Goal: Task Accomplishment & Management: Use online tool/utility

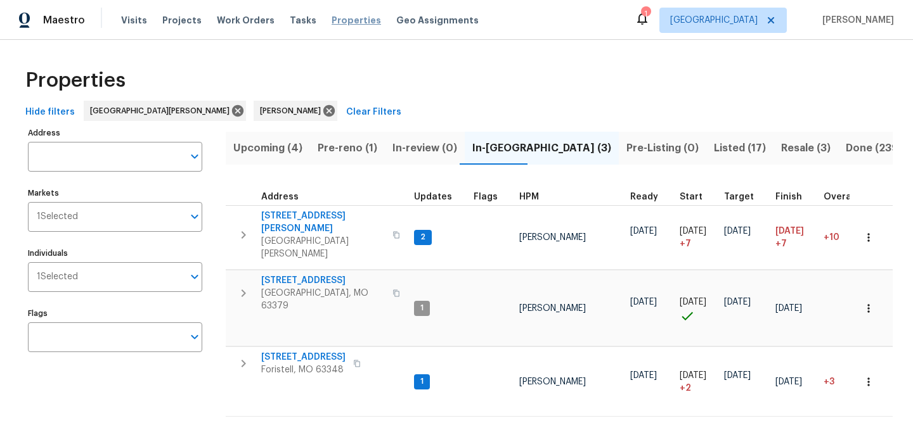
click at [350, 22] on span "Properties" at bounding box center [355, 20] width 49 height 13
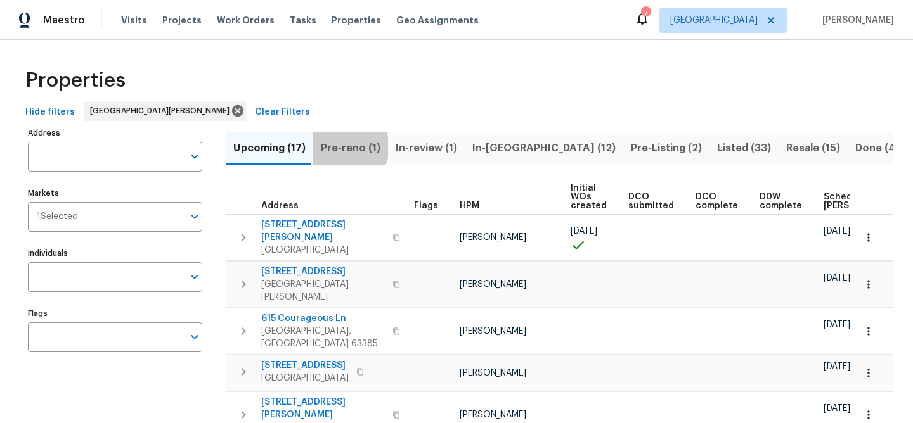
click at [345, 147] on span "Pre-reno (1)" at bounding box center [351, 148] width 60 height 18
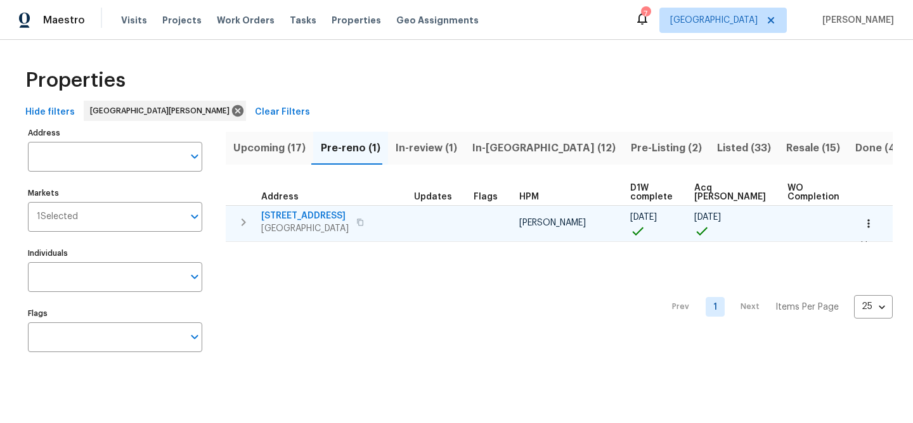
click at [321, 217] on span "[STREET_ADDRESS]" at bounding box center [304, 216] width 87 height 13
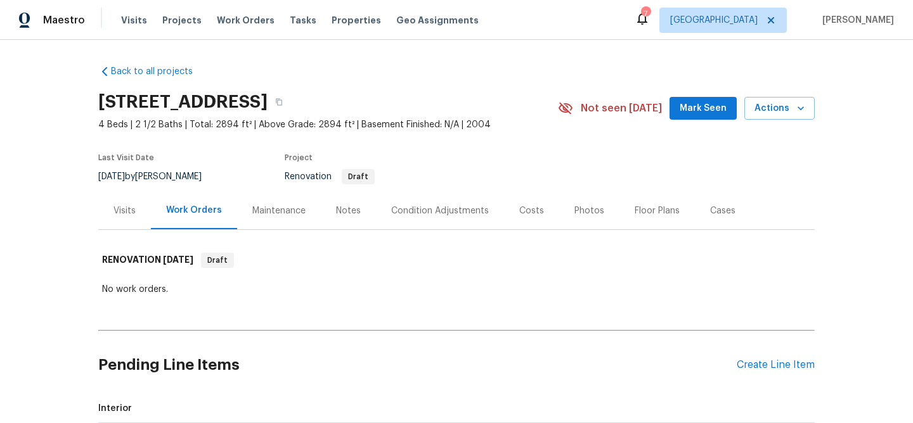
click at [428, 209] on div "Condition Adjustments" at bounding box center [440, 211] width 98 height 13
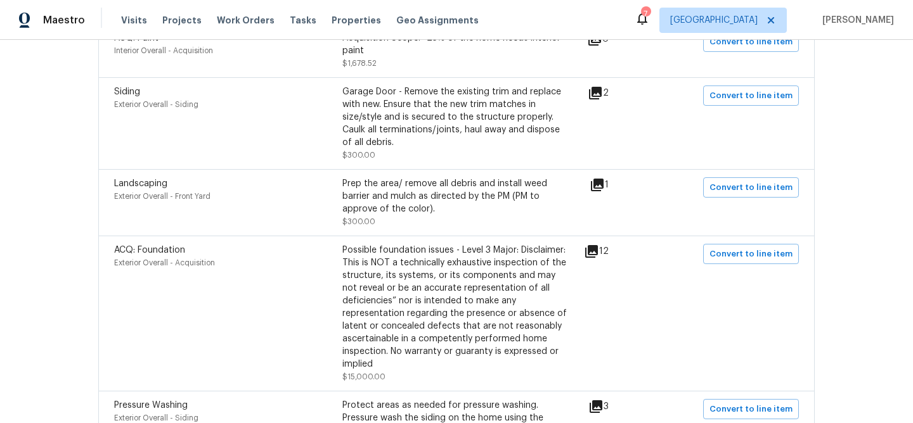
scroll to position [356, 0]
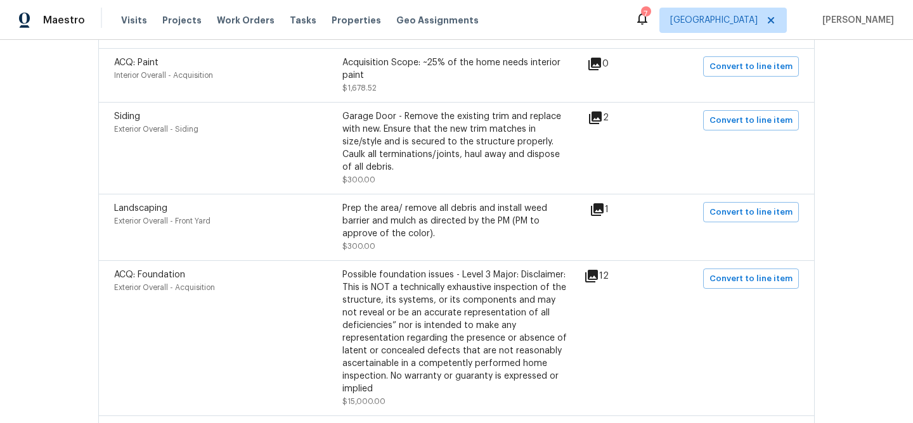
click at [598, 275] on icon at bounding box center [591, 276] width 13 height 13
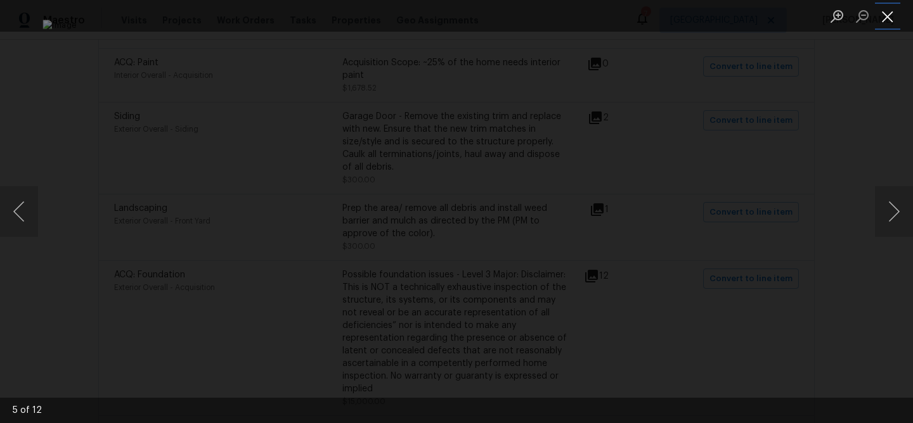
click at [886, 18] on button "Close lightbox" at bounding box center [887, 16] width 25 height 22
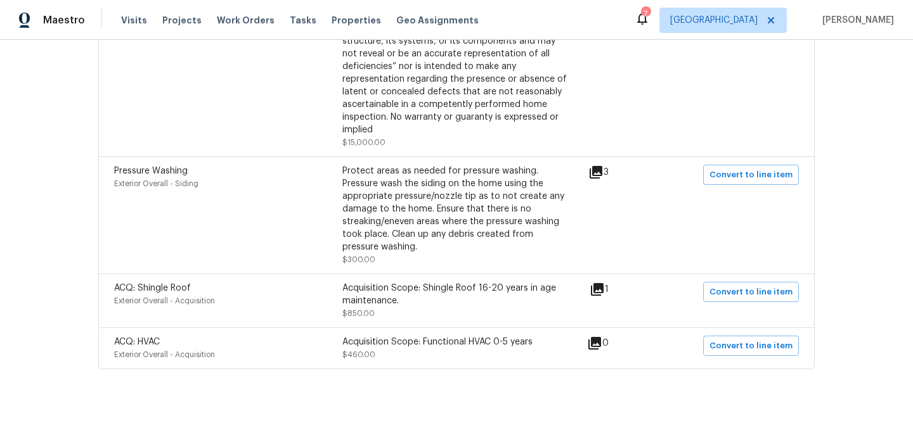
scroll to position [616, 0]
click at [598, 172] on icon at bounding box center [595, 171] width 13 height 13
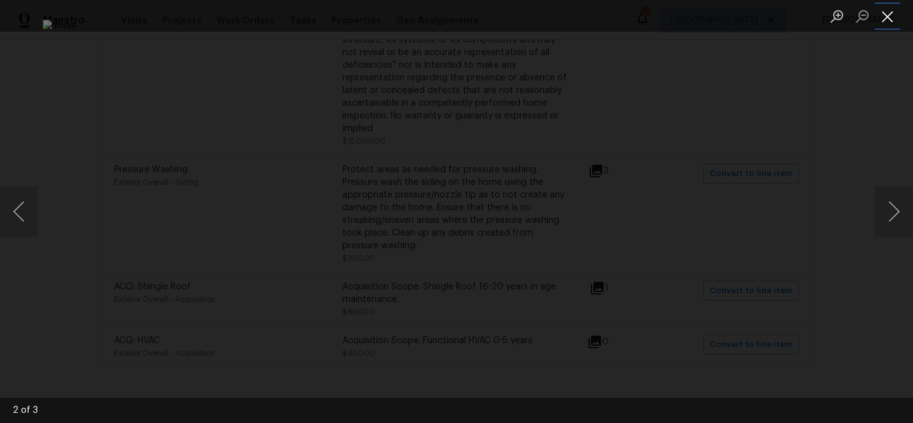
click at [884, 19] on button "Close lightbox" at bounding box center [887, 16] width 25 height 22
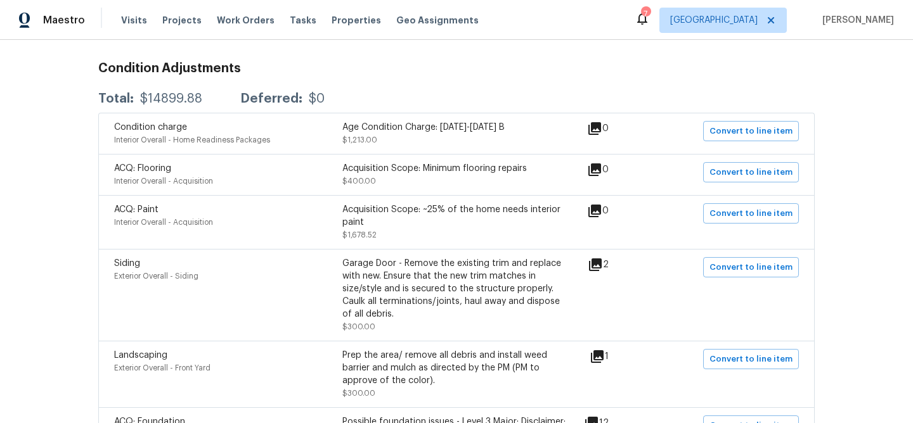
scroll to position [207, 0]
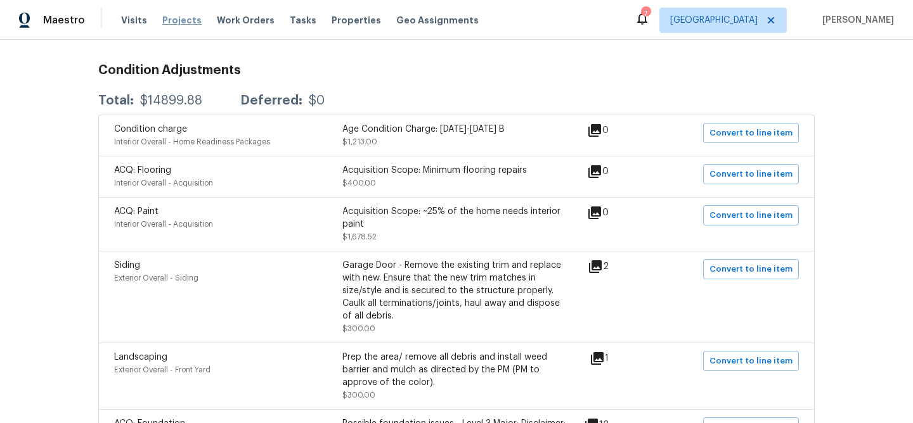
click at [178, 20] on span "Projects" at bounding box center [181, 20] width 39 height 13
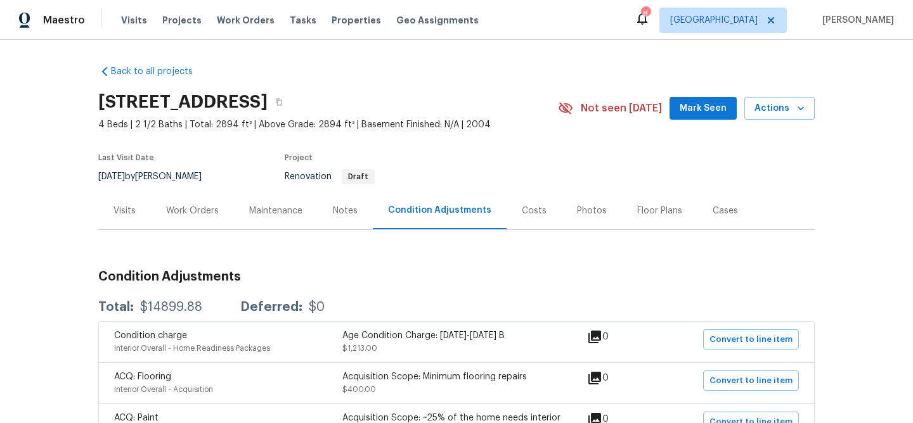
click at [341, 212] on div "Notes" at bounding box center [345, 211] width 25 height 13
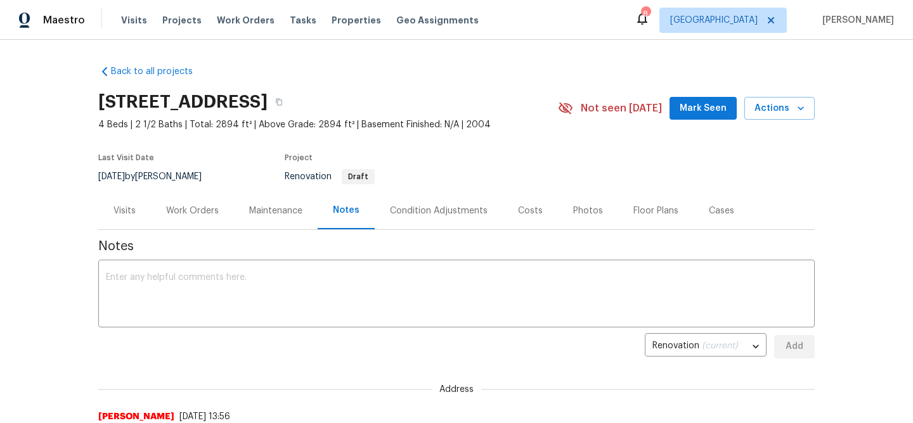
click at [196, 209] on div "Work Orders" at bounding box center [192, 211] width 53 height 13
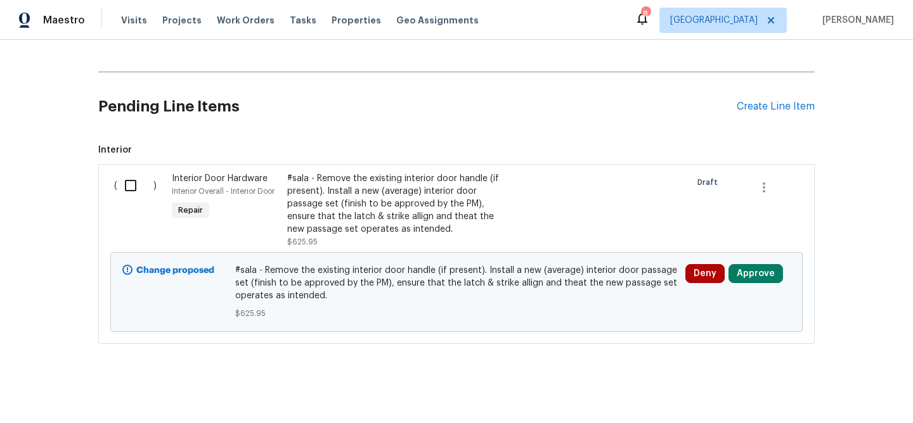
scroll to position [266, 0]
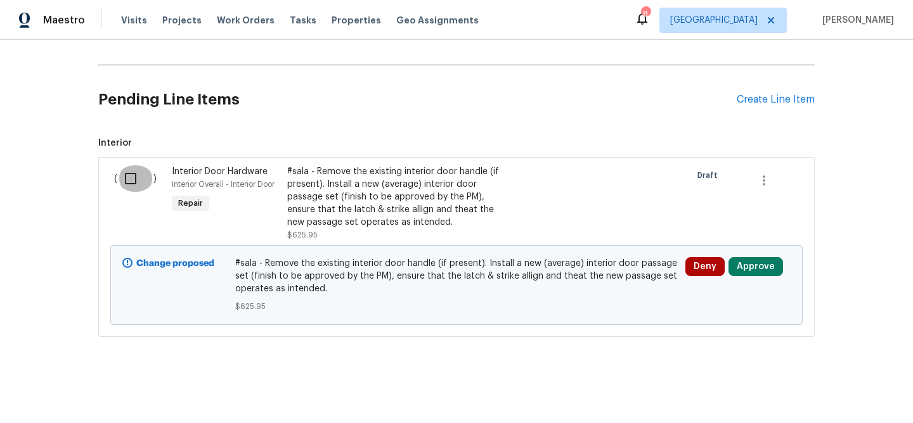
click at [132, 177] on input "checkbox" at bounding box center [135, 178] width 36 height 27
checkbox input "true"
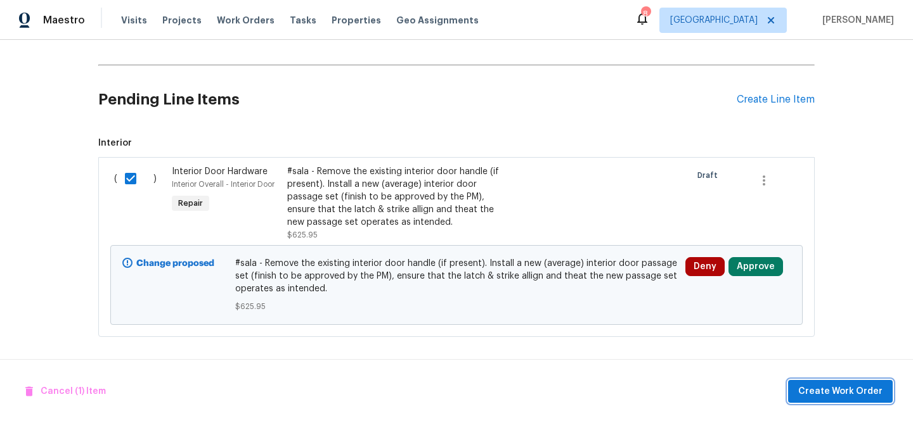
click at [861, 392] on span "Create Work Order" at bounding box center [840, 392] width 84 height 16
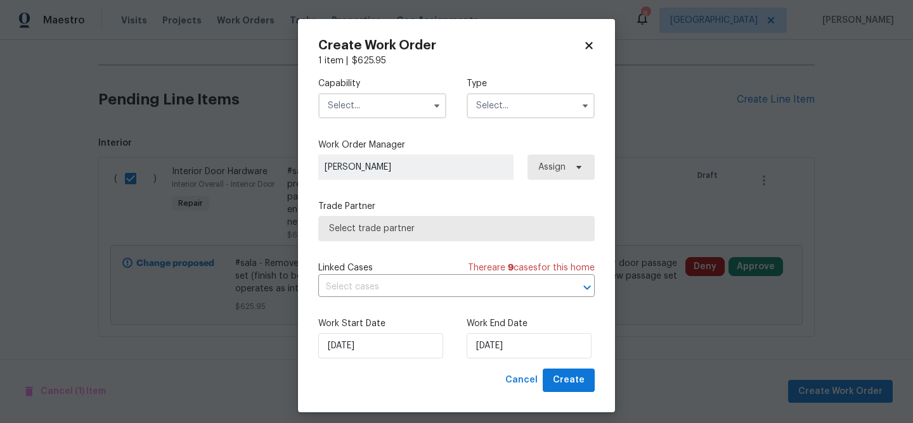
click at [367, 106] on input "text" at bounding box center [382, 105] width 128 height 25
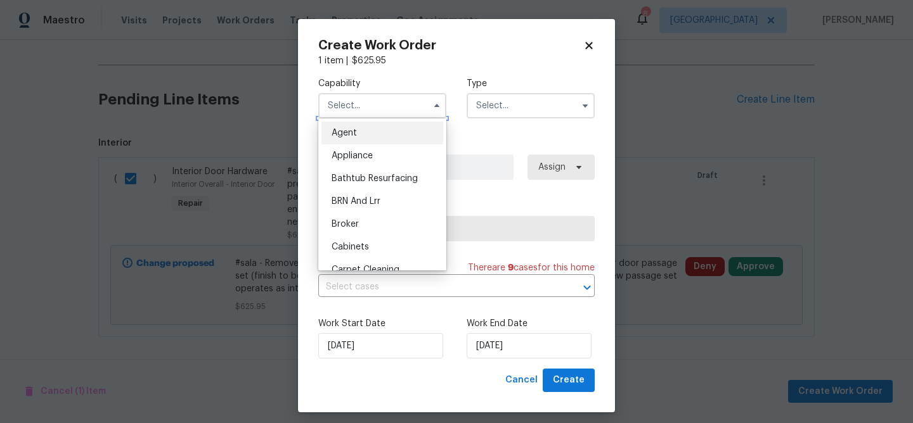
click at [367, 106] on input "text" at bounding box center [382, 105] width 128 height 25
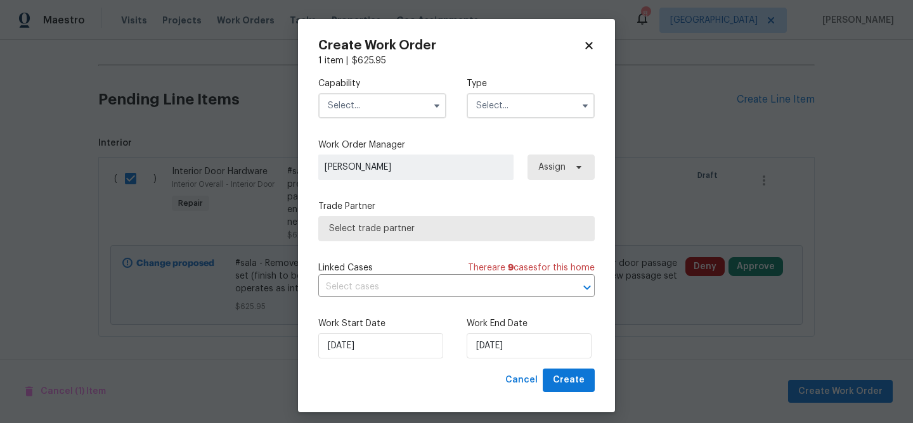
click at [367, 106] on input "text" at bounding box center [382, 105] width 128 height 25
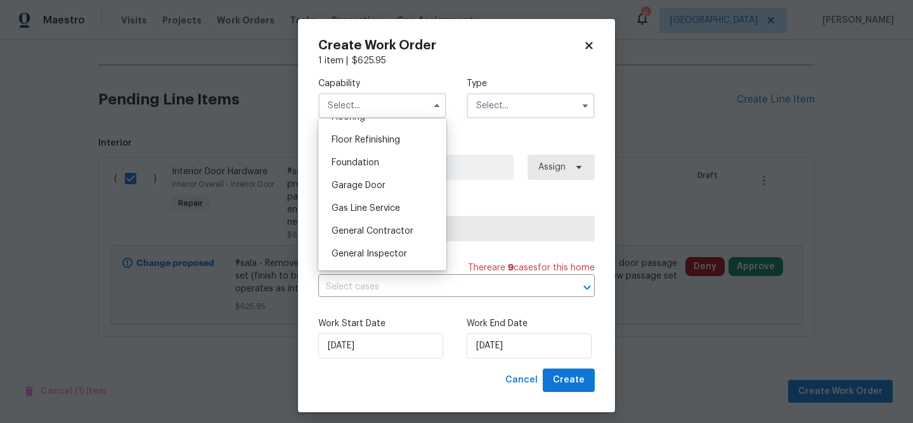
scroll to position [511, 0]
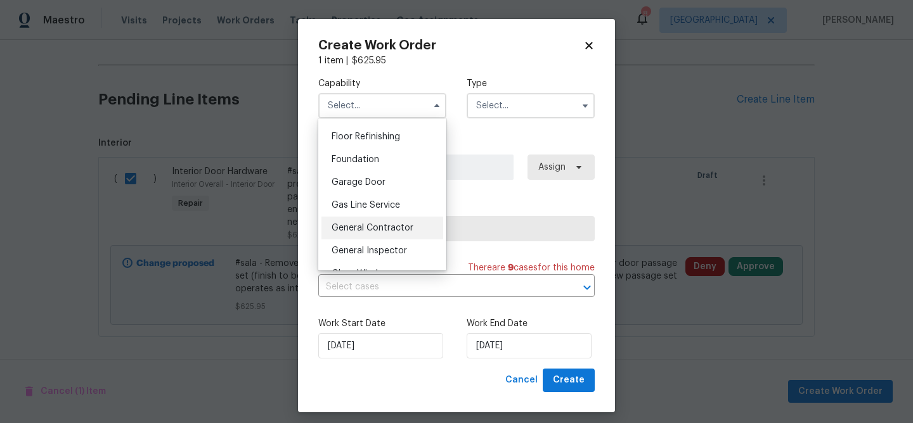
click at [373, 231] on span "General Contractor" at bounding box center [372, 228] width 82 height 9
type input "General Contractor"
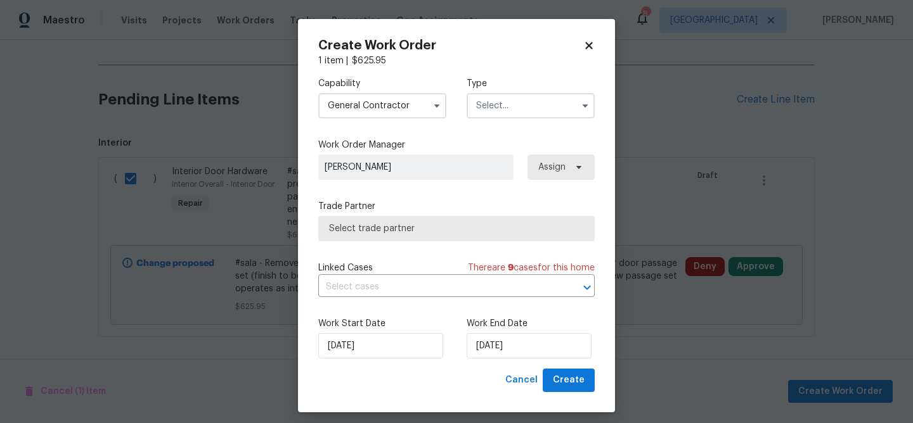
click at [495, 108] on input "text" at bounding box center [531, 105] width 128 height 25
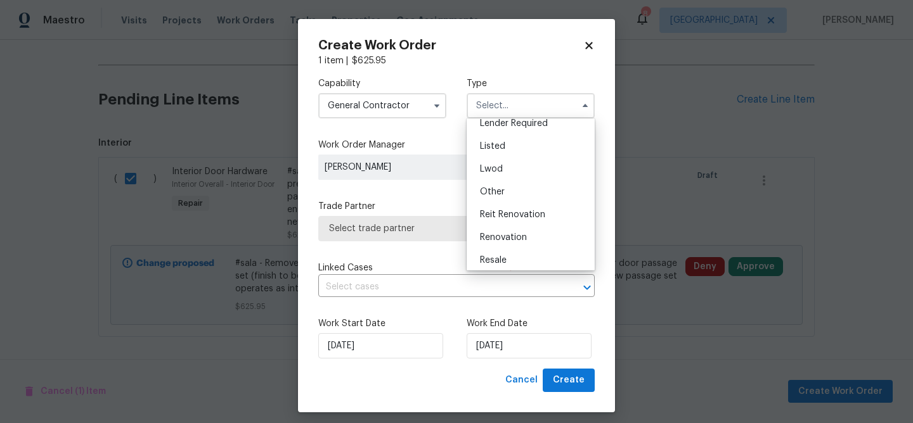
scroll to position [151, 0]
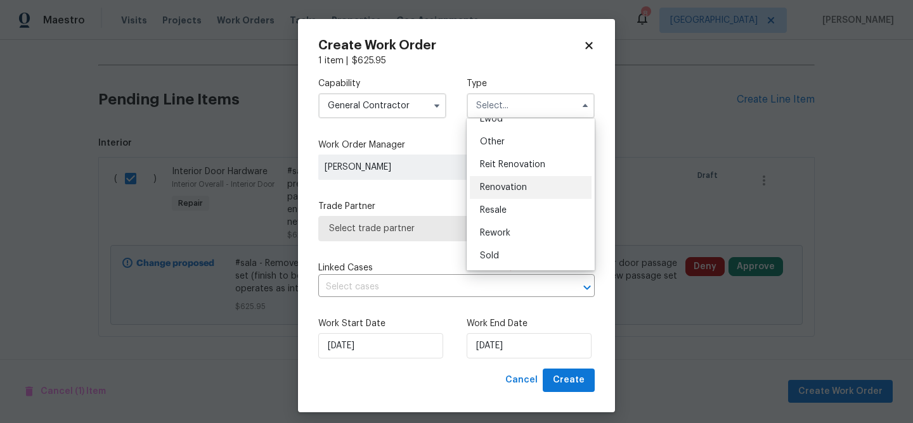
click at [494, 191] on span "Renovation" at bounding box center [503, 187] width 47 height 9
type input "Renovation"
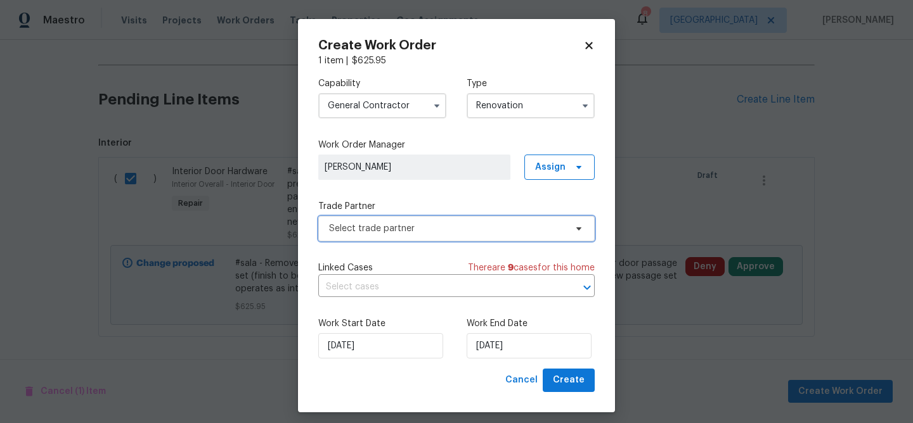
click at [400, 231] on span "Select trade partner" at bounding box center [447, 228] width 236 height 13
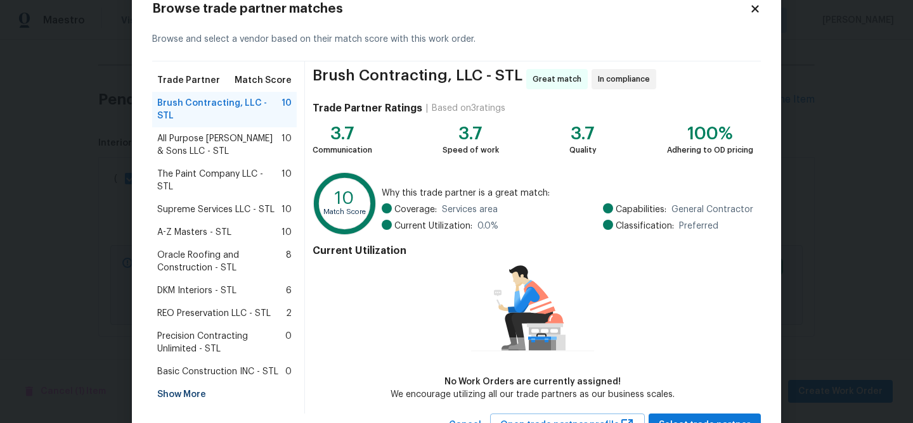
scroll to position [37, 0]
click at [212, 307] on span "REO Preservation LLC - STL" at bounding box center [213, 313] width 113 height 13
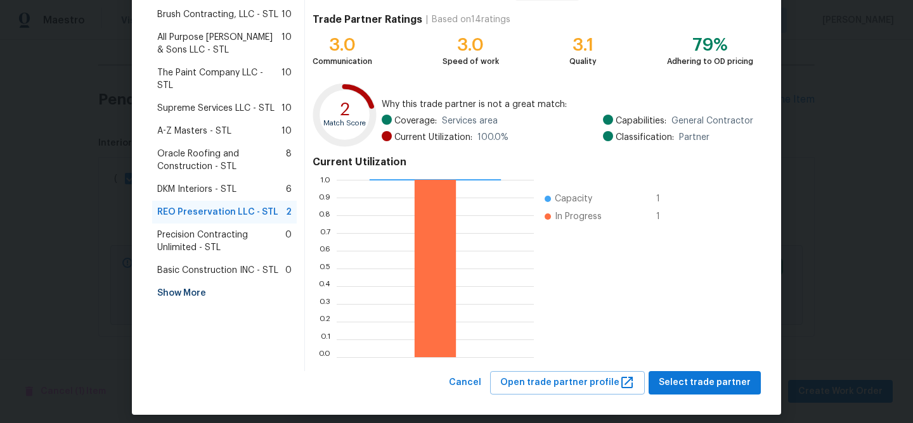
scroll to position [136, 0]
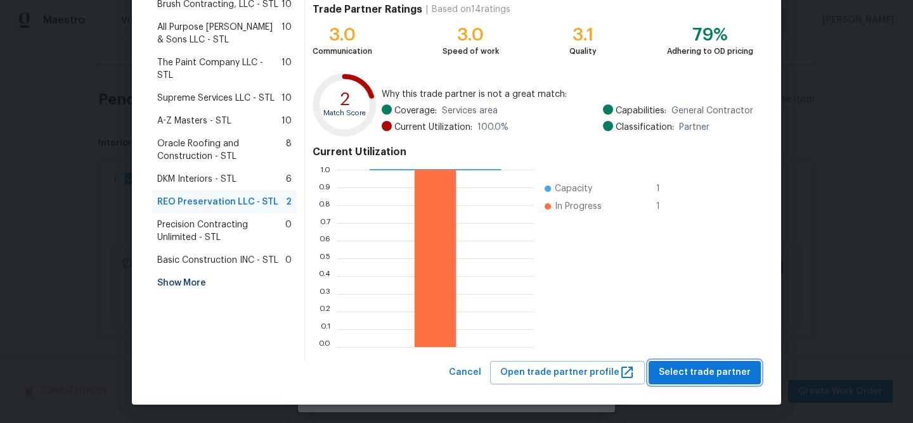
click at [724, 375] on span "Select trade partner" at bounding box center [705, 373] width 92 height 16
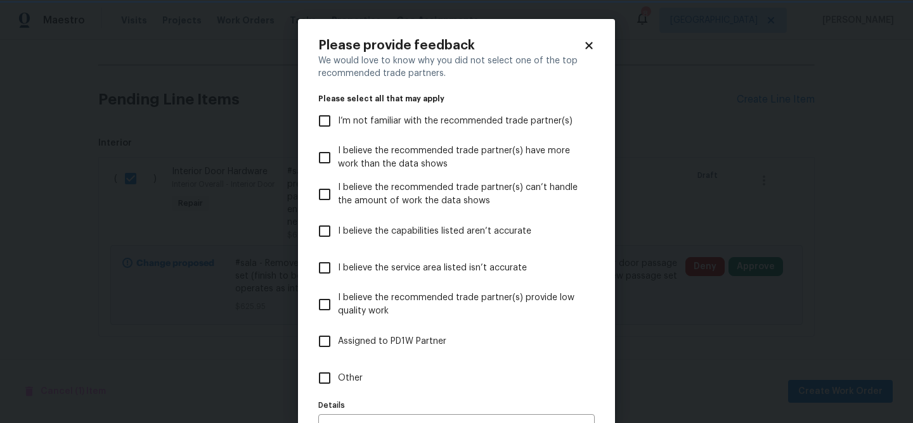
scroll to position [0, 0]
click at [325, 382] on input "Other" at bounding box center [324, 378] width 27 height 27
checkbox input "true"
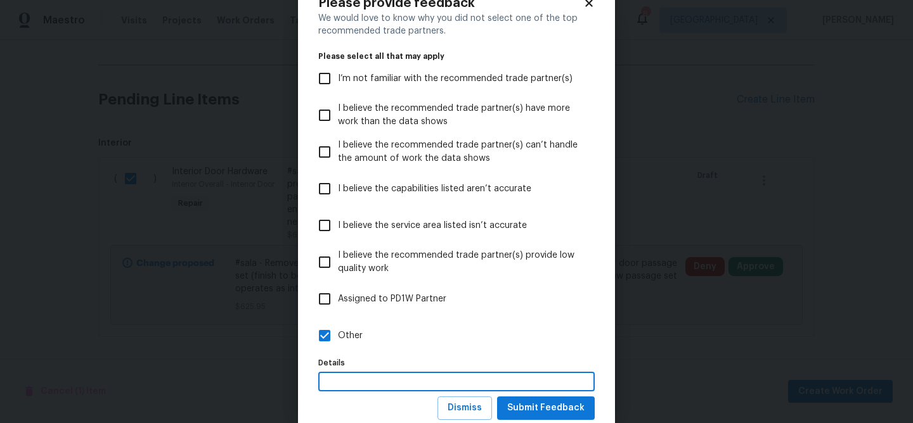
click at [353, 378] on input "text" at bounding box center [456, 382] width 276 height 20
type input "best GC"
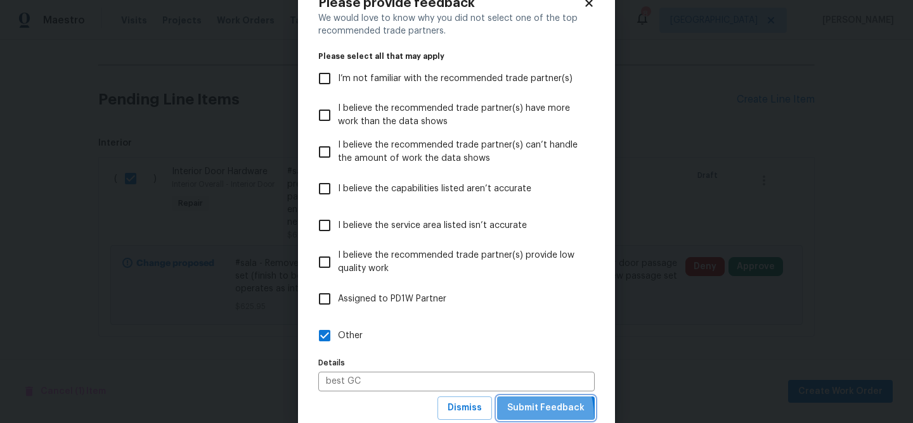
click at [518, 417] on button "Submit Feedback" at bounding box center [546, 408] width 98 height 23
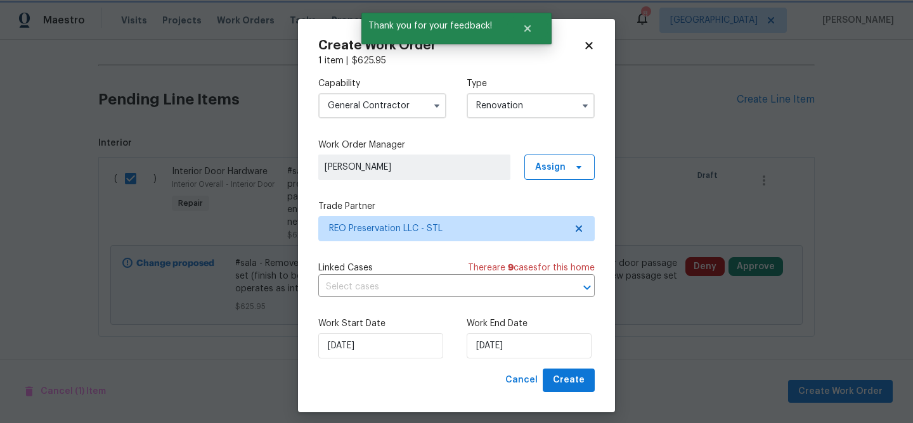
scroll to position [0, 0]
click at [491, 349] on input "[DATE]" at bounding box center [529, 345] width 125 height 25
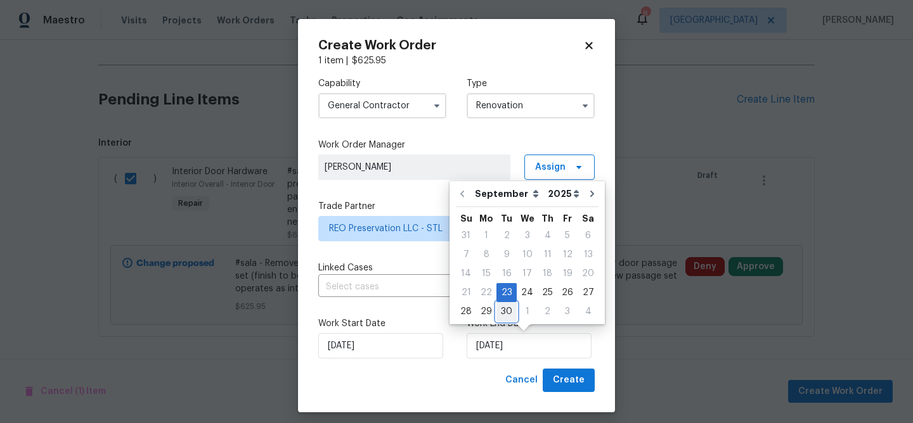
click at [505, 316] on div "30" at bounding box center [506, 312] width 20 height 18
type input "[DATE]"
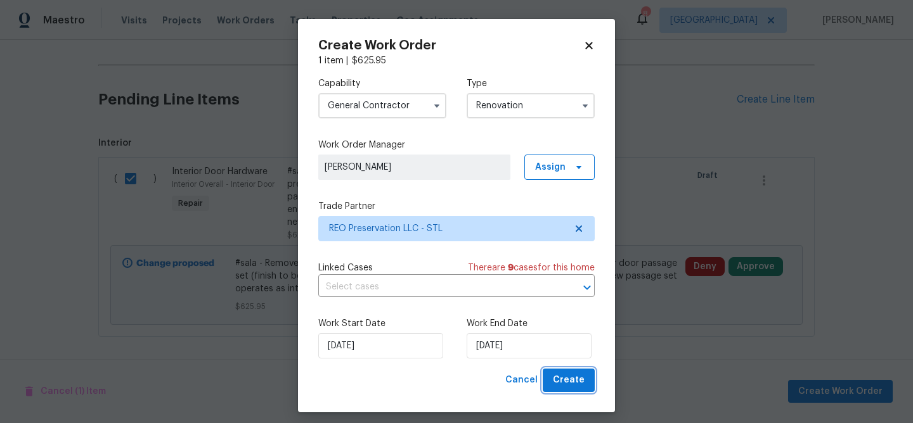
click at [568, 384] on span "Create" at bounding box center [569, 381] width 32 height 16
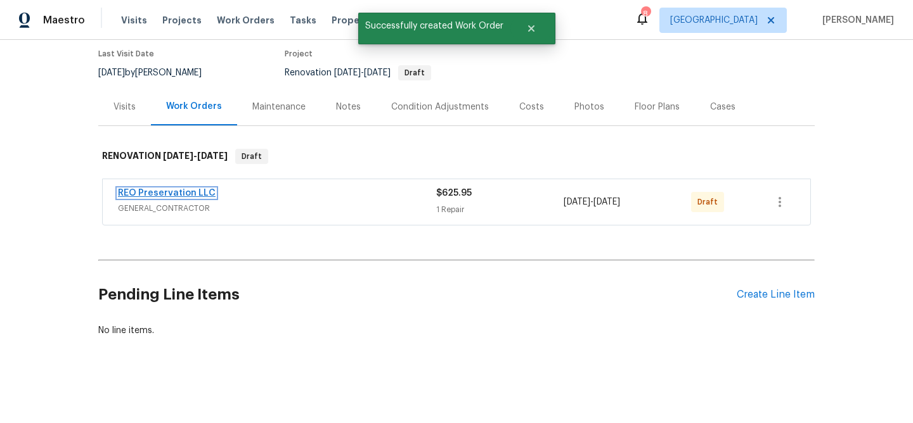
click at [184, 193] on link "REO Preservation LLC" at bounding box center [167, 193] width 98 height 9
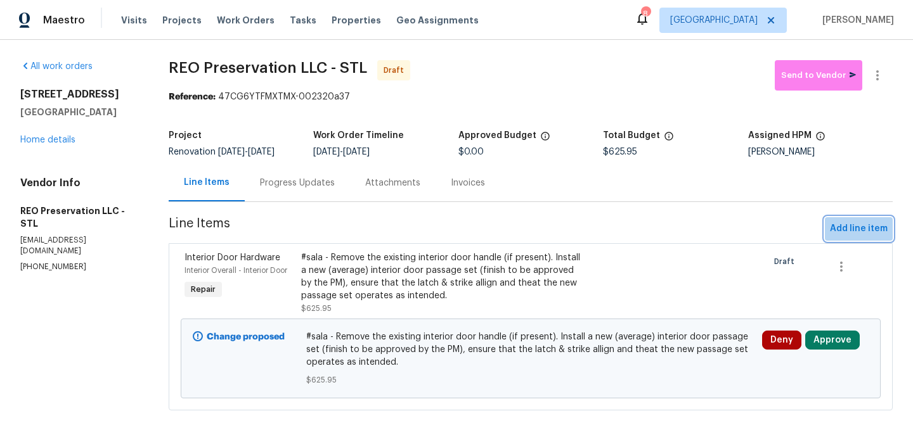
click at [871, 230] on span "Add line item" at bounding box center [859, 229] width 58 height 16
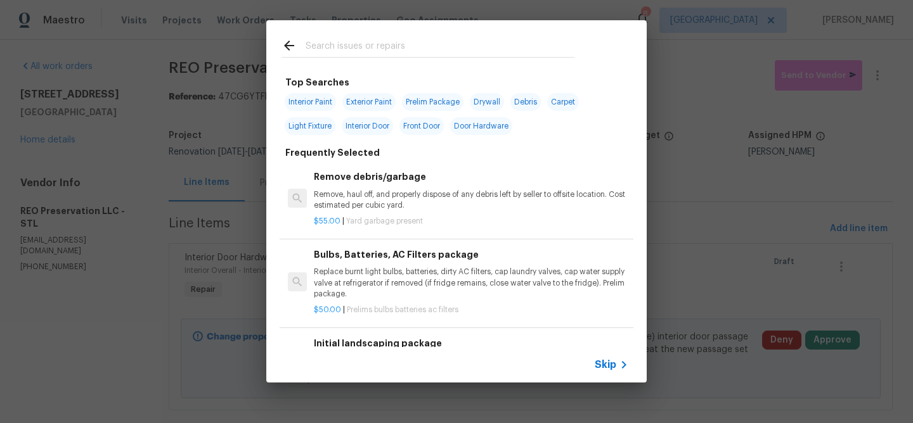
click at [347, 49] on input "text" at bounding box center [440, 47] width 269 height 19
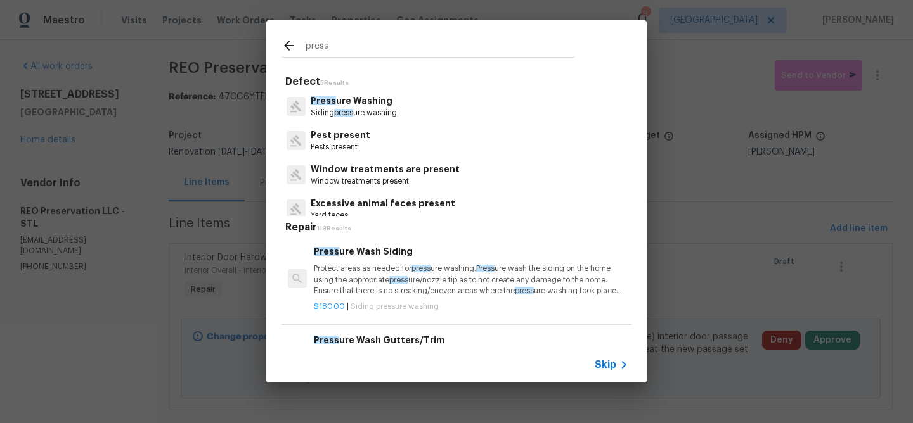
type input "press"
click at [347, 100] on p "Press ure Washing" at bounding box center [354, 100] width 86 height 13
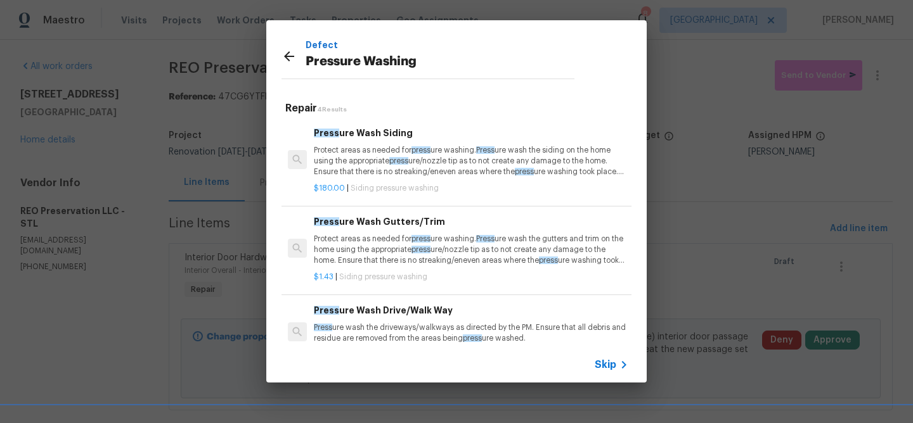
click at [364, 160] on p "Protect areas as needed for press ure washing. Press ure wash the siding on the…" at bounding box center [471, 161] width 314 height 32
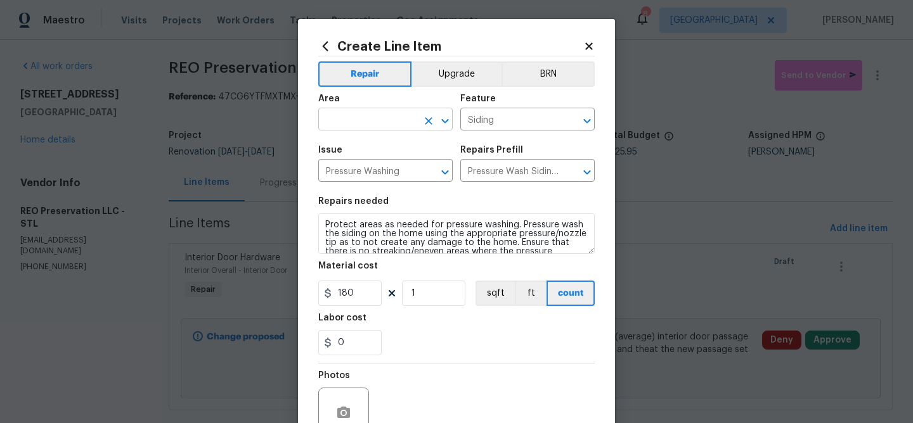
click at [370, 124] on input "text" at bounding box center [367, 121] width 99 height 20
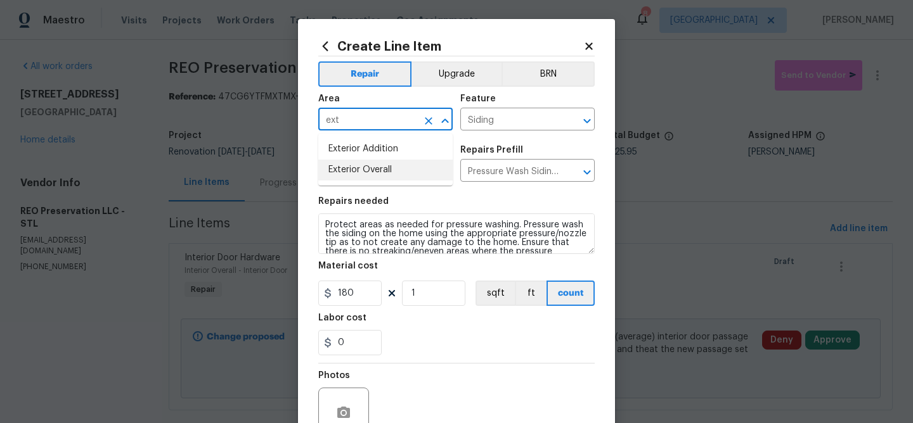
click at [365, 169] on li "Exterior Overall" at bounding box center [385, 170] width 134 height 21
type input "Exterior Overall"
click at [371, 294] on input "180" at bounding box center [349, 293] width 63 height 25
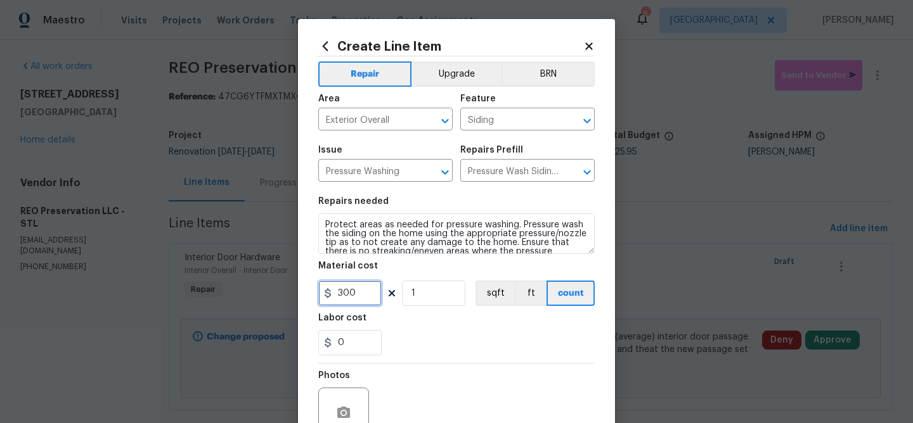
type input "300"
click at [344, 407] on icon "button" at bounding box center [343, 412] width 13 height 11
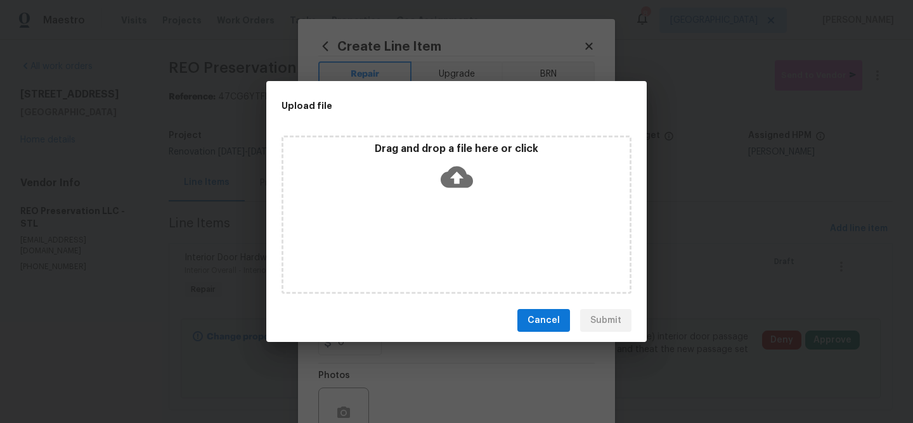
click at [455, 181] on icon at bounding box center [457, 177] width 32 height 32
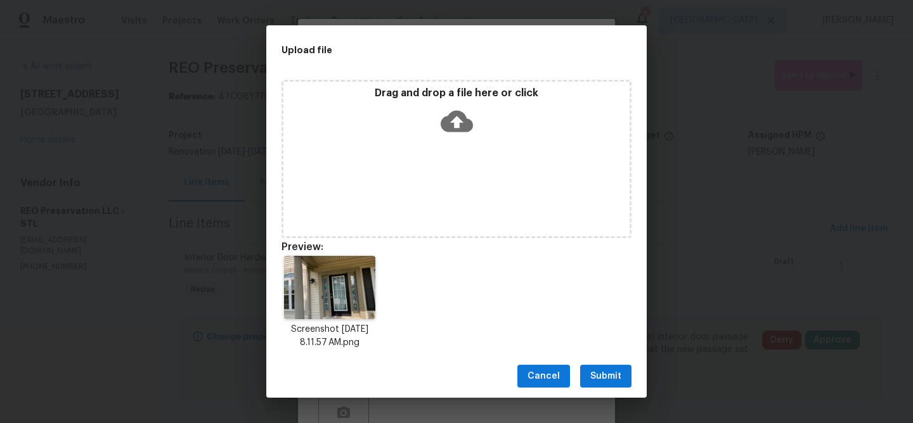
click at [607, 374] on span "Submit" at bounding box center [605, 377] width 31 height 16
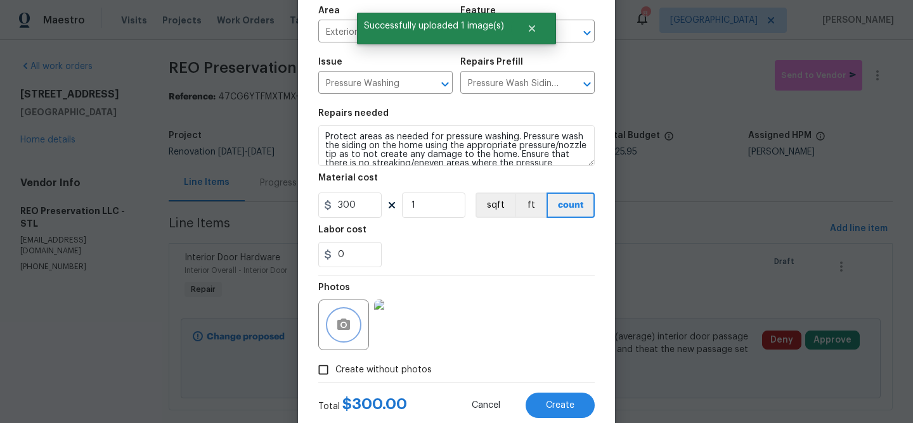
scroll to position [123, 0]
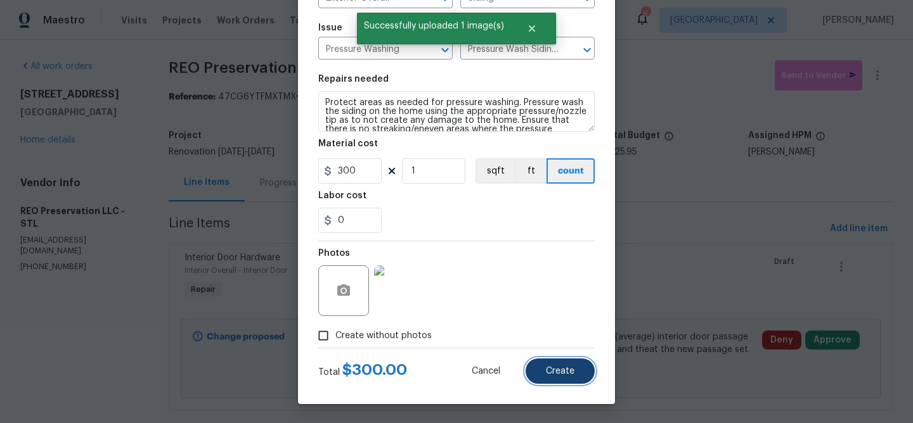
click at [550, 364] on button "Create" at bounding box center [559, 371] width 69 height 25
type input "0"
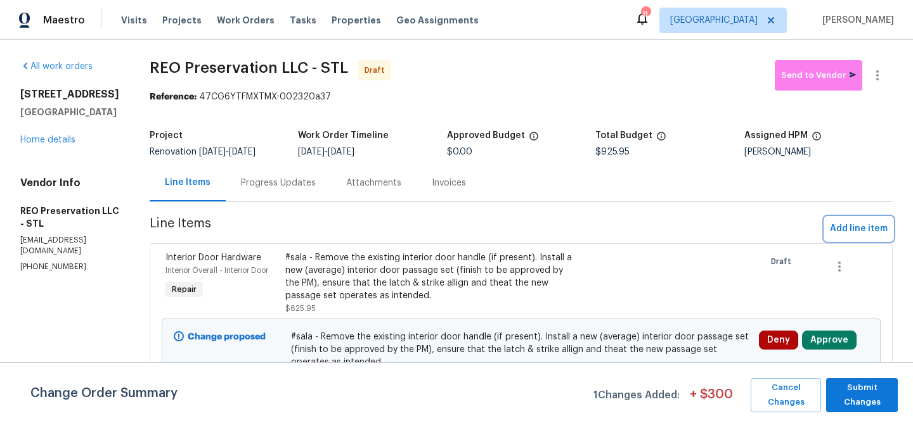
click at [880, 227] on span "Add line item" at bounding box center [859, 229] width 58 height 16
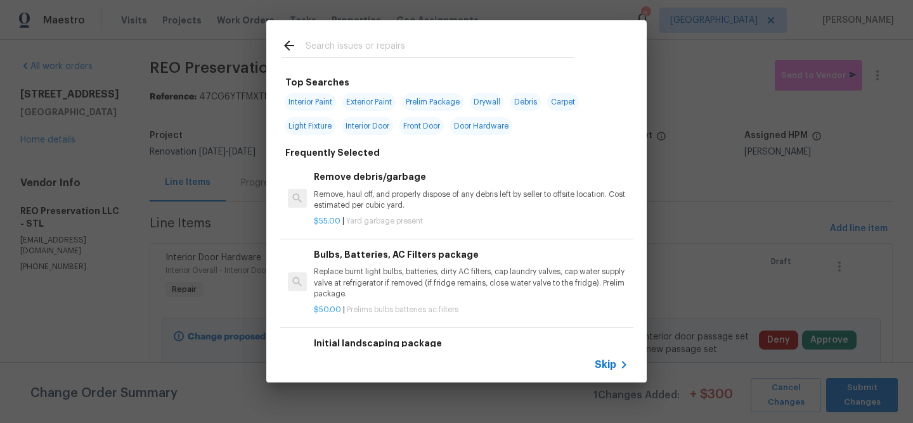
click at [373, 51] on input "text" at bounding box center [440, 47] width 269 height 19
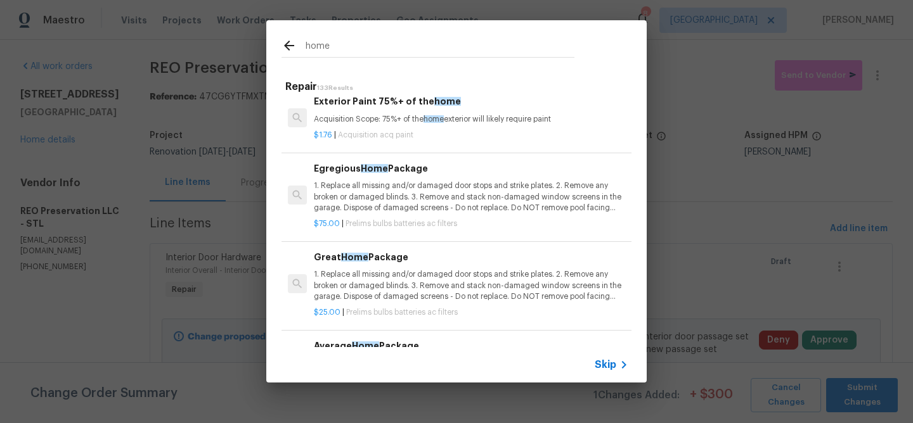
scroll to position [353, 0]
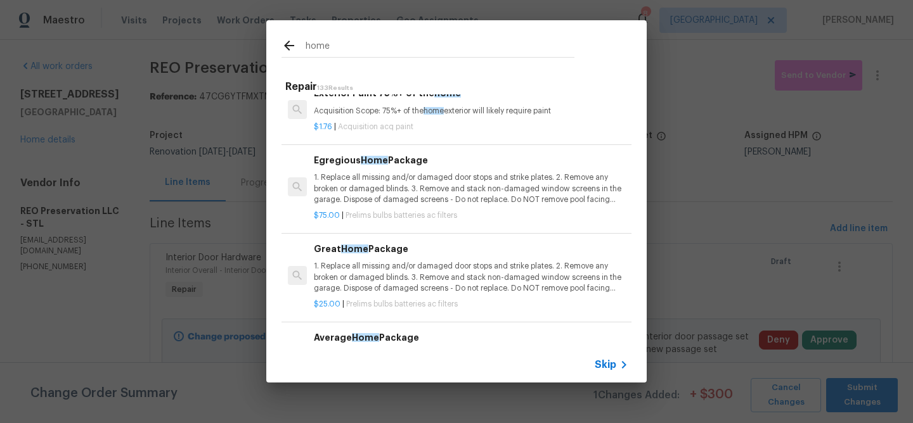
type input "home"
click at [382, 195] on p "1. Replace all missing and/or damaged door stops and strike plates. 2. Remove a…" at bounding box center [471, 188] width 314 height 32
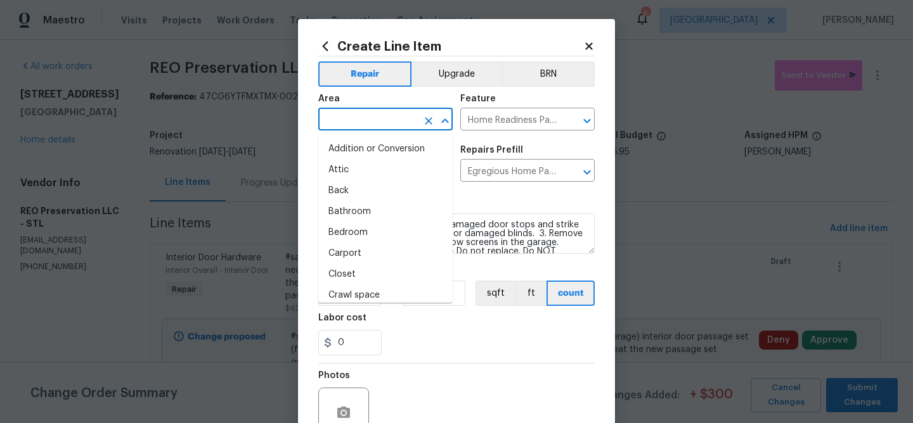
drag, startPoint x: 372, startPoint y: 126, endPoint x: 372, endPoint y: 93, distance: 33.0
click at [372, 125] on input "text" at bounding box center [367, 121] width 99 height 20
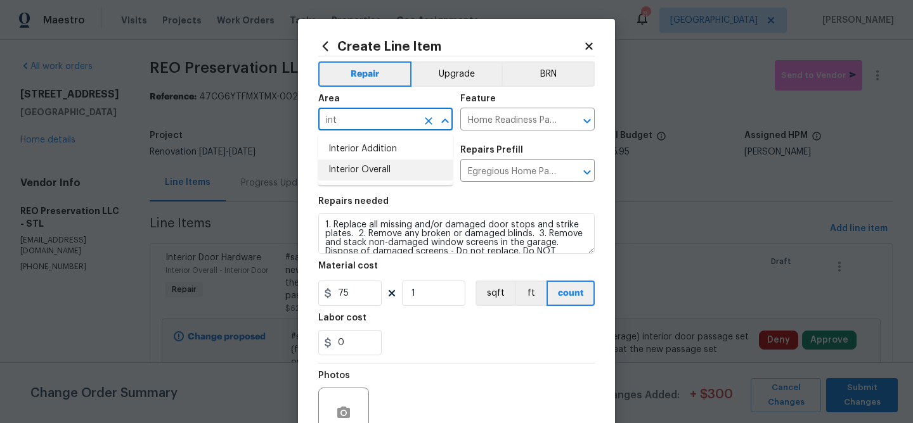
click at [364, 169] on li "Interior Overall" at bounding box center [385, 170] width 134 height 21
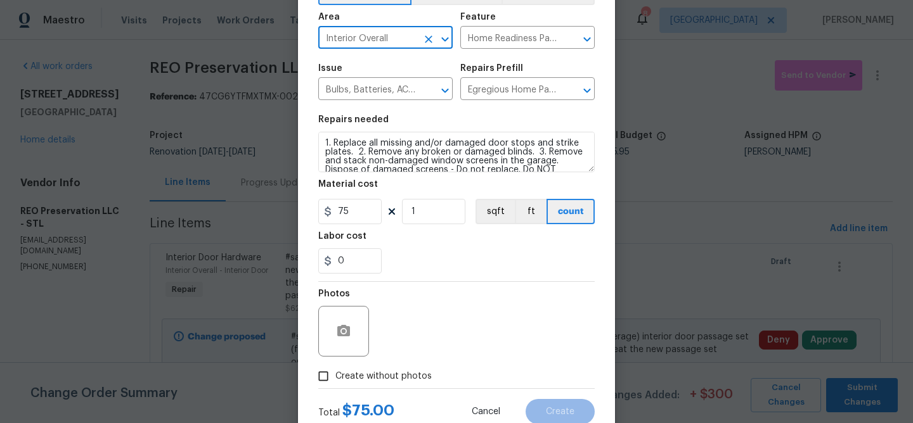
scroll to position [103, 0]
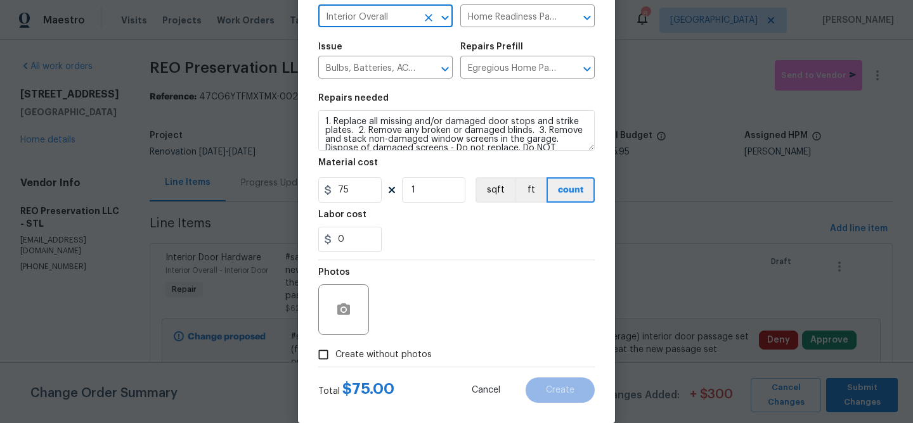
type input "Interior Overall"
click at [346, 315] on icon "button" at bounding box center [343, 309] width 13 height 11
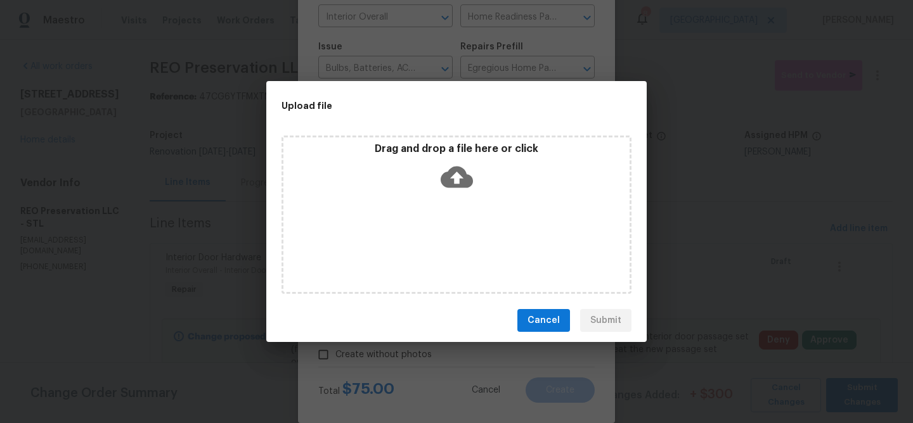
click at [449, 178] on icon at bounding box center [457, 178] width 32 height 22
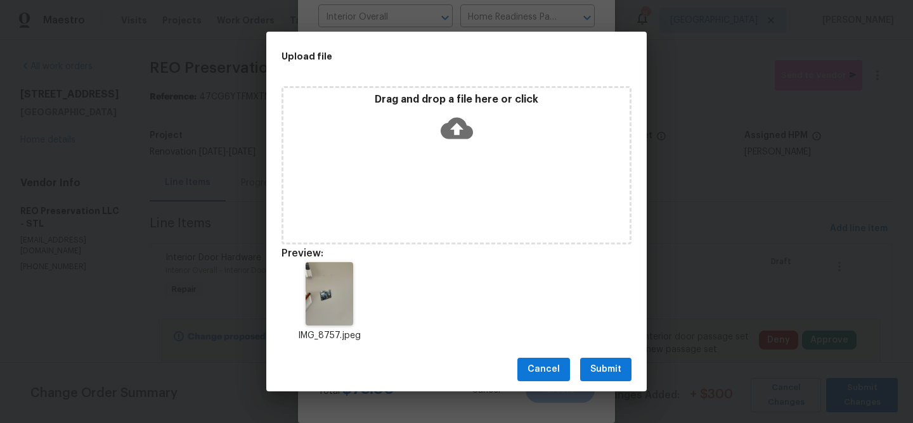
click at [610, 363] on span "Submit" at bounding box center [605, 370] width 31 height 16
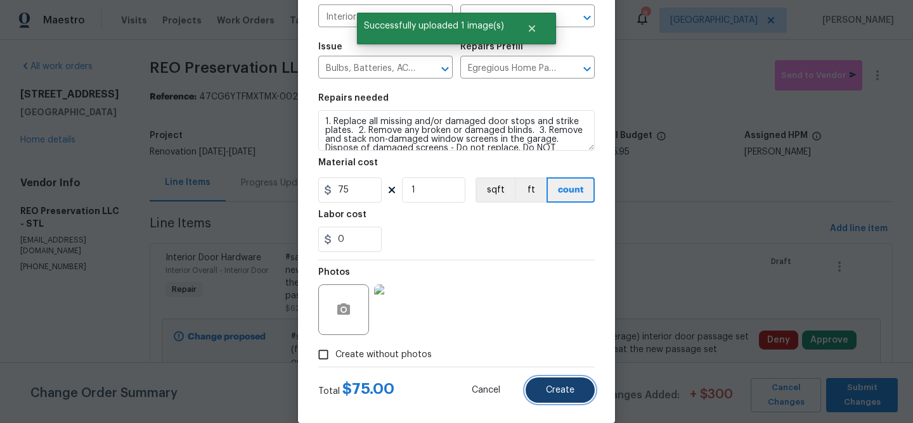
click at [560, 392] on span "Create" at bounding box center [560, 391] width 29 height 10
type input "0"
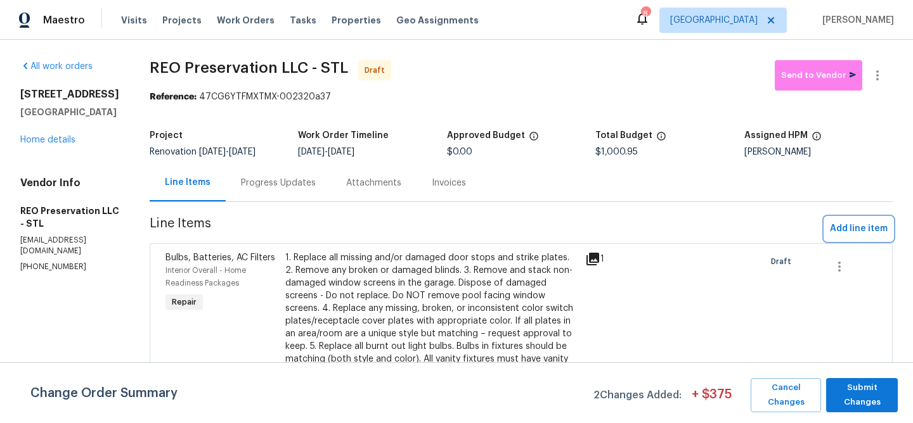
click at [868, 229] on span "Add line item" at bounding box center [859, 229] width 58 height 16
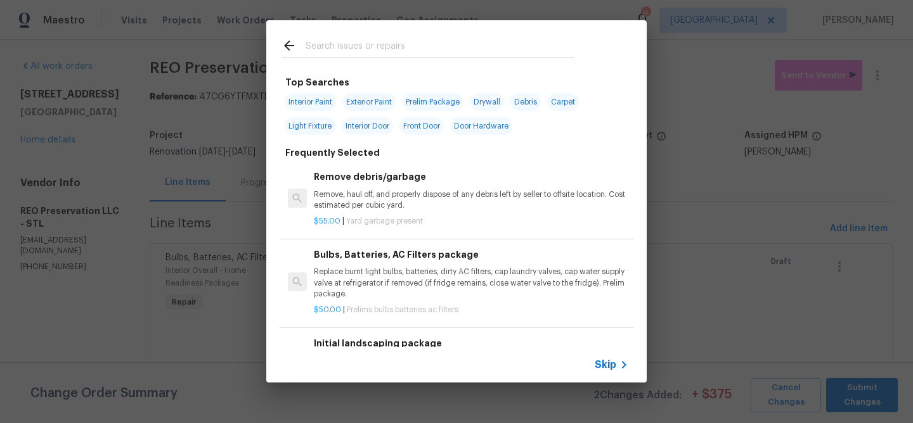
click at [402, 51] on input "text" at bounding box center [440, 47] width 269 height 19
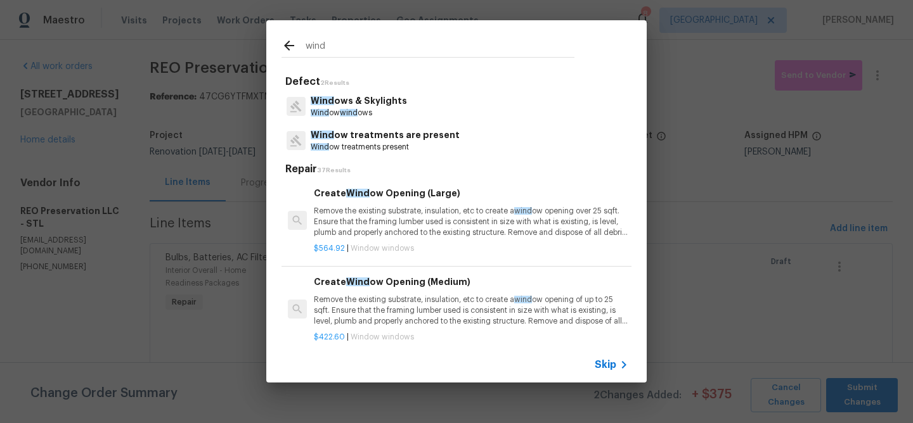
type input "wind"
click at [380, 136] on p "Wind ow treatments are present" at bounding box center [385, 135] width 149 height 13
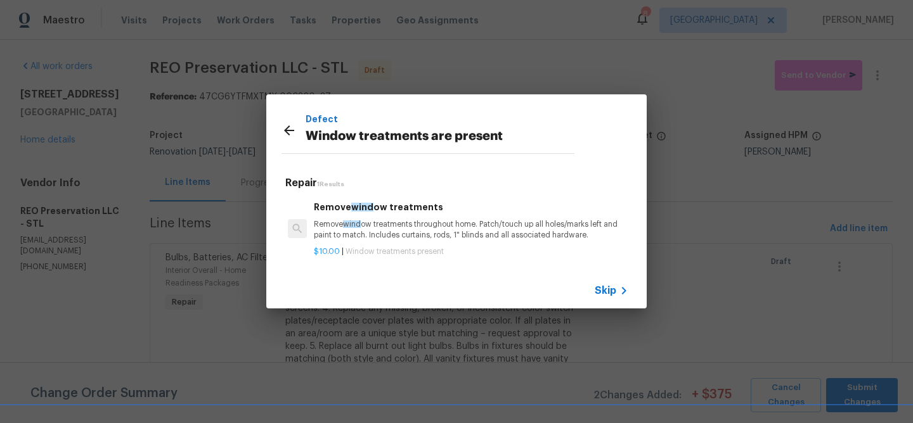
click at [344, 229] on p "Remove wind ow treatments throughout home. Patch/touch up all holes/marks left …" at bounding box center [471, 230] width 314 height 22
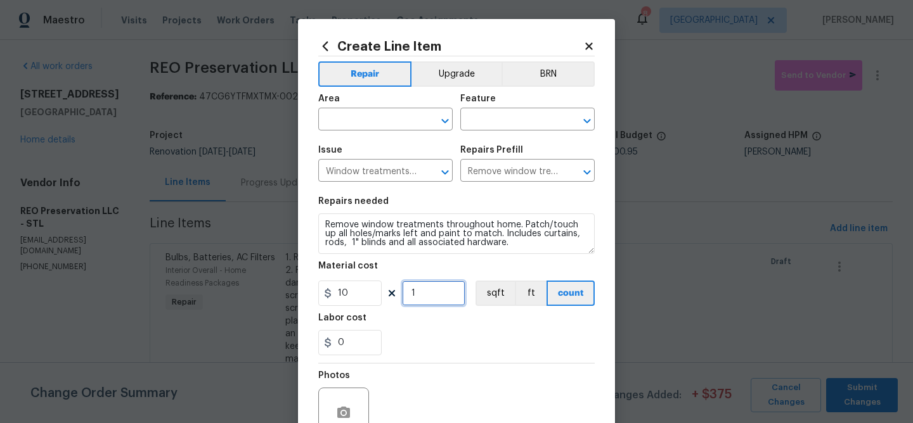
click at [423, 291] on input "1" at bounding box center [433, 293] width 63 height 25
type input "10"
drag, startPoint x: 363, startPoint y: 125, endPoint x: 363, endPoint y: 102, distance: 22.8
click at [363, 125] on input "text" at bounding box center [367, 121] width 99 height 20
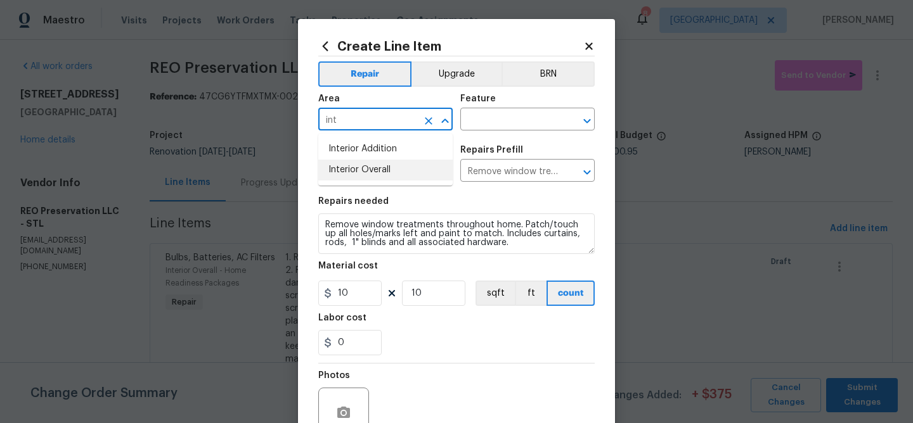
click at [356, 167] on li "Interior Overall" at bounding box center [385, 170] width 134 height 21
type input "Interior Overall"
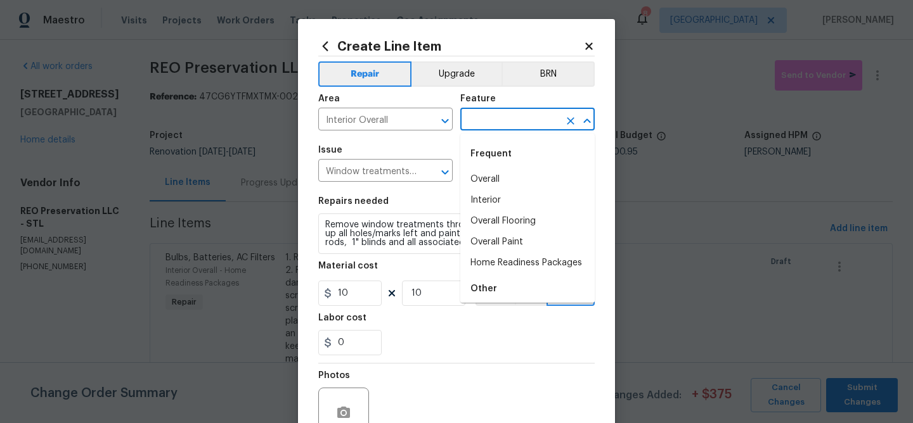
drag, startPoint x: 493, startPoint y: 122, endPoint x: 495, endPoint y: 108, distance: 14.1
click at [493, 121] on input "text" at bounding box center [509, 121] width 99 height 20
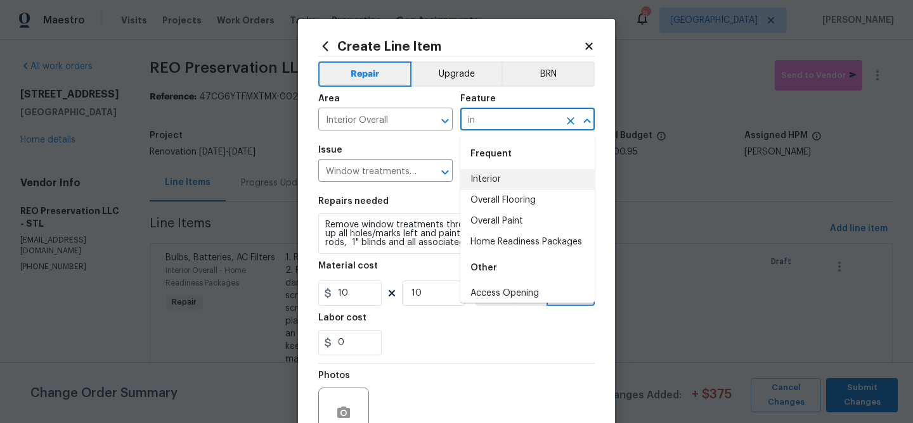
click at [483, 179] on li "Interior" at bounding box center [527, 179] width 134 height 21
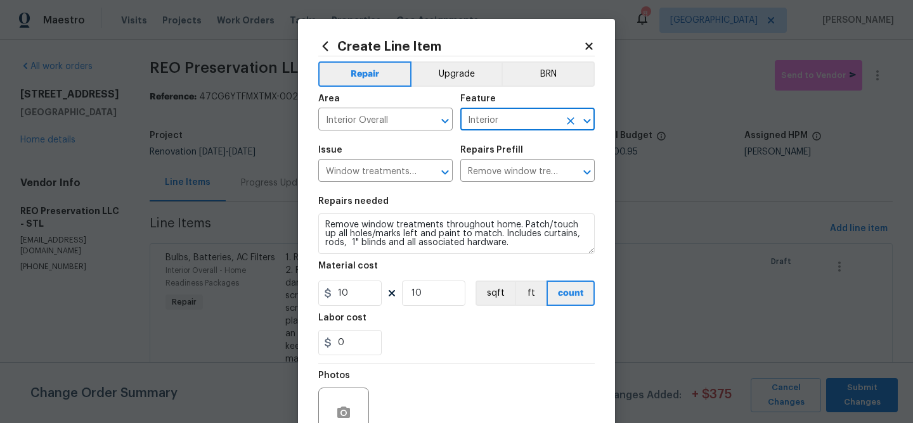
type input "Interior"
click at [341, 410] on icon "button" at bounding box center [343, 412] width 13 height 11
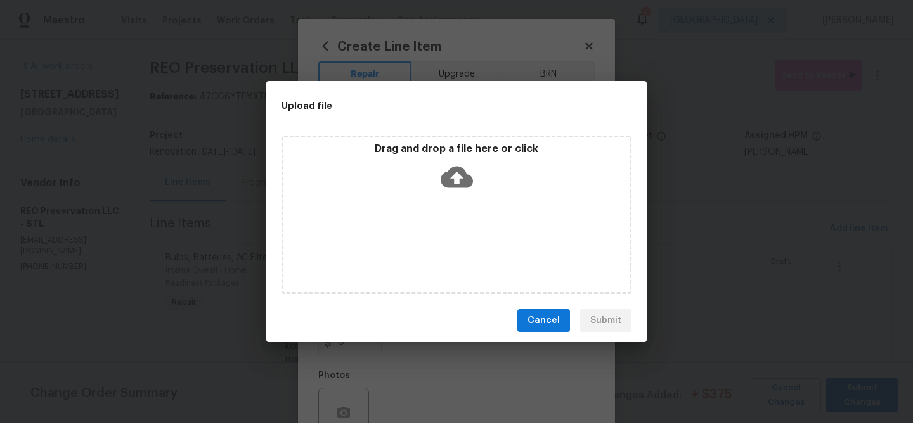
click at [457, 176] on icon at bounding box center [457, 177] width 32 height 32
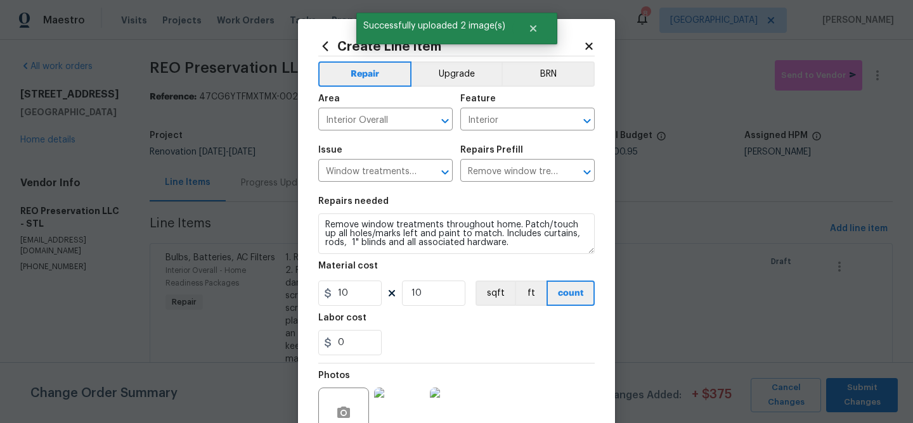
scroll to position [6, 0]
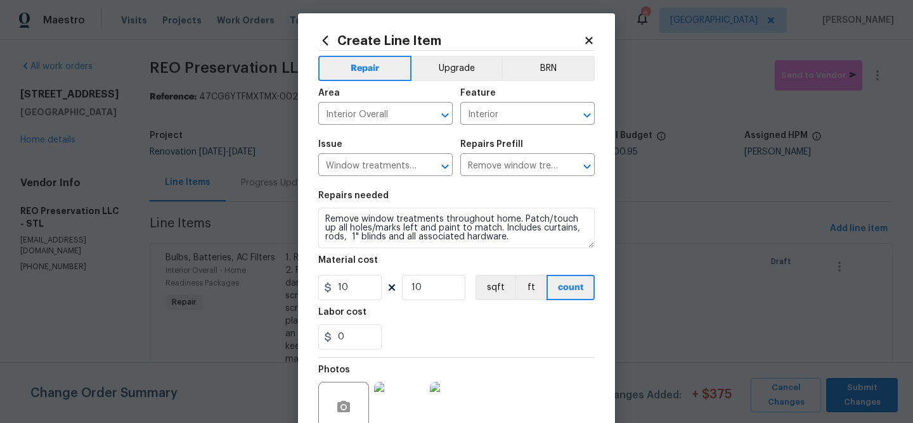
drag, startPoint x: 493, startPoint y: 241, endPoint x: 499, endPoint y: 238, distance: 6.8
click at [499, 238] on textarea "Remove window treatments throughout home. Patch/touch up all holes/marks left a…" at bounding box center [456, 228] width 276 height 41
click at [326, 219] on textarea "Remove window treatments throughout home. Patch/touch up all holes/marks left a…" at bounding box center [456, 228] width 276 height 41
drag, startPoint x: 581, startPoint y: 239, endPoint x: 453, endPoint y: 217, distance: 129.8
click at [453, 217] on textarea "Window Treatments - Remove window treatments throughout home. Patch/touch up al…" at bounding box center [456, 228] width 276 height 41
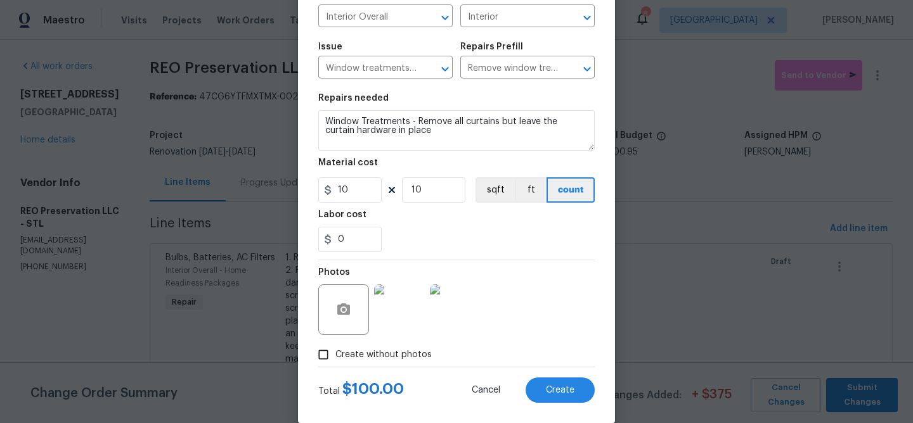
scroll to position [123, 0]
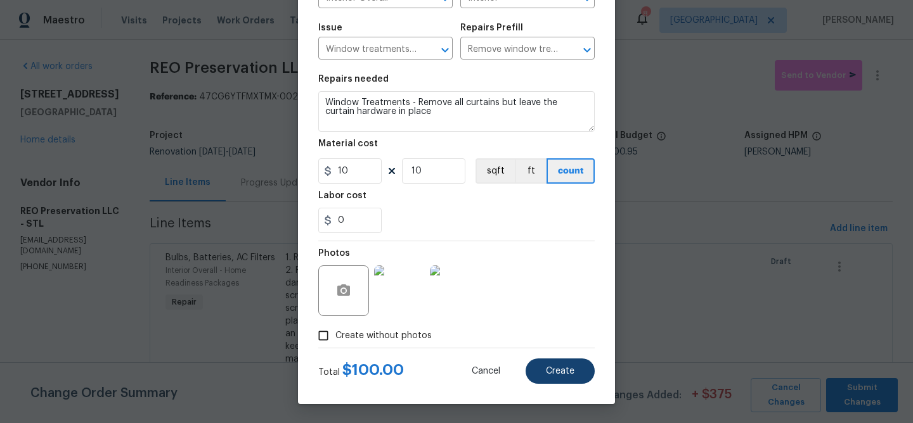
type textarea "Window Treatments - Remove all curtains but leave the curtain hardware in place"
click at [555, 370] on span "Create" at bounding box center [560, 372] width 29 height 10
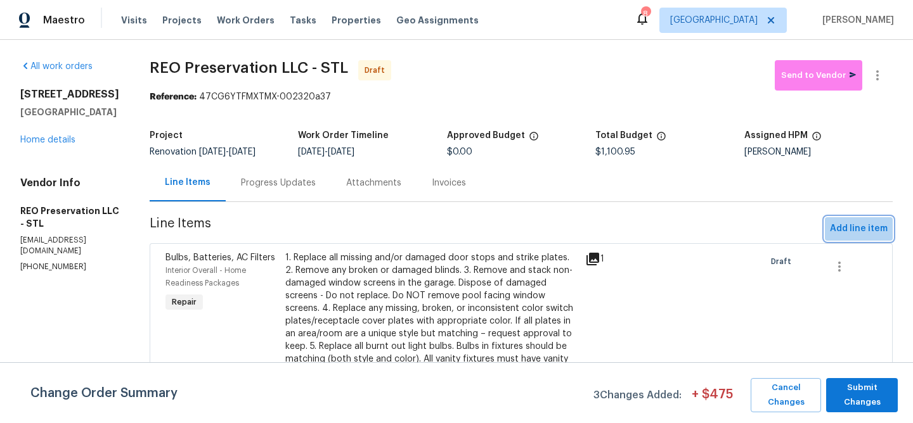
click at [870, 228] on span "Add line item" at bounding box center [859, 229] width 58 height 16
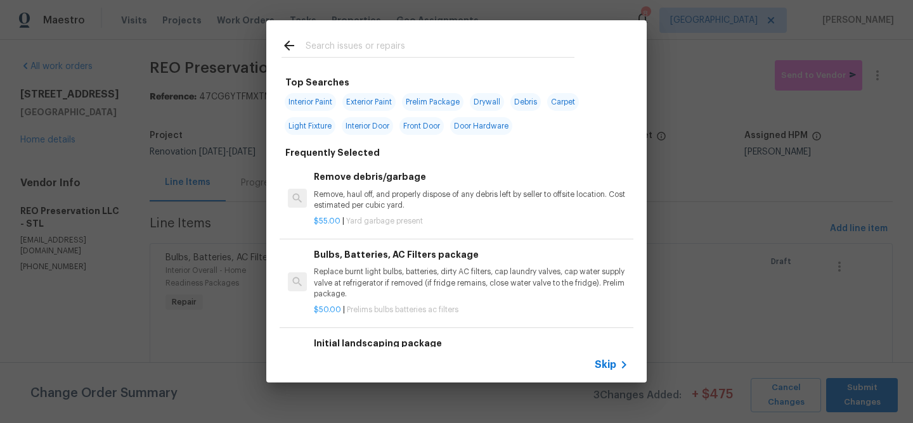
click at [396, 53] on input "text" at bounding box center [440, 47] width 269 height 19
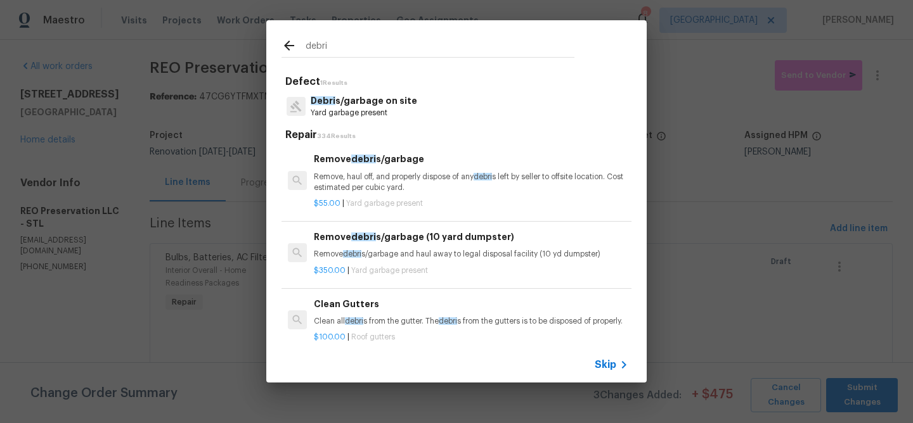
type input "debri"
click at [357, 182] on p "Remove, haul off, and properly dispose of any debri s left by seller to offsite…" at bounding box center [471, 183] width 314 height 22
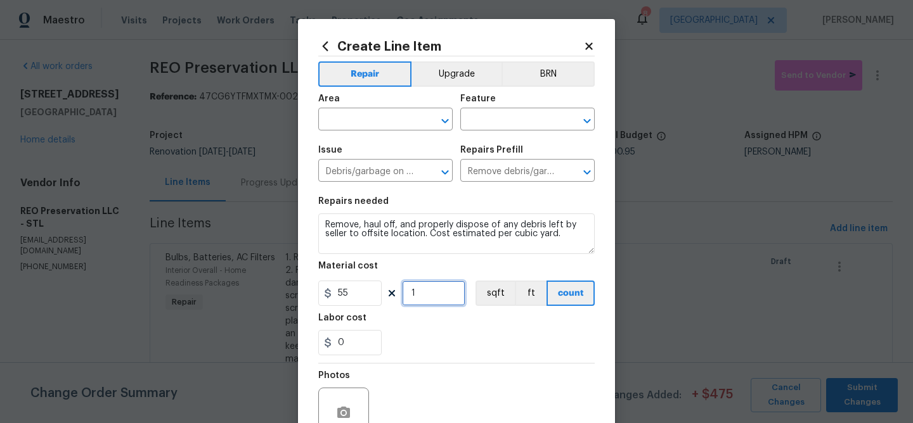
click at [431, 295] on input "1" at bounding box center [433, 293] width 63 height 25
type input "2"
click at [371, 117] on input "text" at bounding box center [367, 121] width 99 height 20
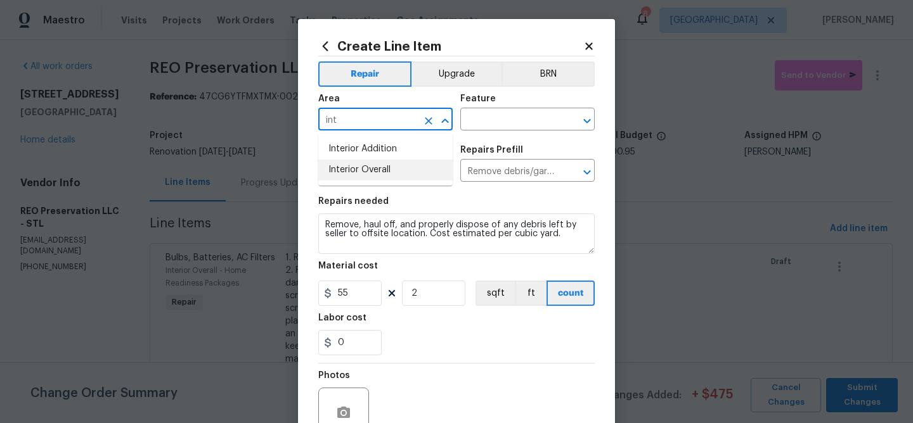
click at [359, 172] on li "Interior Overall" at bounding box center [385, 170] width 134 height 21
type input "Interior Overall"
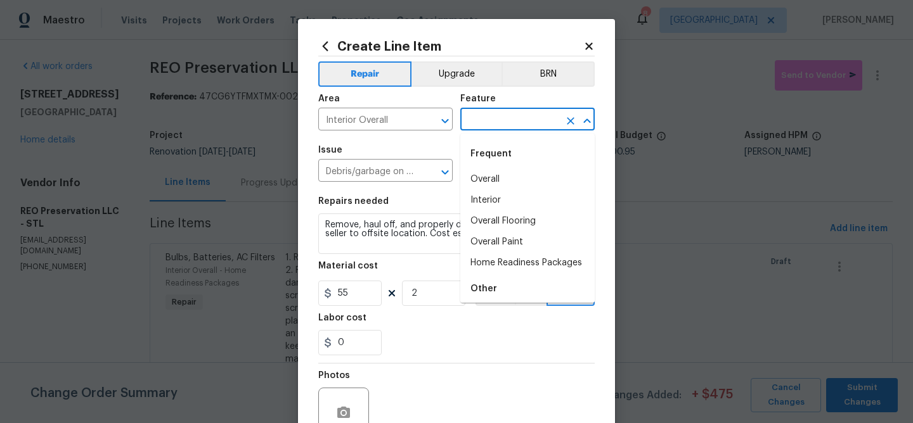
click at [474, 117] on input "text" at bounding box center [509, 121] width 99 height 20
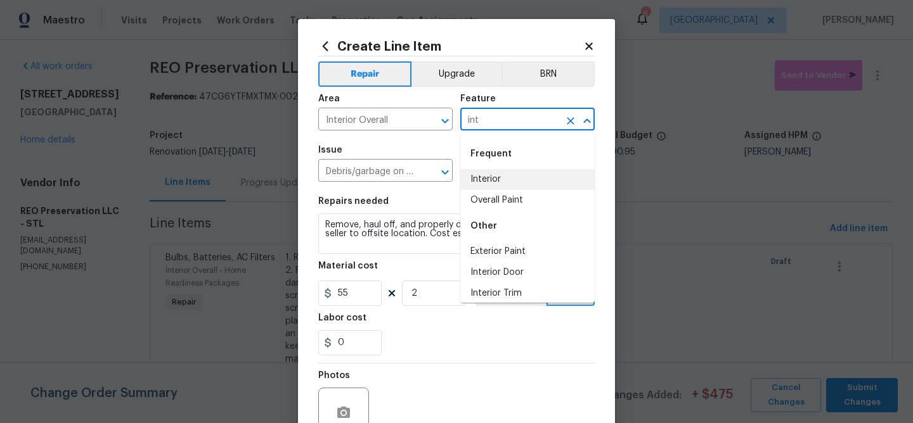
click at [485, 180] on li "Interior" at bounding box center [527, 179] width 134 height 21
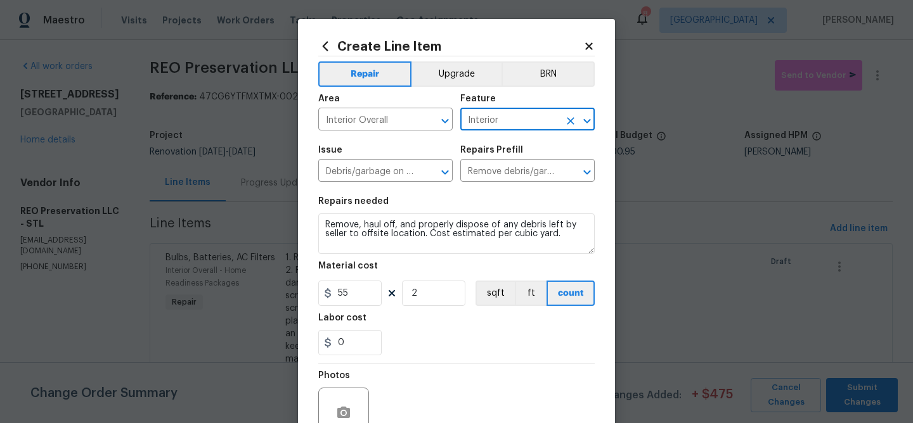
scroll to position [34, 0]
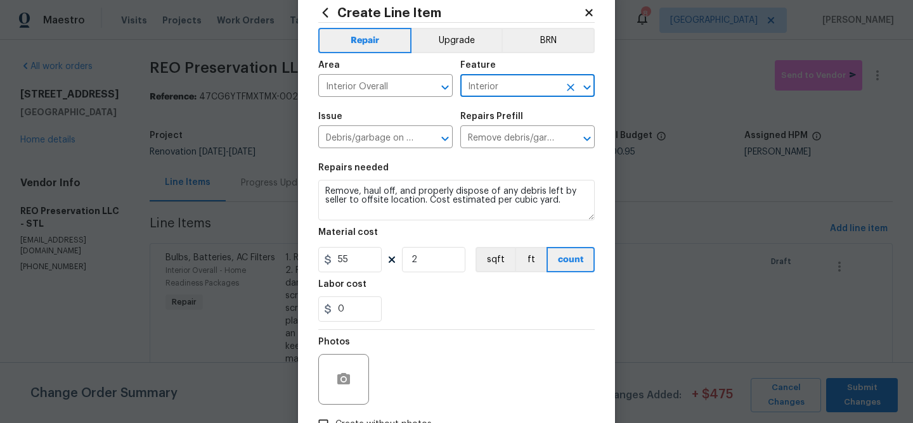
type input "Interior"
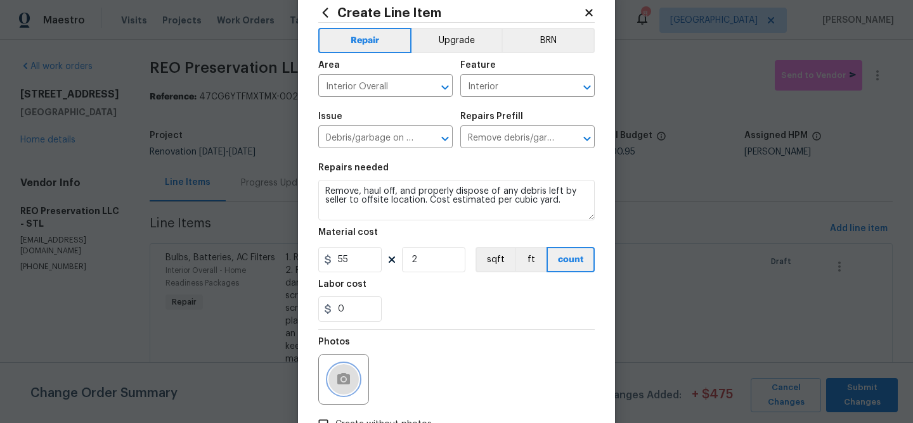
click at [345, 381] on circle "button" at bounding box center [344, 380] width 4 height 4
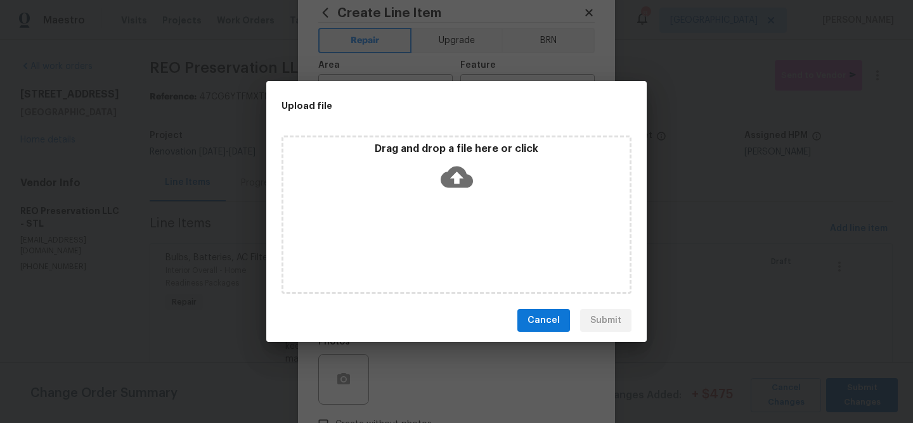
click at [462, 182] on icon at bounding box center [457, 178] width 32 height 22
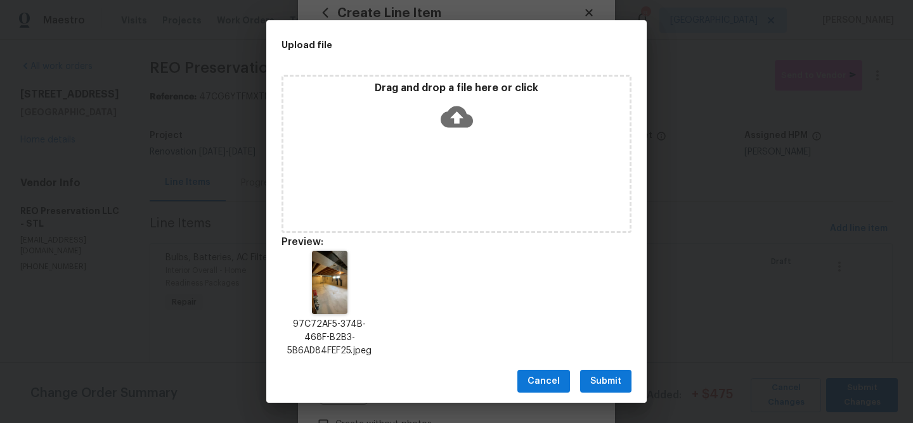
click at [610, 381] on span "Submit" at bounding box center [605, 382] width 31 height 16
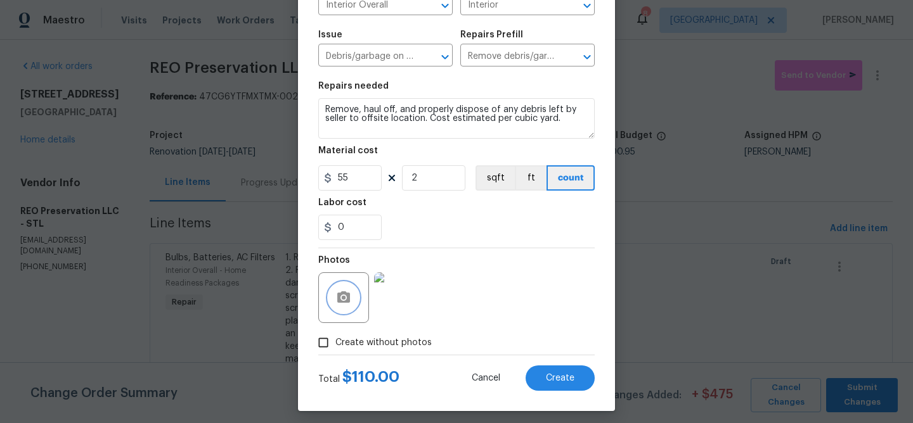
scroll to position [120, 0]
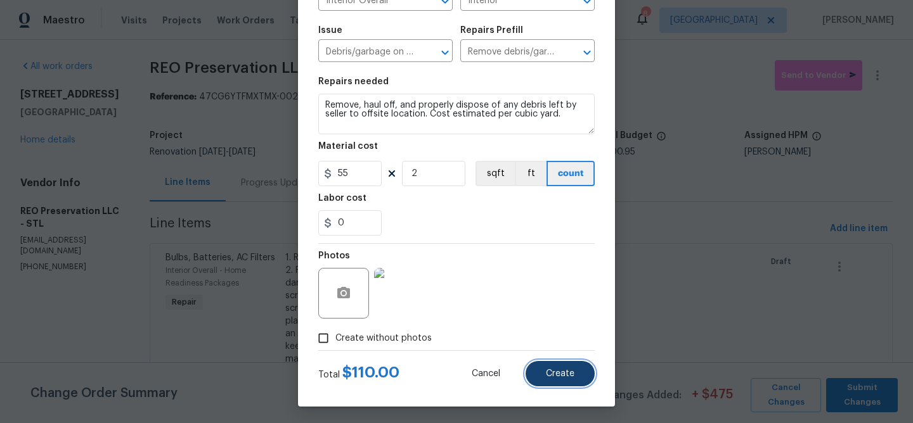
click at [562, 367] on button "Create" at bounding box center [559, 373] width 69 height 25
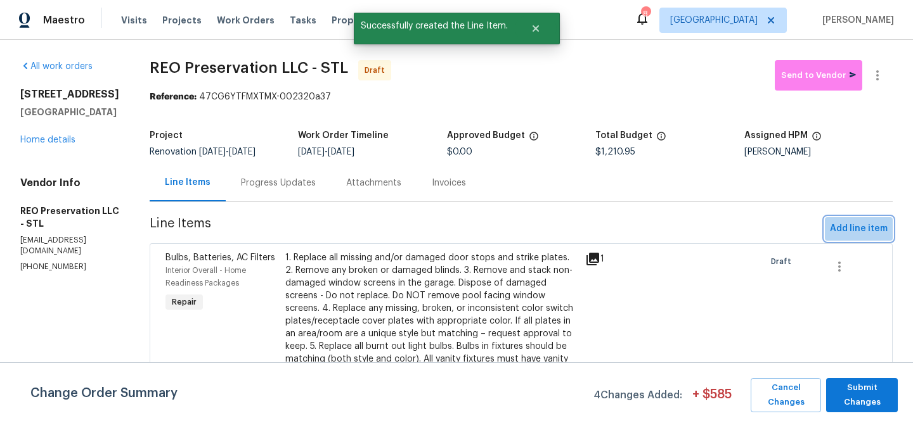
click at [872, 227] on span "Add line item" at bounding box center [859, 229] width 58 height 16
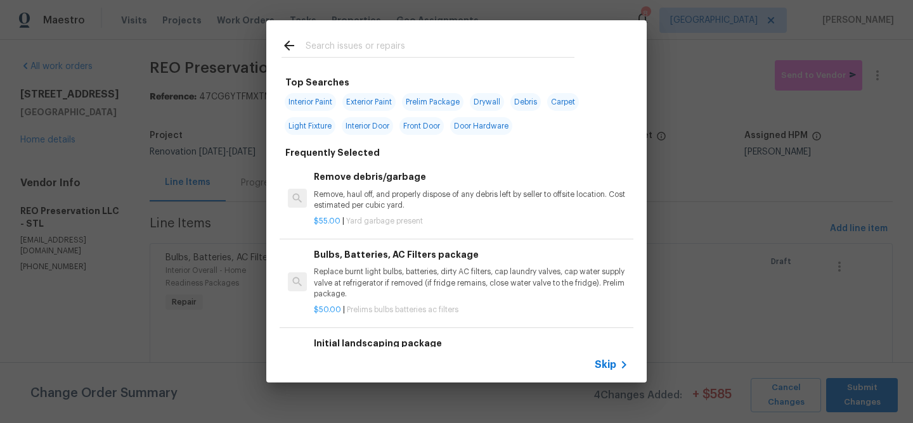
click at [388, 48] on input "text" at bounding box center [440, 47] width 269 height 19
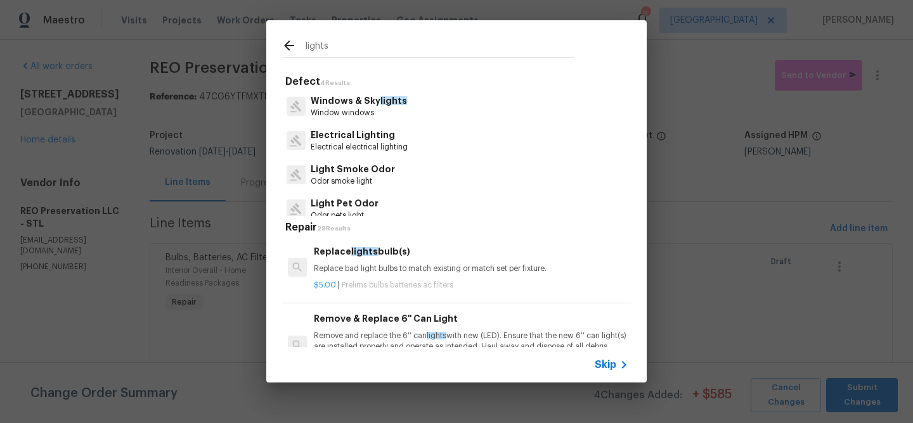
type input "lights"
click at [356, 138] on p "Electrical Lighting" at bounding box center [359, 135] width 97 height 13
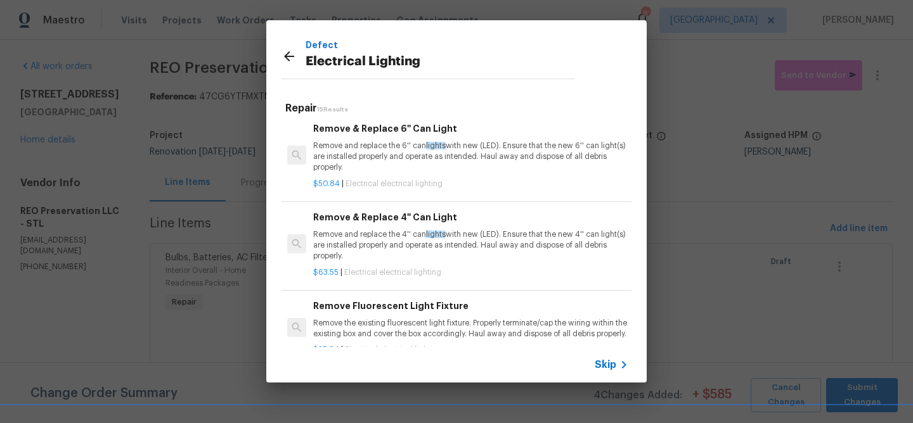
scroll to position [4, 2]
click at [536, 152] on p "Remove and replace the 6'' can lights with new (LED). Ensure that the new 6'' c…" at bounding box center [469, 157] width 314 height 32
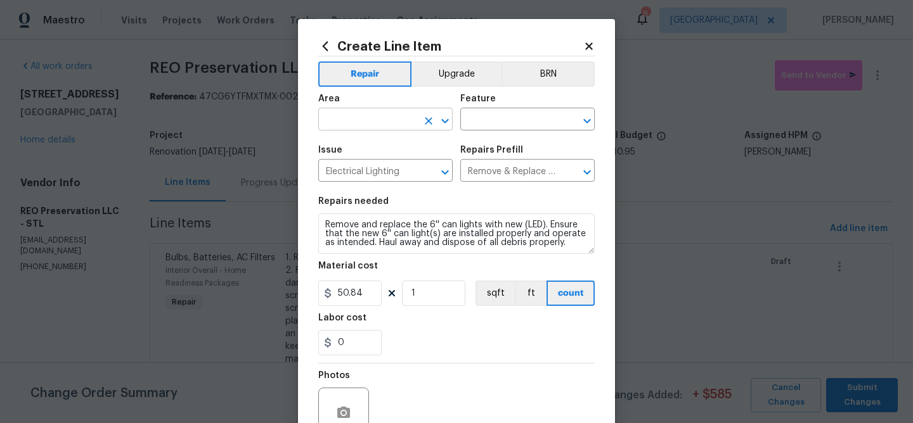
click at [381, 126] on input "text" at bounding box center [367, 121] width 99 height 20
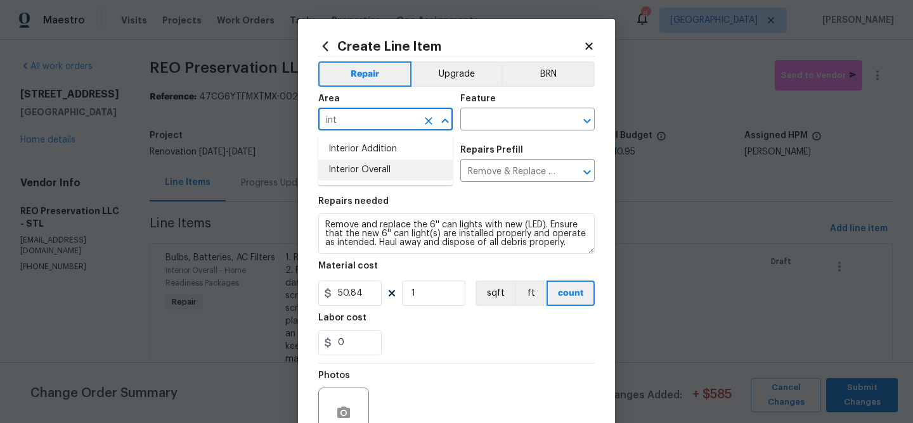
click at [364, 171] on li "Interior Overall" at bounding box center [385, 170] width 134 height 21
type input "Interior Overall"
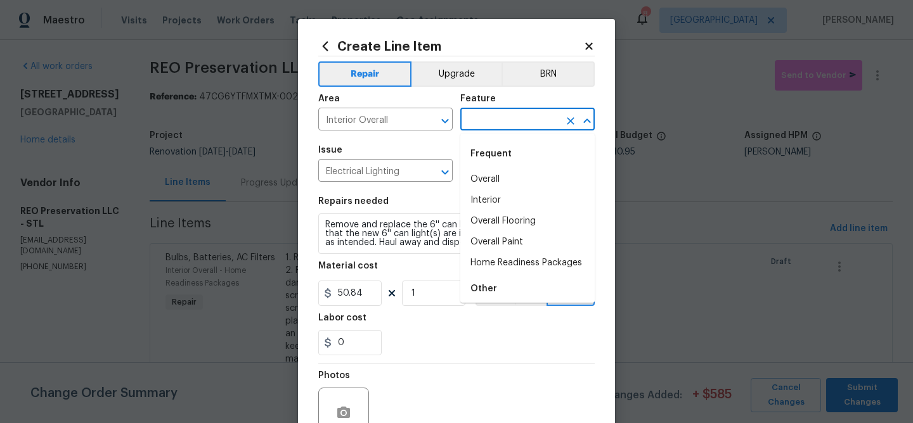
click at [502, 123] on input "text" at bounding box center [509, 121] width 99 height 20
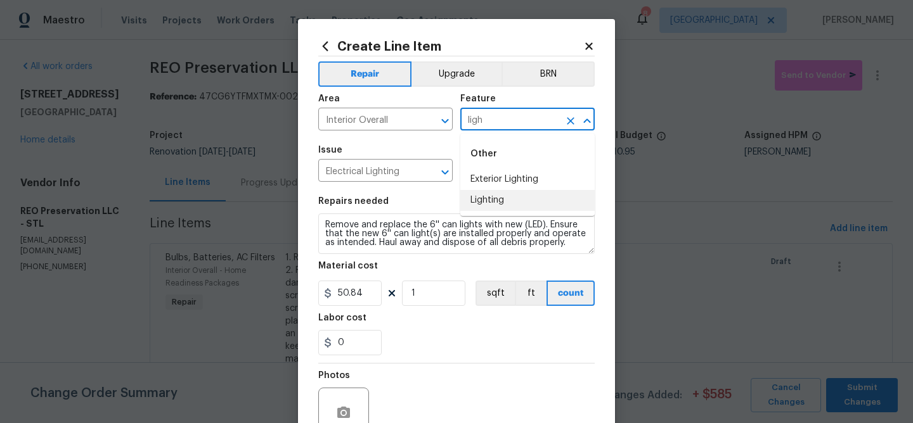
click at [492, 201] on li "Lighting" at bounding box center [527, 200] width 134 height 21
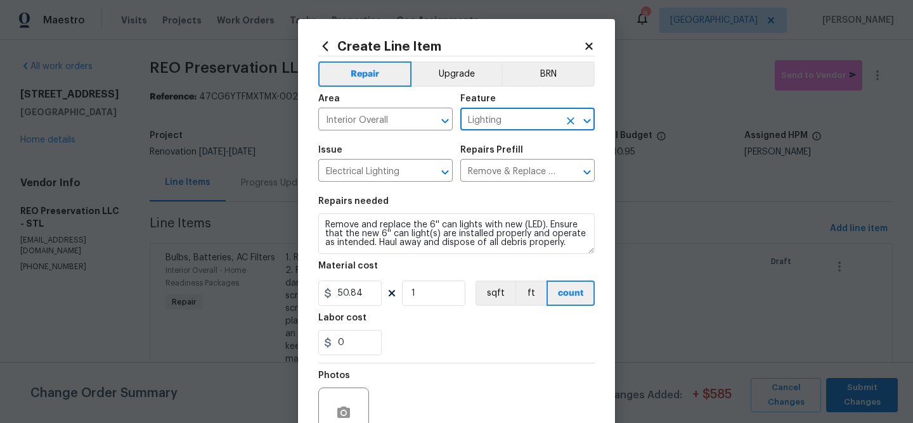
type input "Lighting"
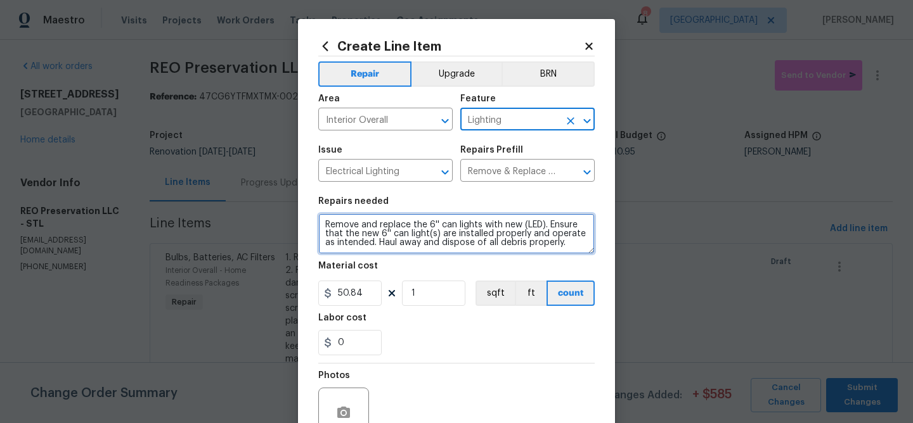
click at [325, 227] on textarea "Remove and replace the 6'' can lights with new (LED). Ensure that the new 6'' c…" at bounding box center [456, 234] width 276 height 41
drag, startPoint x: 567, startPoint y: 247, endPoint x: 293, endPoint y: 220, distance: 275.8
click at [293, 220] on div "Create Line Item Repair Upgrade BRN Area Interior Overall ​ Feature Lighting ​ …" at bounding box center [456, 211] width 913 height 423
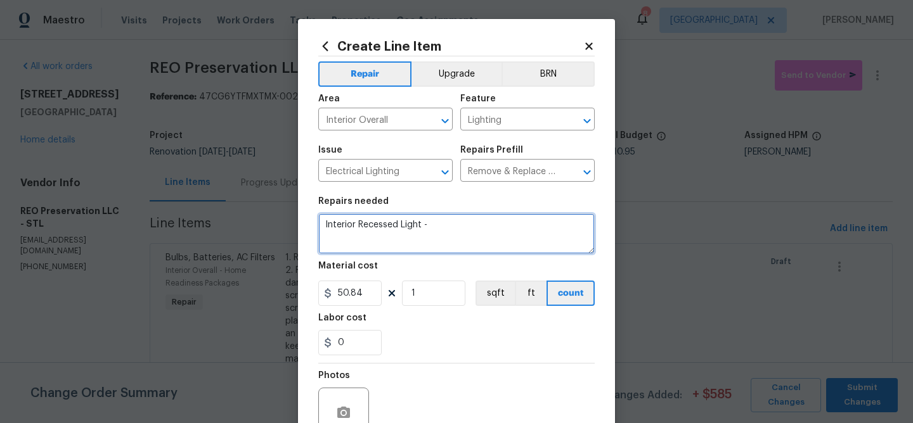
paste textarea "LED Recessed Retrofit Light Trim"
click at [429, 226] on textarea "Interior Recessed Light - LED Recessed Retrofit Light Trim for the" at bounding box center [456, 234] width 276 height 41
click at [534, 239] on textarea "Interior Recessed Light - Remove the existing can light and install a LED Reces…" at bounding box center [456, 234] width 276 height 41
type textarea "Interior Recessed Light - Remove the existing can light and install a LED Reces…"
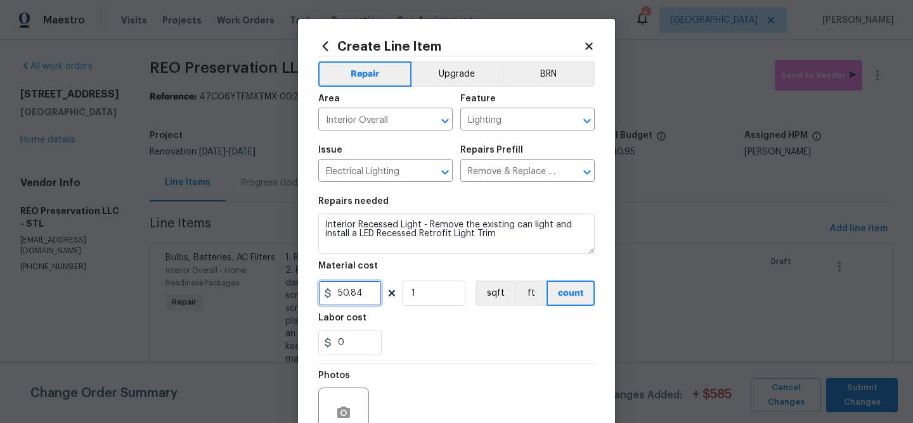
click at [363, 294] on input "50.84" at bounding box center [349, 293] width 63 height 25
type input "25"
click at [431, 299] on input "1" at bounding box center [433, 293] width 63 height 25
type input "6"
click at [464, 80] on button "Upgrade" at bounding box center [456, 73] width 91 height 25
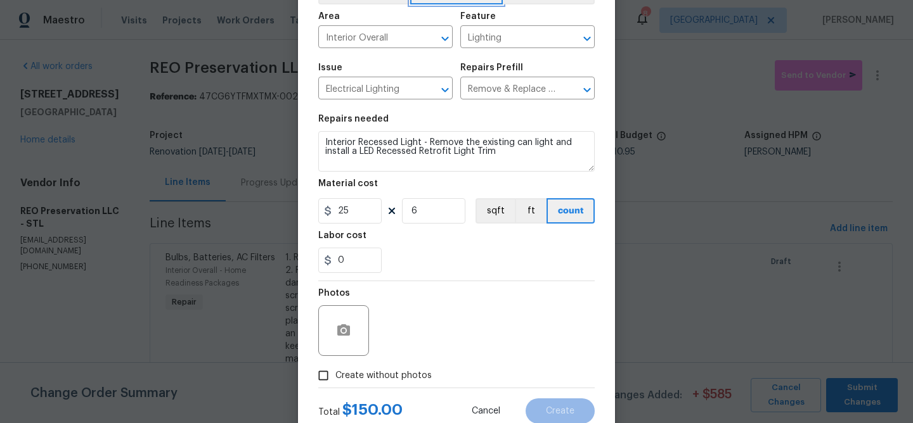
scroll to position [83, 0]
click at [347, 328] on icon "button" at bounding box center [343, 329] width 13 height 11
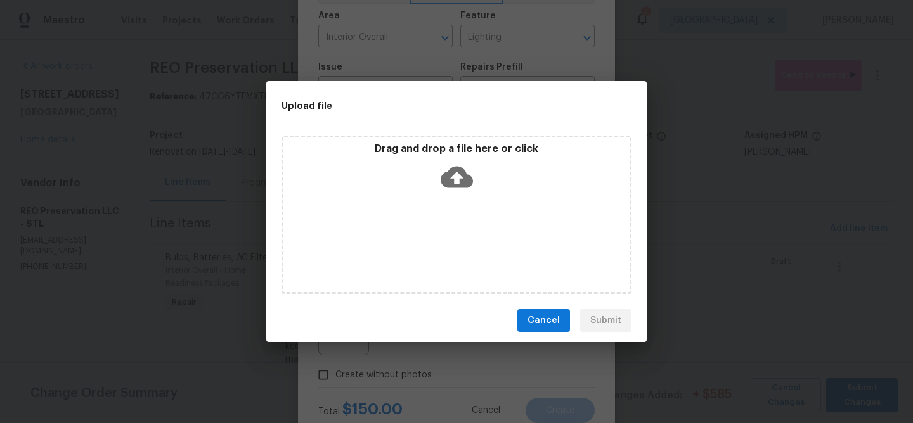
click at [453, 179] on icon at bounding box center [457, 178] width 32 height 22
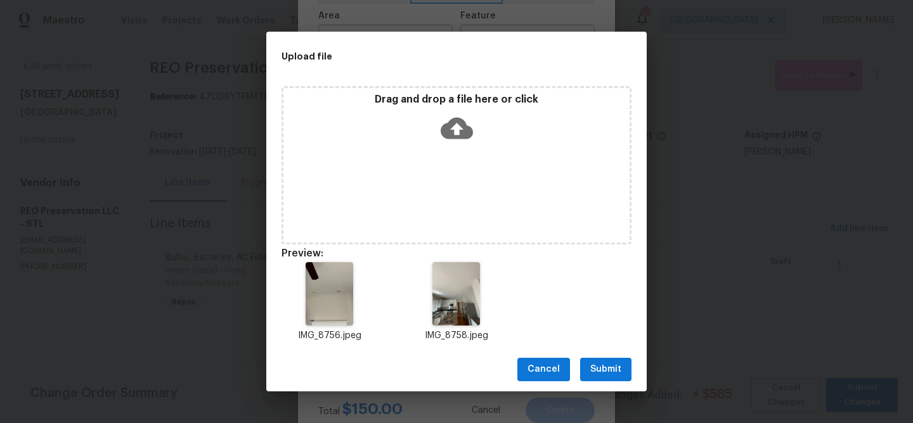
click at [607, 367] on span "Submit" at bounding box center [605, 370] width 31 height 16
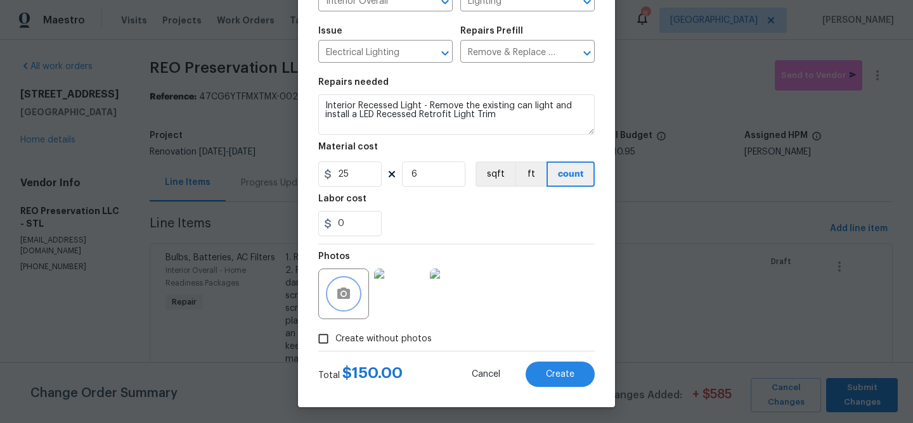
scroll to position [123, 0]
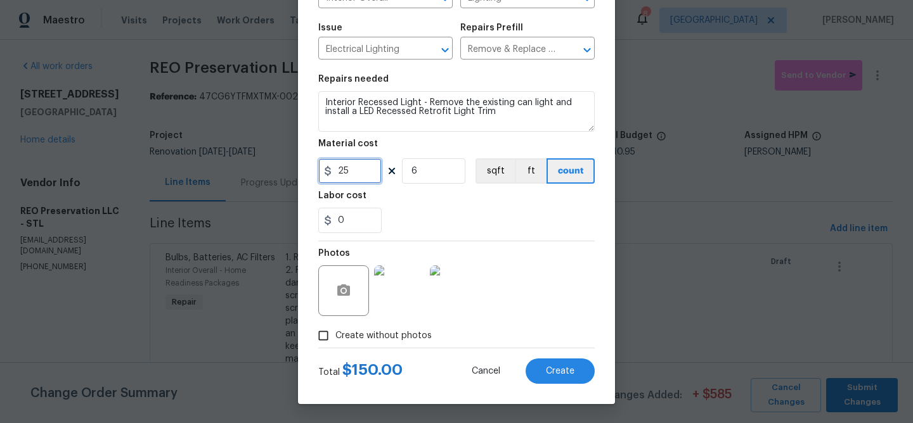
click at [349, 172] on input "25" at bounding box center [349, 170] width 63 height 25
type input "30"
click at [486, 209] on div "0" at bounding box center [456, 220] width 276 height 25
click at [559, 366] on button "Create" at bounding box center [559, 371] width 69 height 25
type input "0"
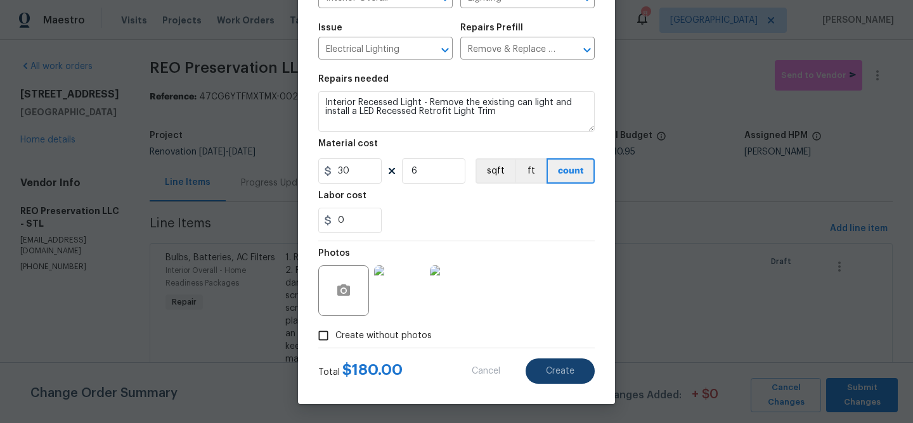
type input "0"
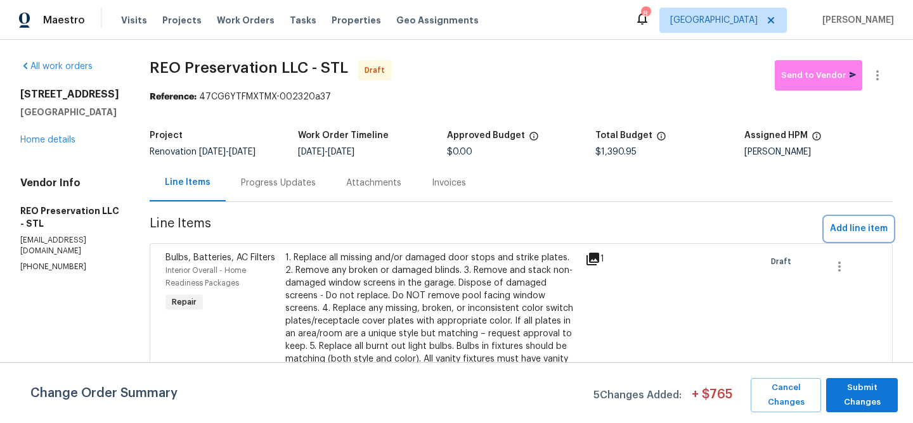
click at [866, 227] on span "Add line item" at bounding box center [859, 229] width 58 height 16
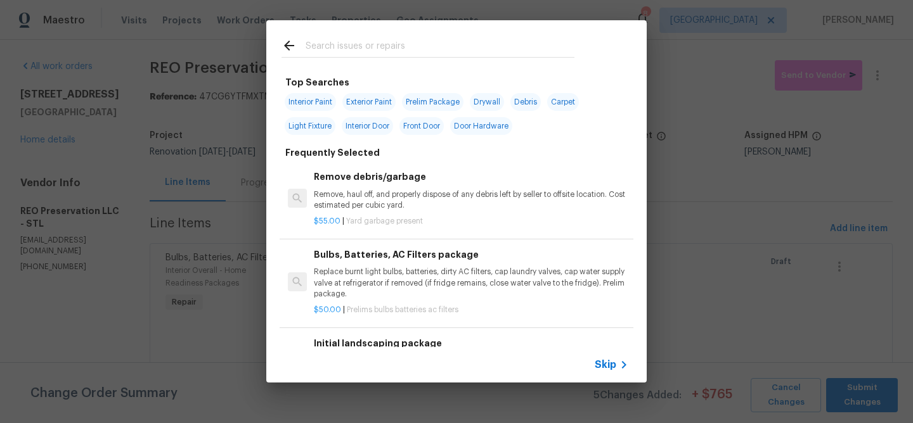
click at [357, 46] on input "text" at bounding box center [440, 47] width 269 height 19
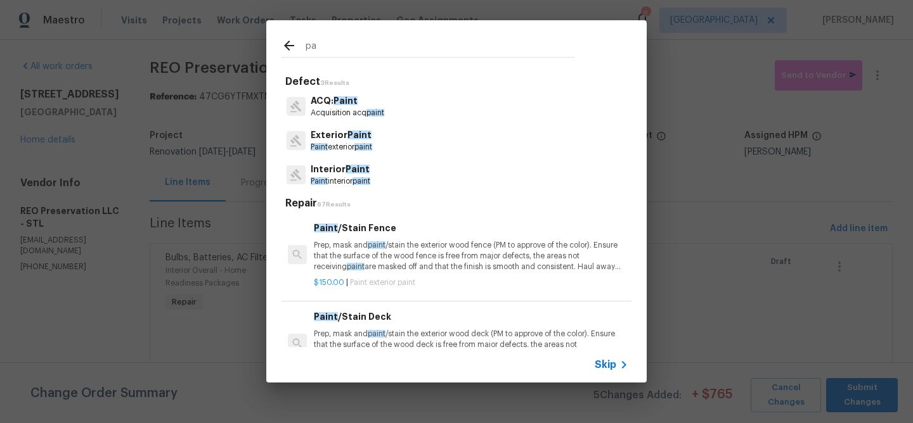
type input "p"
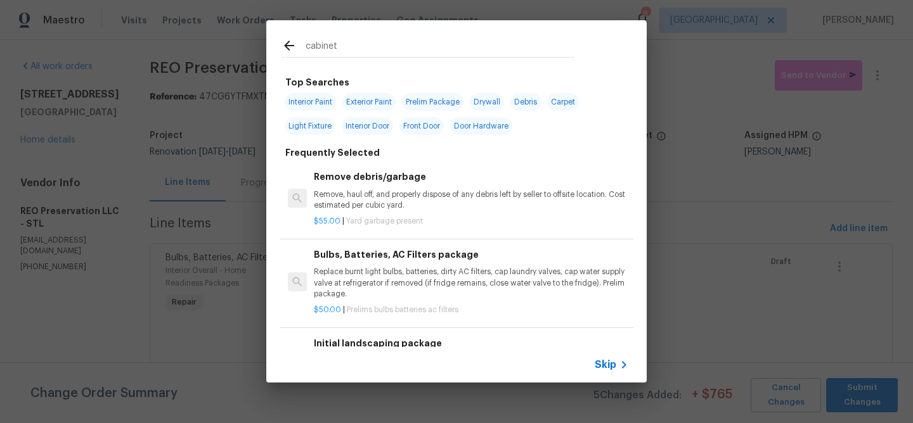
type input "cabinet"
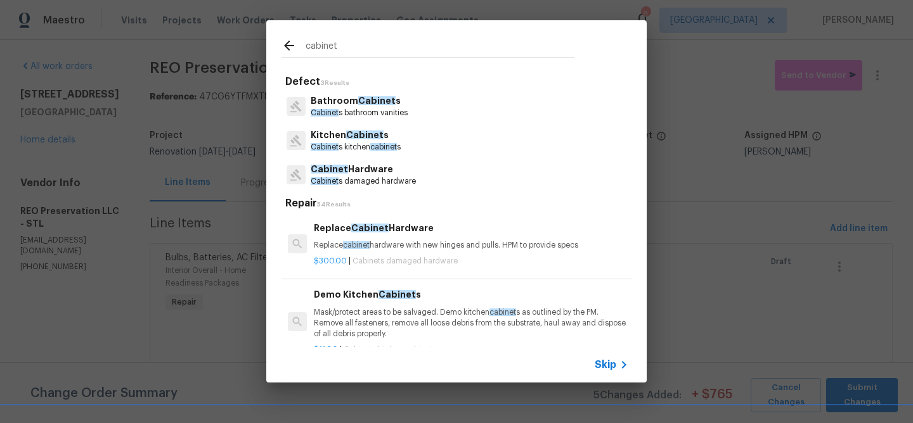
click at [350, 140] on p "Kitchen Cabinet s" at bounding box center [356, 135] width 90 height 13
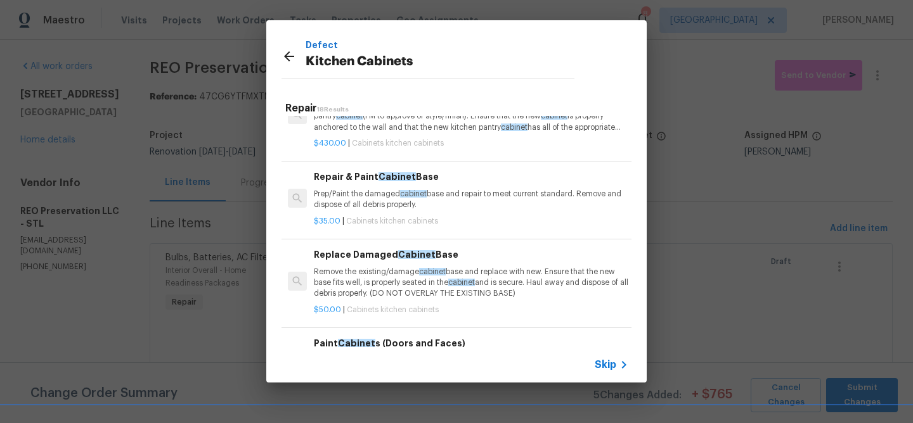
scroll to position [669, 0]
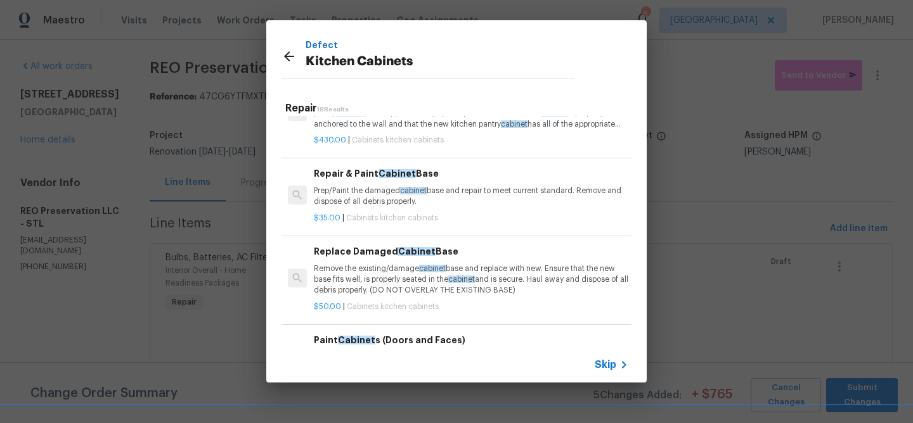
click at [369, 194] on p "Prep/Paint the damaged cabinet base and repair to meet current standard. Remove…" at bounding box center [471, 197] width 314 height 22
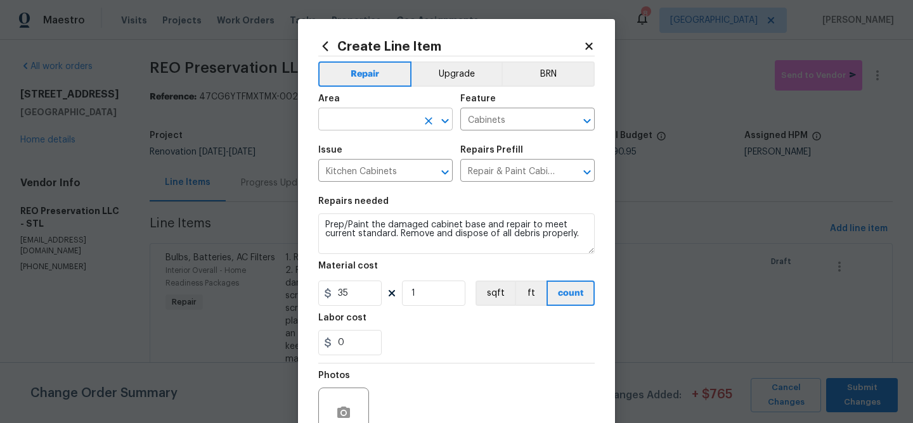
click at [359, 118] on input "text" at bounding box center [367, 121] width 99 height 20
type input "kitche"
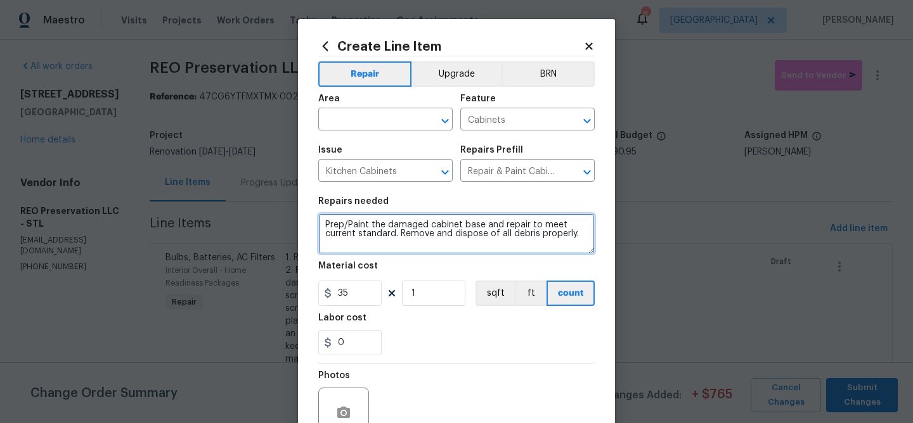
drag, startPoint x: 583, startPoint y: 239, endPoint x: 253, endPoint y: 215, distance: 331.1
click at [253, 215] on div "Create Line Item Repair Upgrade BRN Area ​ Feature Cabinets ​ Issue Kitchen Cab…" at bounding box center [456, 211] width 913 height 423
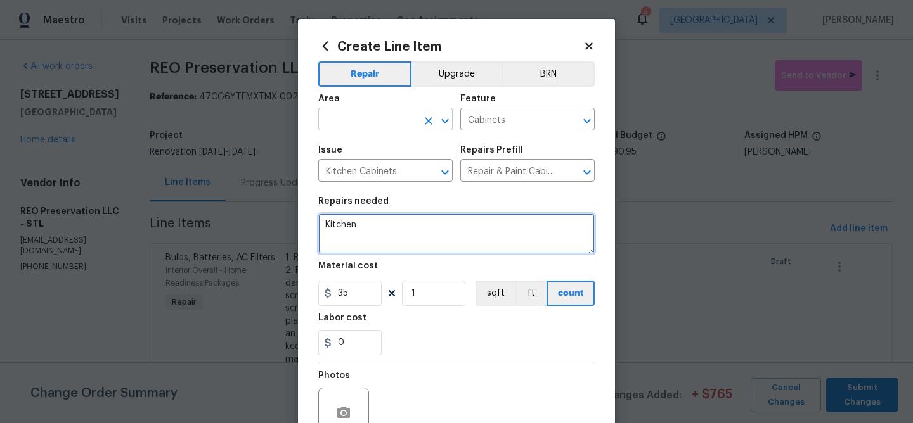
type textarea "Kitchen"
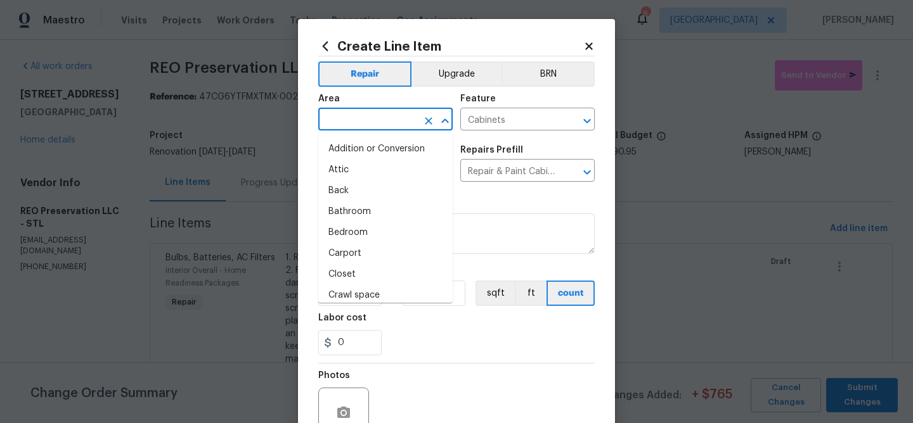
click at [356, 120] on input "text" at bounding box center [367, 121] width 99 height 20
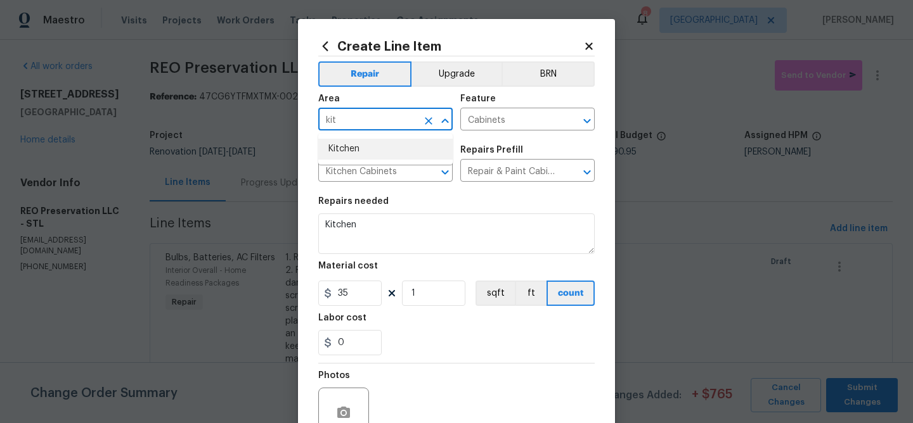
click at [344, 153] on li "Kitchen" at bounding box center [385, 149] width 134 height 21
type input "Kitchen"
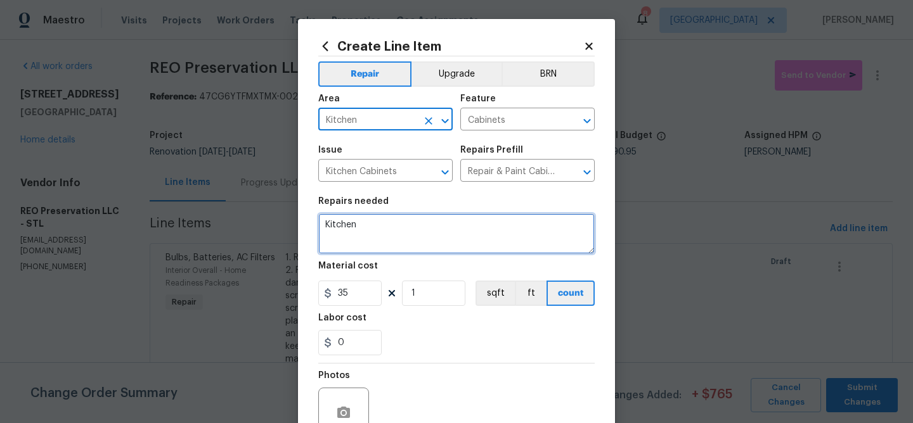
click at [373, 228] on textarea "Kitchen" at bounding box center [456, 234] width 276 height 41
paste textarea "Cabinet Base - Install wood grain shelf paper to the damaged cabinet base. Remo…"
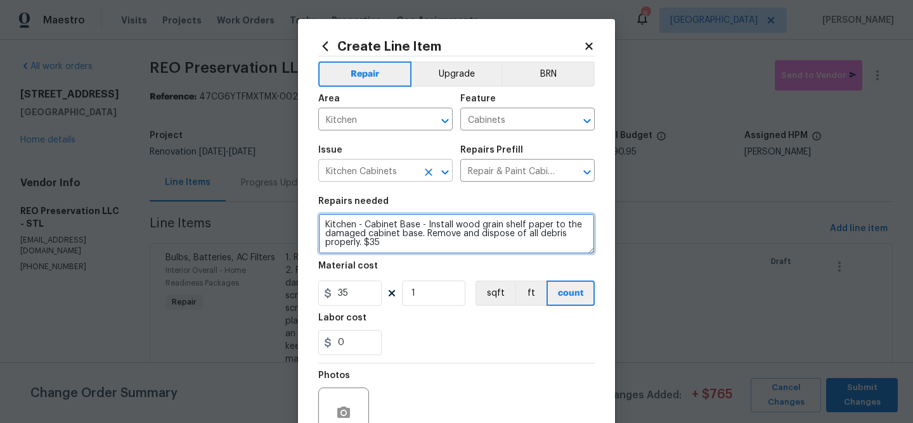
scroll to position [3, 0]
click at [364, 221] on textarea "Kitchen - Cabinet Base - Install wood grain shelf paper to the damaged cabinet …" at bounding box center [456, 234] width 276 height 41
click at [496, 224] on textarea "Kitchen Cabinet Base - Install wood grain shelf paper to the damaged cabinet ba…" at bounding box center [456, 234] width 276 height 41
click at [383, 240] on textarea "Kitchen Cabinet Base - Install white shelf paper to the damaged cabinet base. R…" at bounding box center [456, 234] width 276 height 41
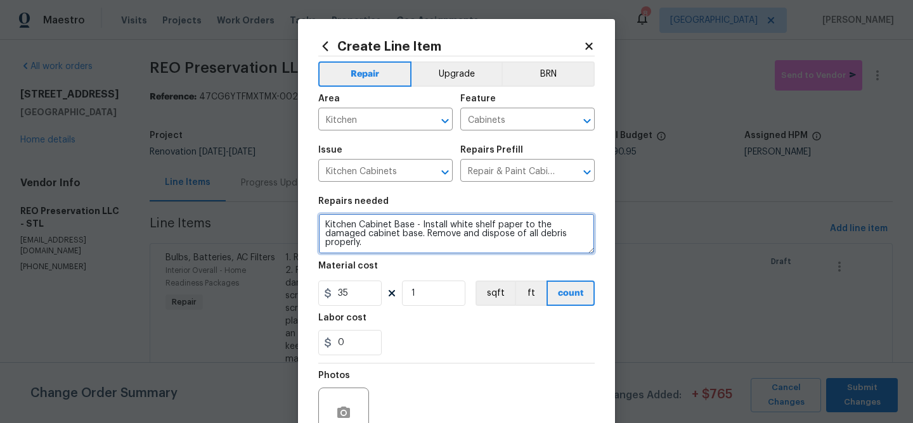
scroll to position [35, 0]
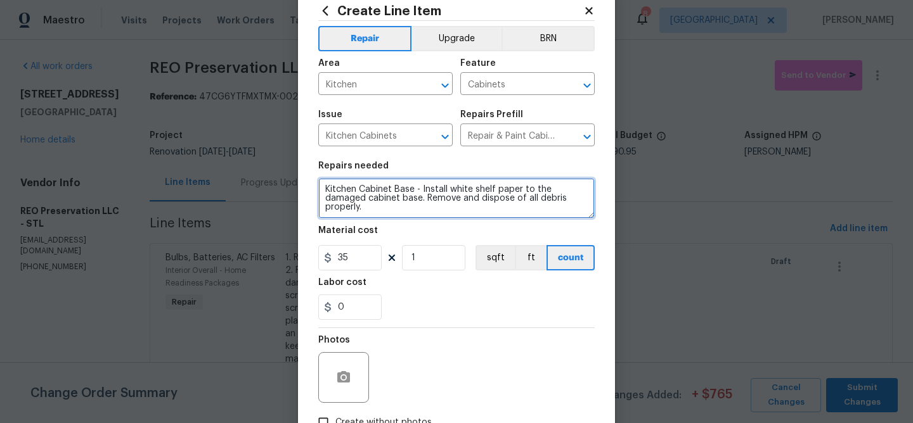
type textarea "Kitchen Cabinet Base - Install white shelf paper to the damaged cabinet base. R…"
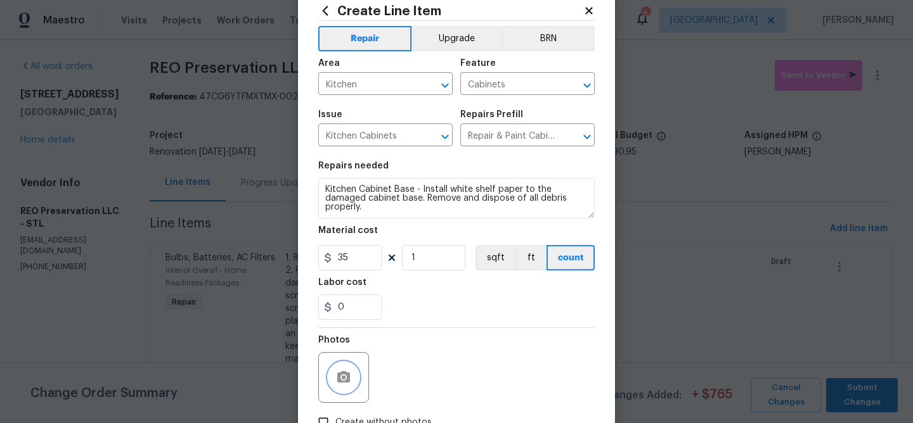
click at [340, 371] on icon "button" at bounding box center [343, 377] width 15 height 15
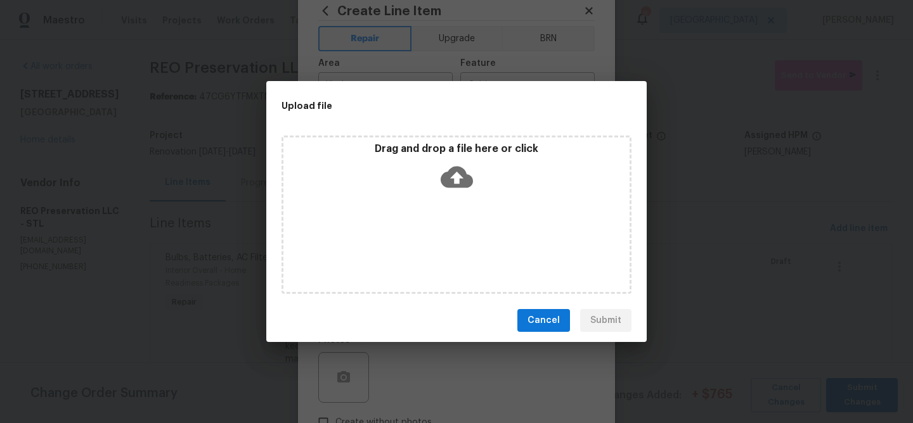
click at [457, 178] on icon at bounding box center [457, 177] width 32 height 32
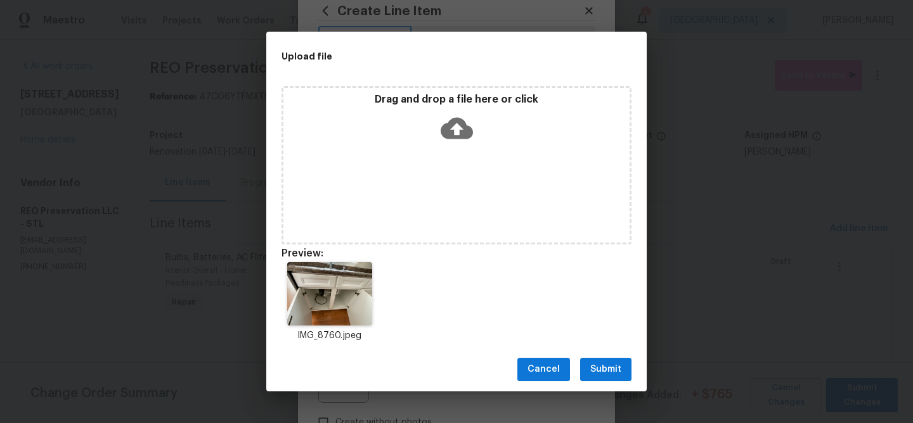
click at [612, 373] on span "Submit" at bounding box center [605, 370] width 31 height 16
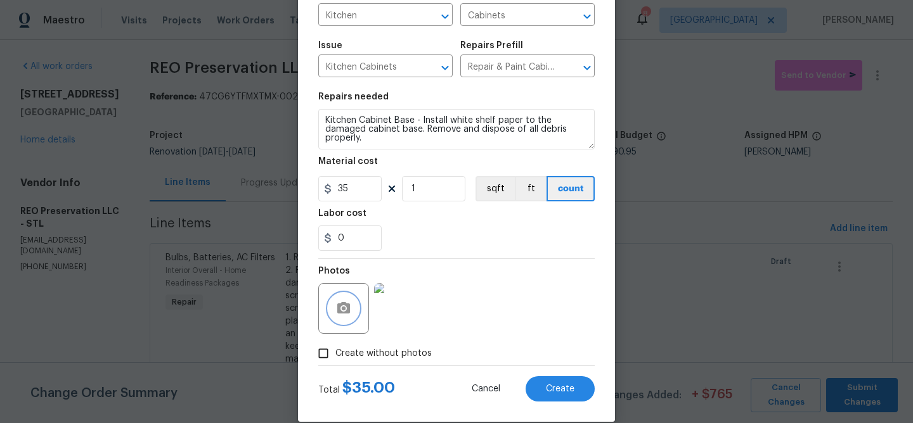
scroll to position [123, 0]
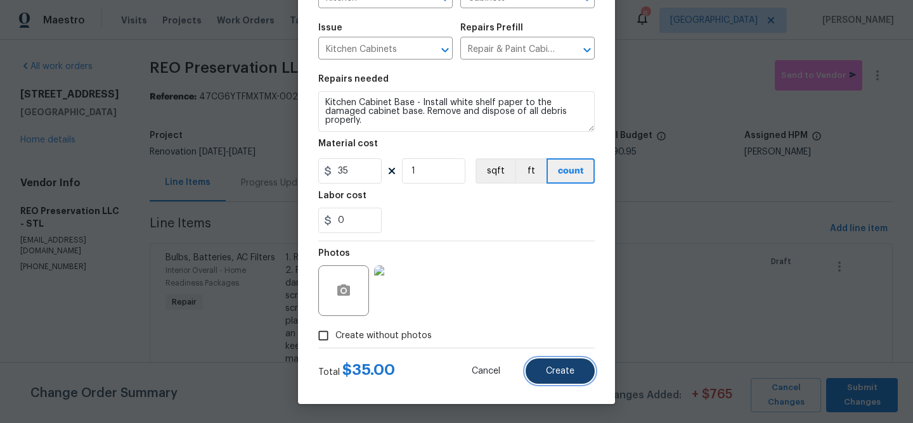
click at [555, 369] on span "Create" at bounding box center [560, 372] width 29 height 10
type input "0"
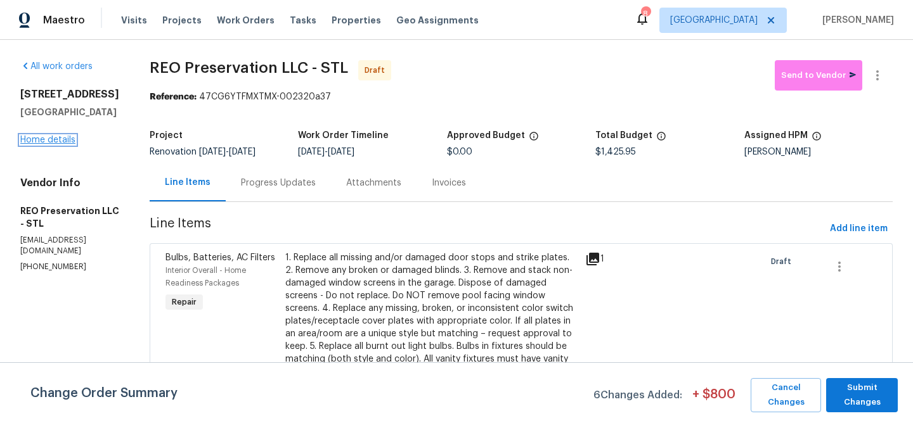
click at [67, 145] on link "Home details" at bounding box center [47, 140] width 55 height 9
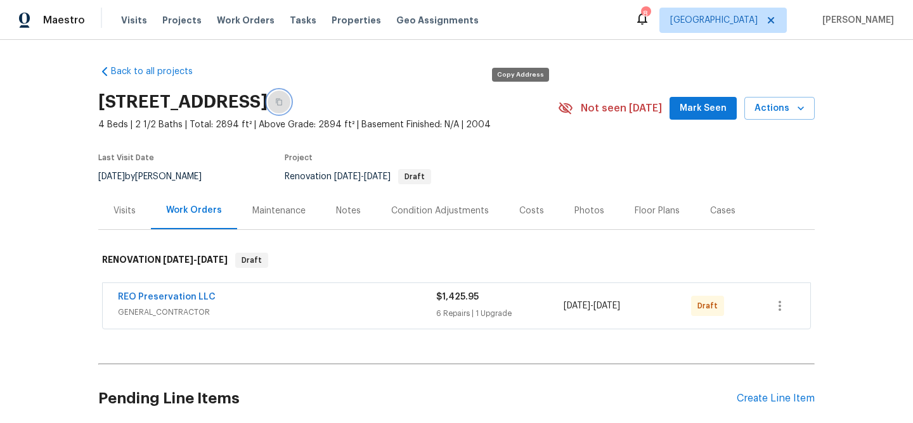
click at [282, 103] on icon "button" at bounding box center [279, 102] width 6 height 7
click at [645, 212] on div "Floor Plans" at bounding box center [656, 211] width 45 height 13
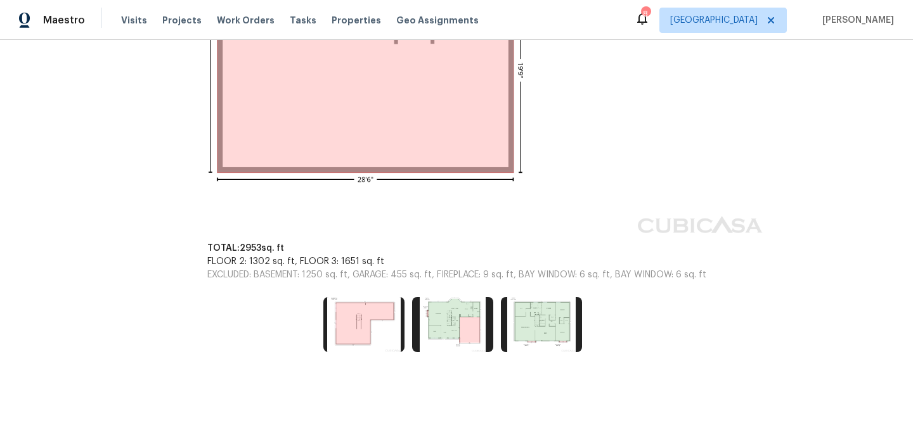
scroll to position [510, 0]
click at [362, 320] on img at bounding box center [363, 323] width 81 height 55
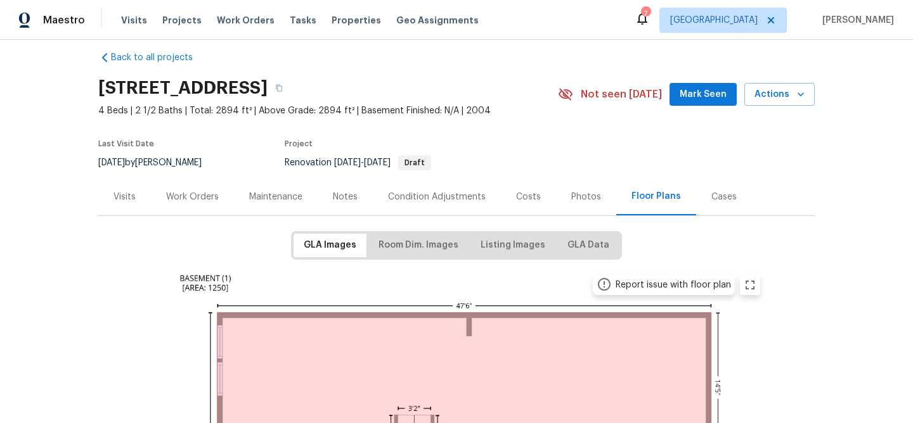
scroll to position [0, 0]
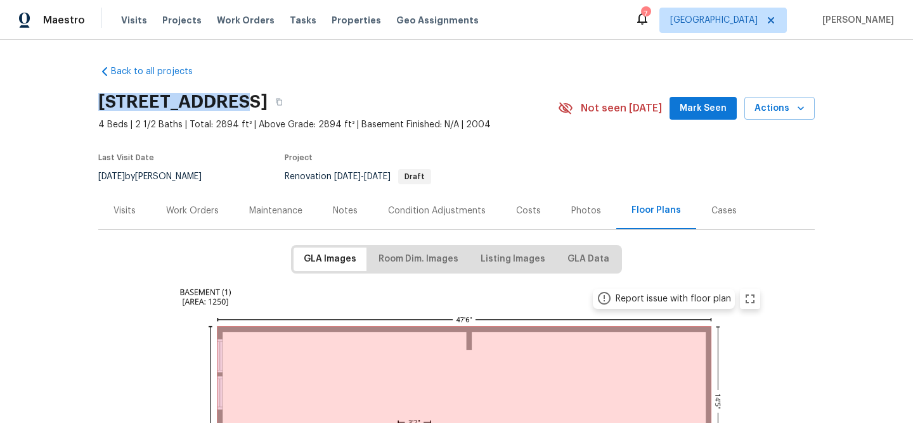
drag, startPoint x: 228, startPoint y: 103, endPoint x: 102, endPoint y: 100, distance: 125.6
click at [102, 100] on h2 "[STREET_ADDRESS]" at bounding box center [182, 102] width 169 height 13
copy h2 "276 Greenshire"
click at [283, 98] on icon "button" at bounding box center [279, 102] width 8 height 8
click at [347, 209] on div "Notes" at bounding box center [345, 211] width 25 height 13
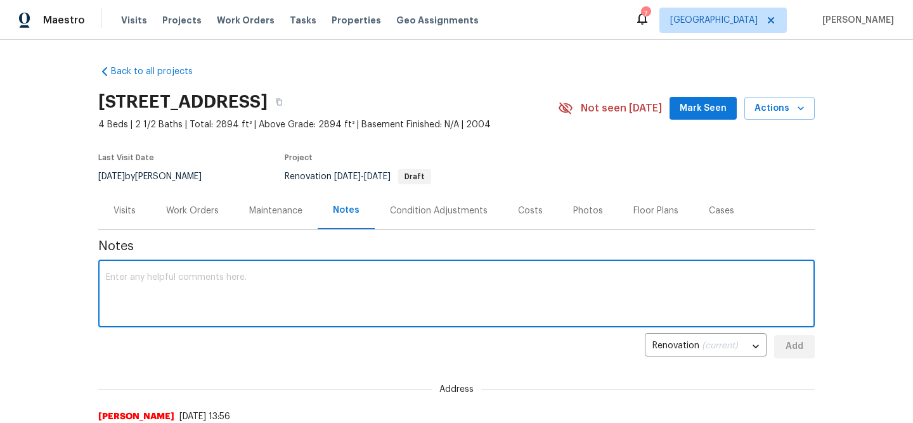
click at [278, 288] on textarea at bounding box center [456, 295] width 701 height 44
paste textarea "Home is in good condition but I feel there are two areas that could us an upgra…"
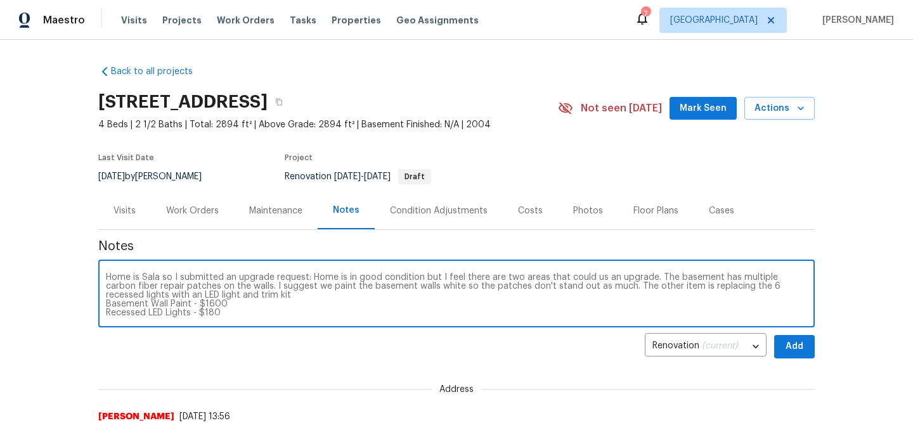
click at [105, 304] on div "Home is Sala so I submitted an upgrade request: Home is in good condition but I…" at bounding box center [456, 295] width 716 height 65
click at [106, 301] on textarea "Home is Sala so I submitted an upgrade request: Home is in good condition but I…" at bounding box center [456, 295] width 701 height 44
click at [106, 304] on textarea "Home is Sala so I submitted an upgrade request: Home is in good condition but I…" at bounding box center [456, 295] width 701 height 44
click at [470, 300] on textarea "Home is Sala so I submitted an upgrade request: Home is in good condition but I…" at bounding box center [456, 295] width 701 height 44
type textarea "Home is Sala so I submitted an upgrade request: Home is in good condition but I…"
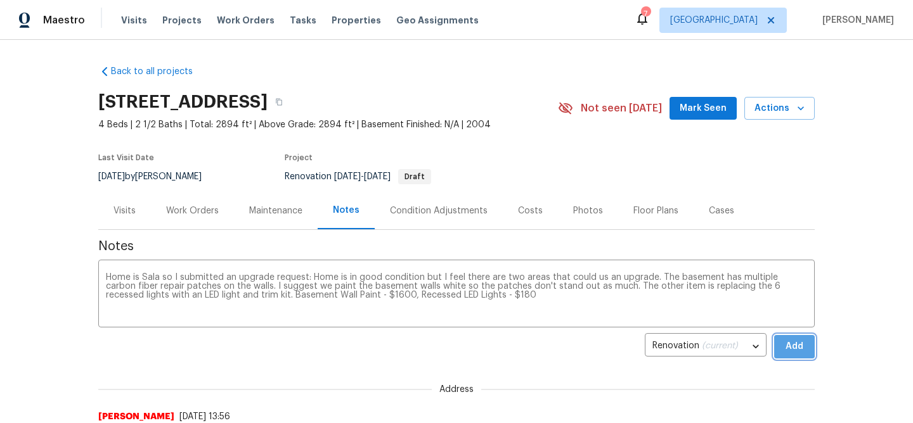
click at [803, 347] on span "Add" at bounding box center [794, 347] width 20 height 16
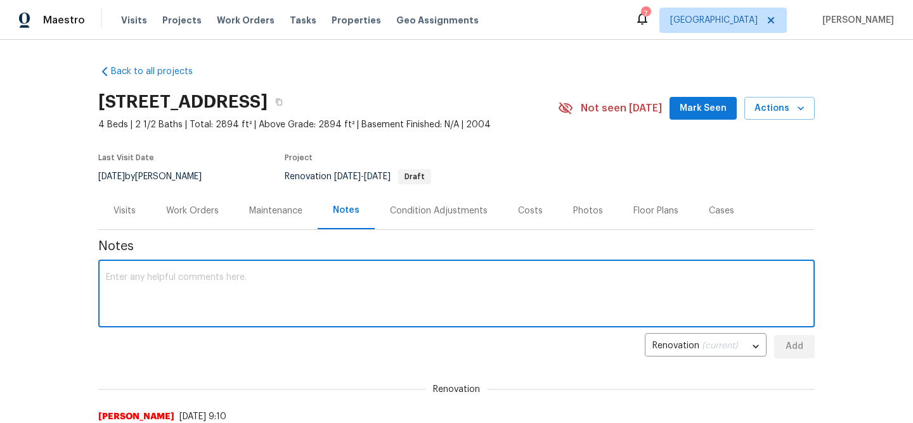
click at [162, 273] on textarea at bounding box center [456, 295] width 701 height 44
type textarea "D1W complete and work orders created"
click at [784, 344] on span "Add" at bounding box center [794, 347] width 20 height 16
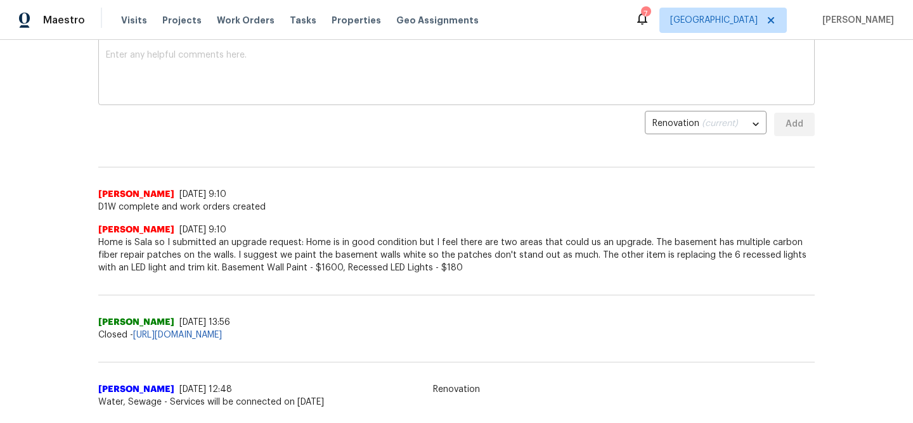
scroll to position [223, 0]
click at [226, 20] on span "Work Orders" at bounding box center [246, 20] width 58 height 13
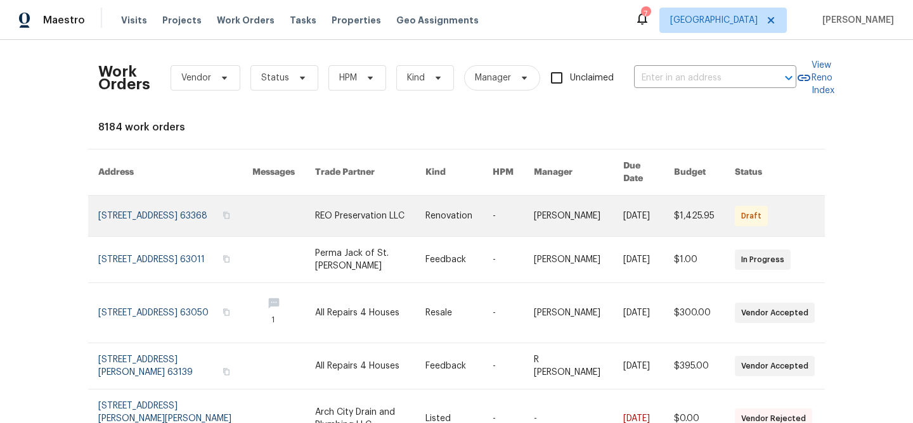
click at [129, 196] on link at bounding box center [175, 216] width 154 height 41
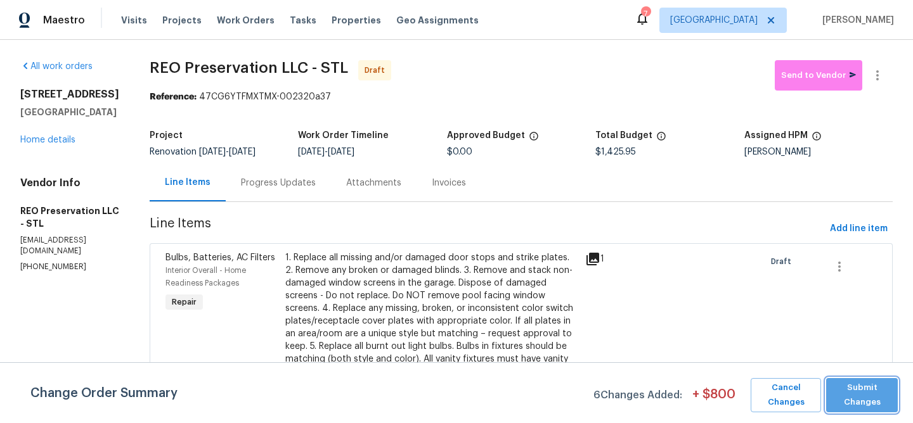
click at [859, 390] on span "Submit Changes" at bounding box center [861, 395] width 59 height 29
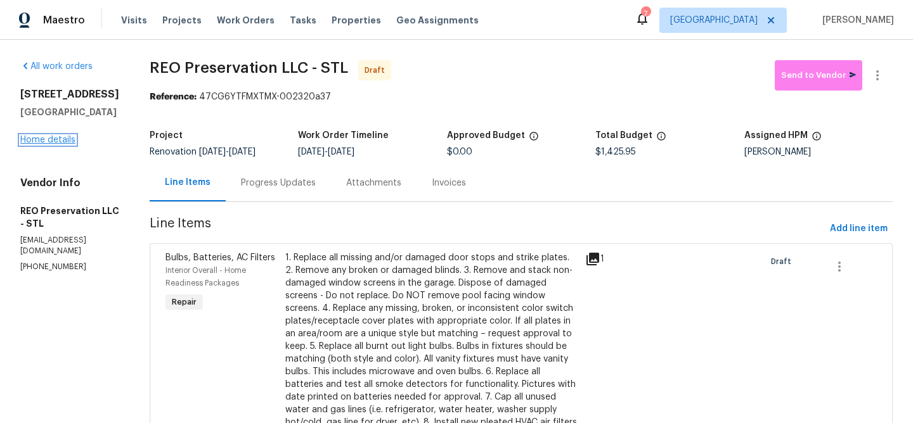
click at [59, 145] on link "Home details" at bounding box center [47, 140] width 55 height 9
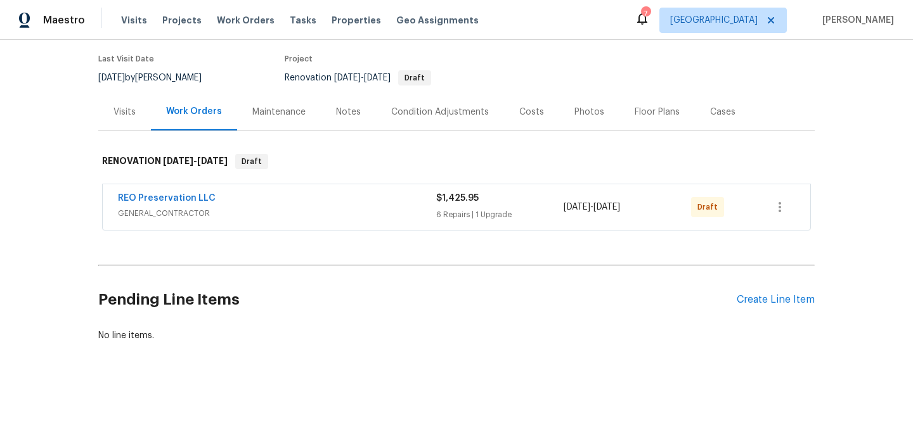
scroll to position [104, 0]
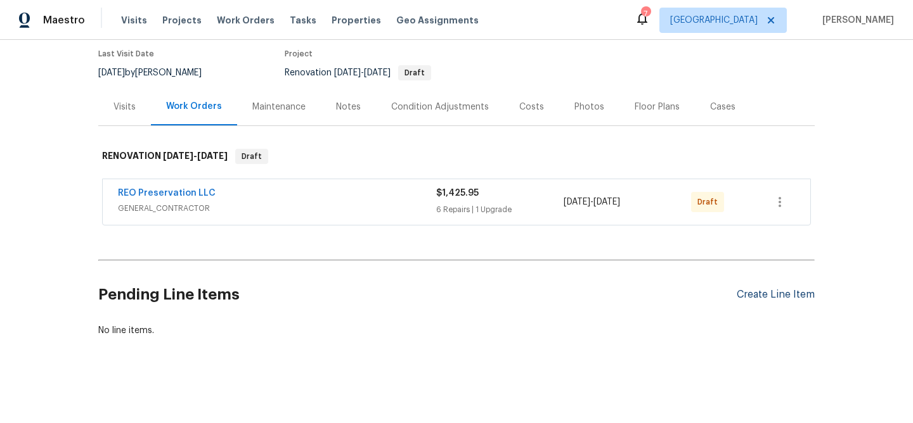
click at [763, 292] on div "Create Line Item" at bounding box center [776, 295] width 78 height 12
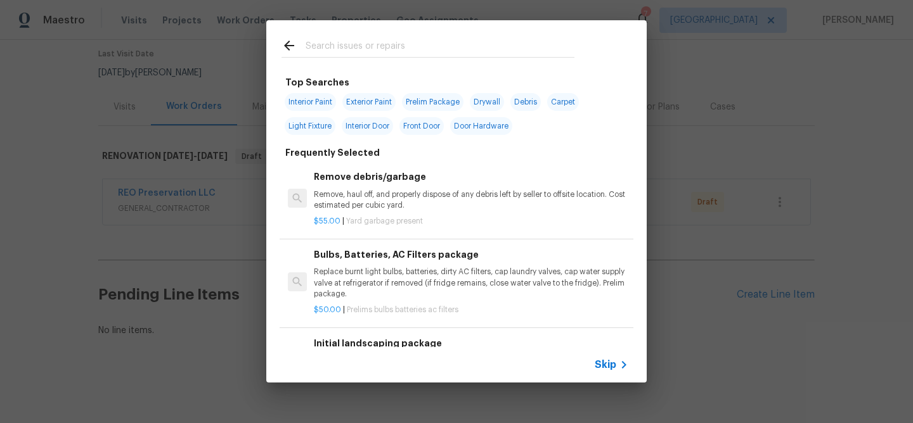
click at [356, 46] on input "text" at bounding box center [440, 47] width 269 height 19
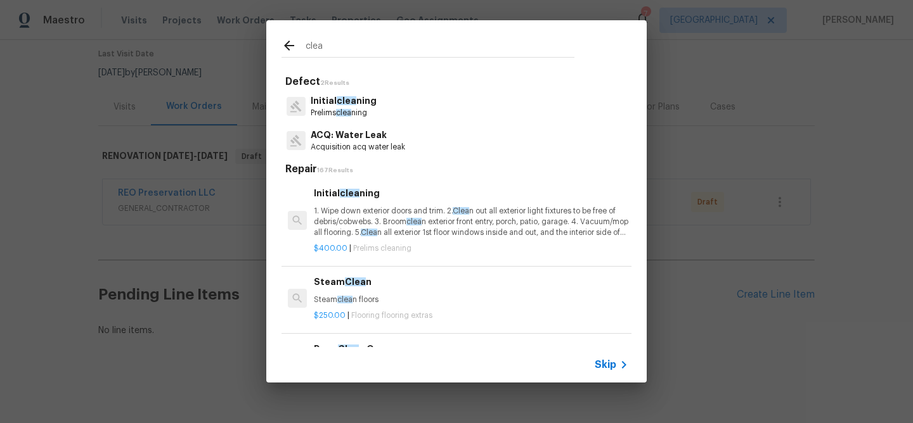
type input "clea"
click at [347, 94] on p "Initial clea ning" at bounding box center [344, 100] width 66 height 13
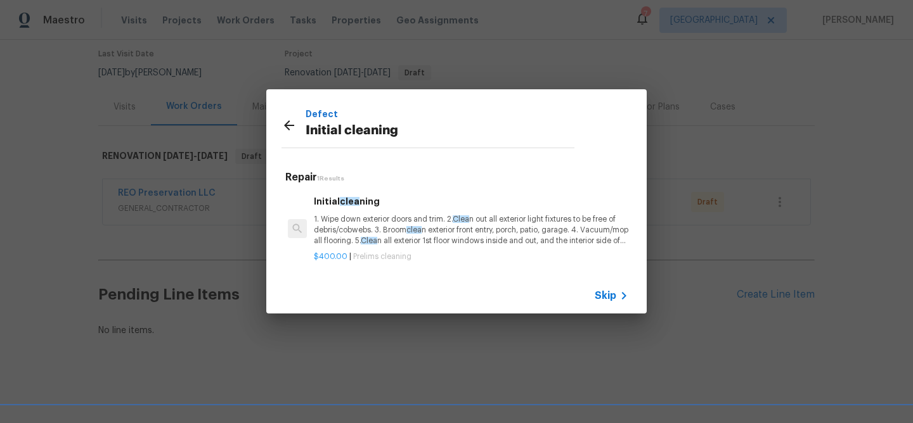
click at [374, 221] on p "1. Wipe down exterior doors and trim. 2. Clea n out all exterior light fixtures…" at bounding box center [471, 230] width 314 height 32
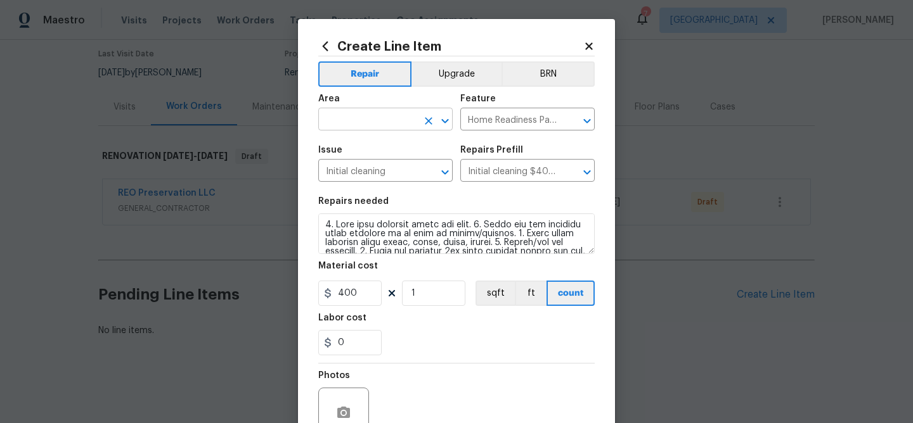
click at [368, 119] on input "text" at bounding box center [367, 121] width 99 height 20
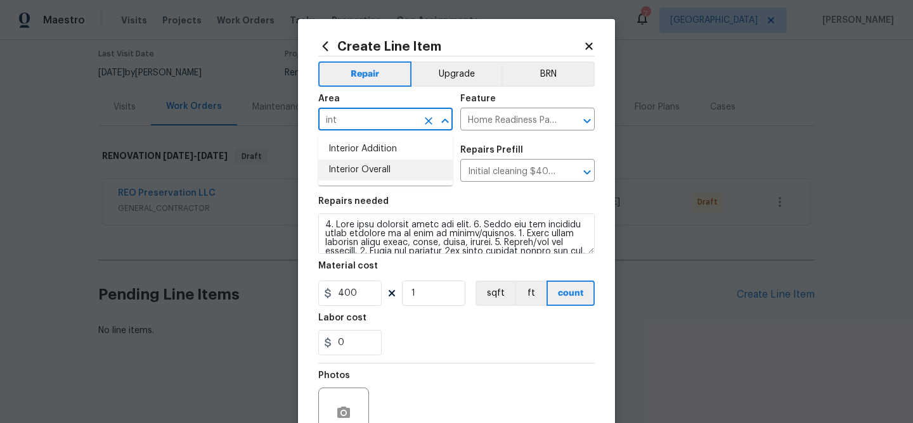
click at [364, 176] on li "Interior Overall" at bounding box center [385, 170] width 134 height 21
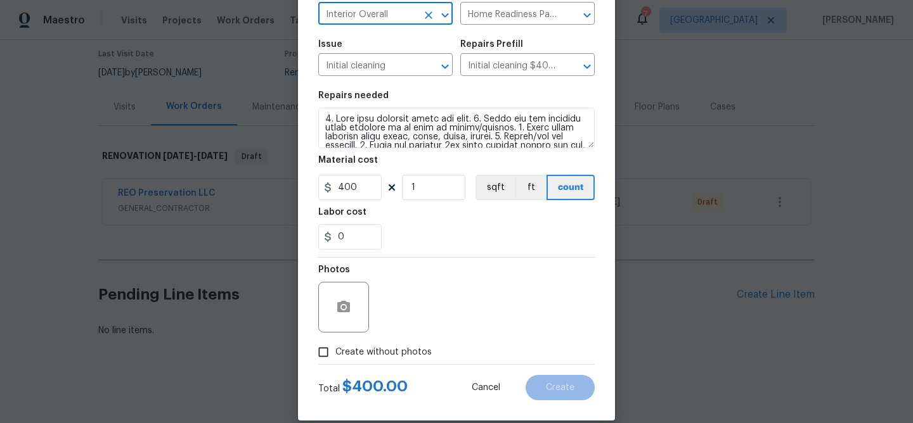
scroll to position [123, 0]
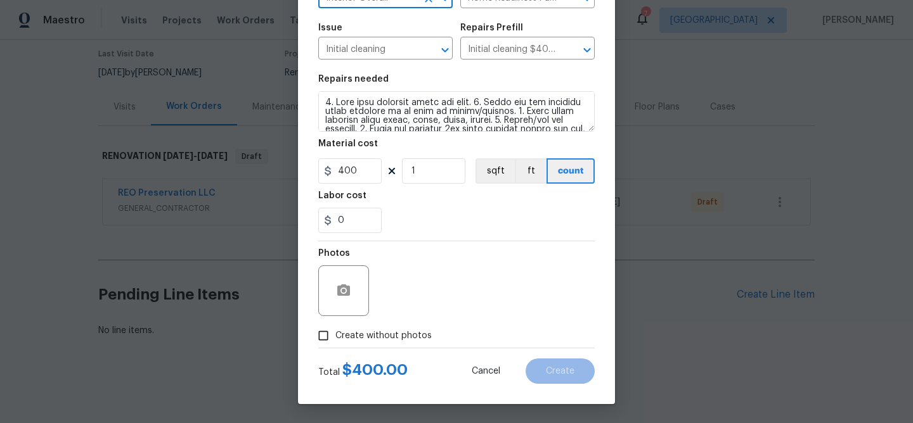
type input "Interior Overall"
click at [327, 333] on input "Create without photos" at bounding box center [323, 336] width 24 height 24
checkbox input "true"
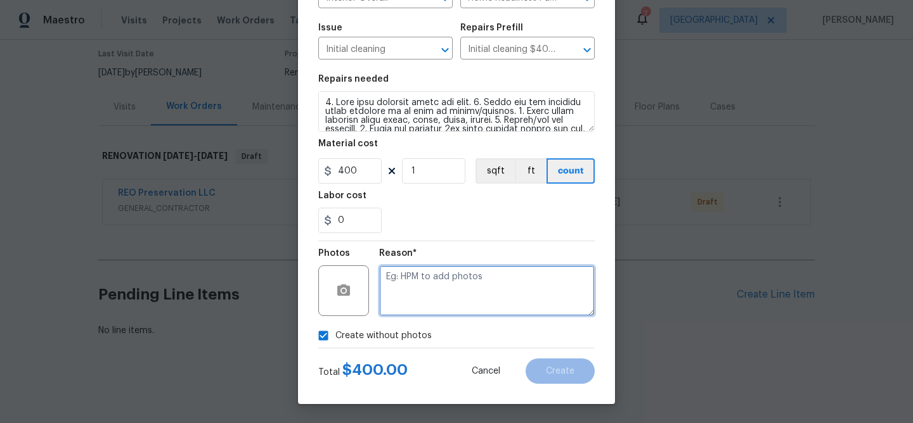
click at [429, 310] on textarea at bounding box center [487, 291] width 216 height 51
type textarea "na"
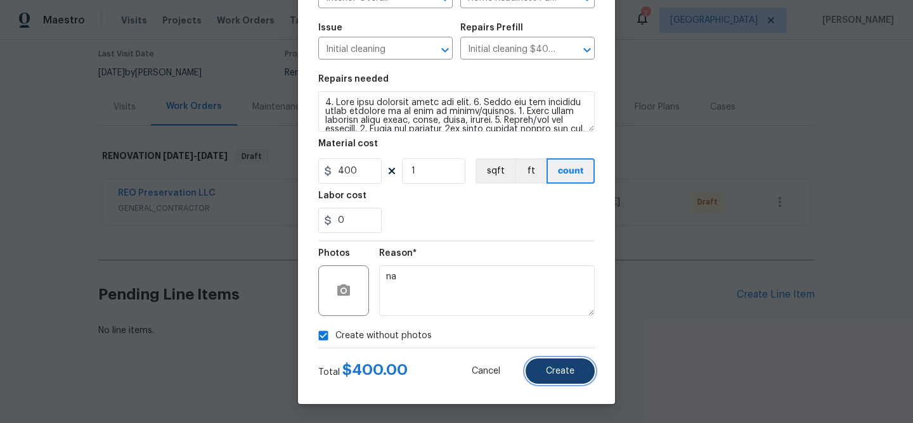
click at [543, 368] on button "Create" at bounding box center [559, 371] width 69 height 25
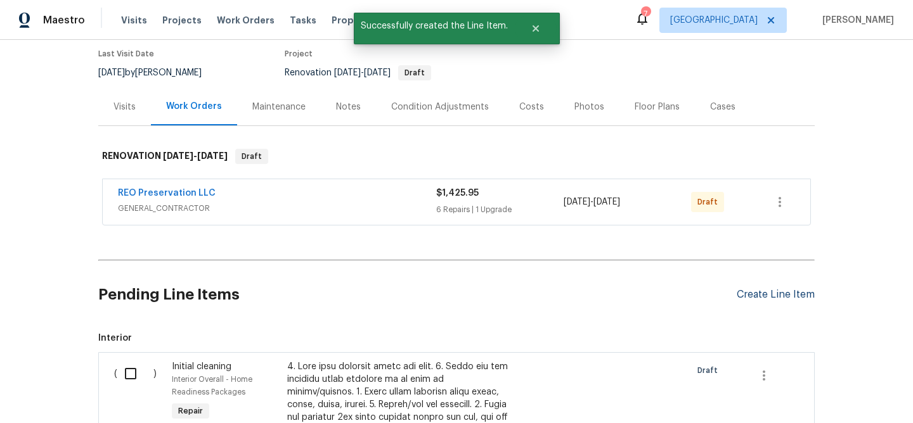
click at [778, 291] on div "Create Line Item" at bounding box center [776, 295] width 78 height 12
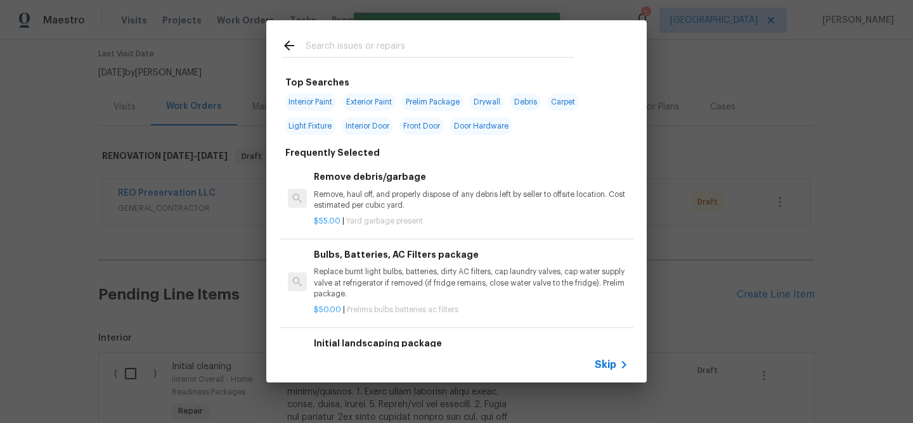
click at [335, 47] on input "text" at bounding box center [440, 47] width 269 height 19
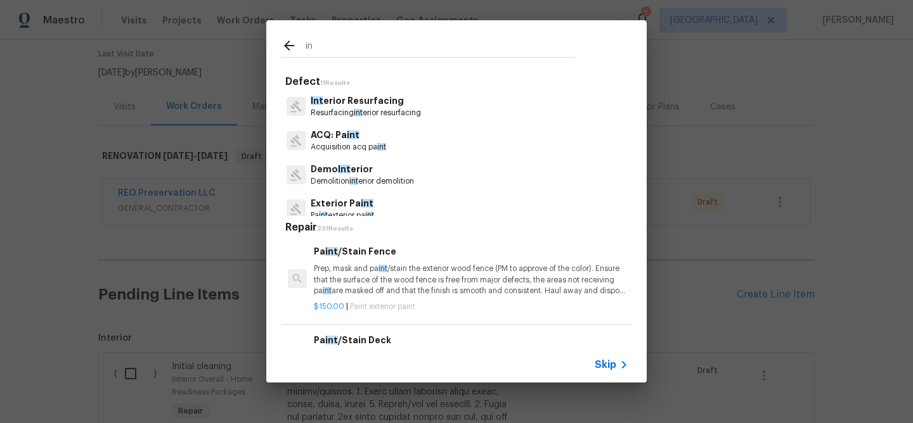
type input "i"
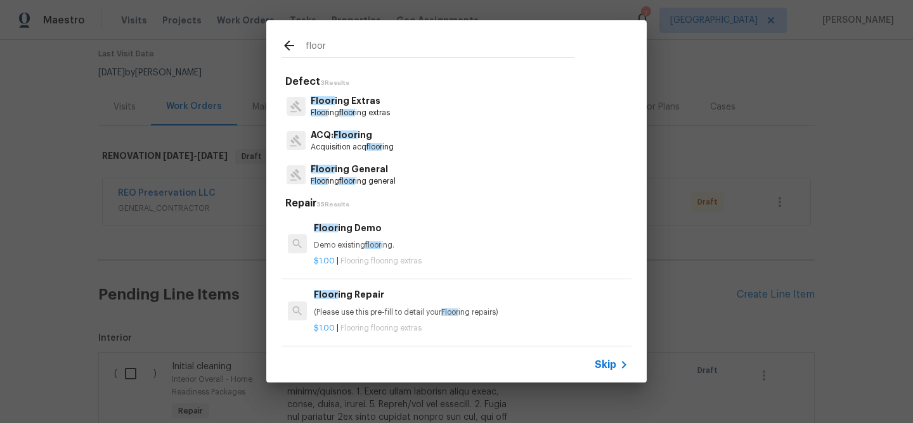
type input "floor"
click at [333, 106] on p "Floor ing Extras" at bounding box center [350, 100] width 79 height 13
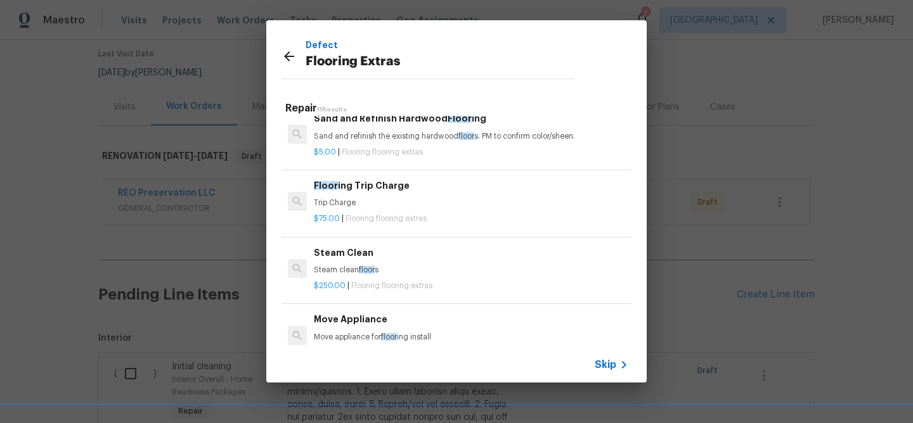
scroll to position [150, 0]
click at [330, 268] on p "Steam clean floor s" at bounding box center [471, 268] width 314 height 11
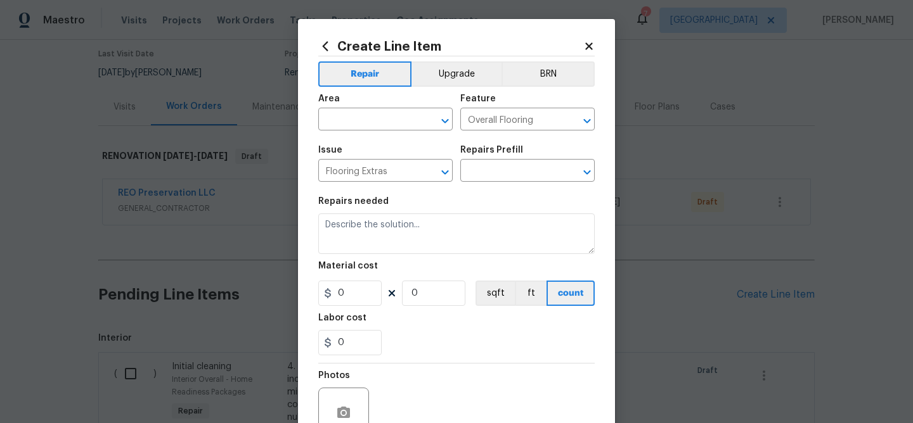
type input "Steam Clean $250.00"
type textarea "Steam clean floors"
type input "250"
type input "1"
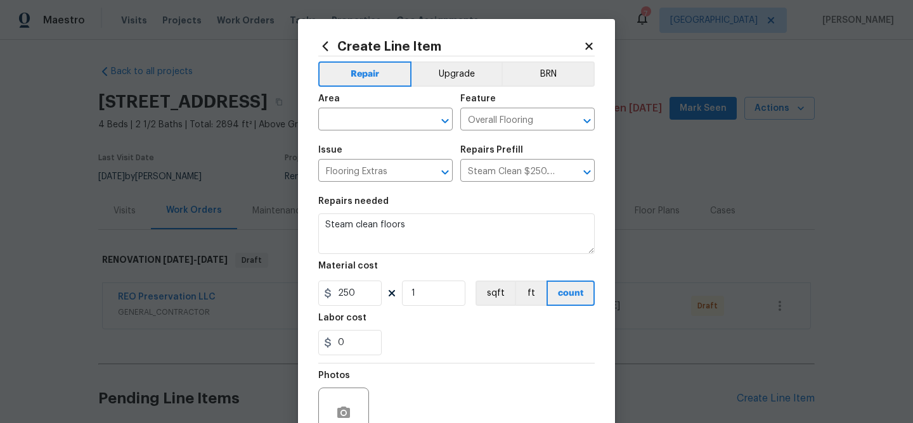
click at [375, 116] on input "text" at bounding box center [367, 121] width 99 height 20
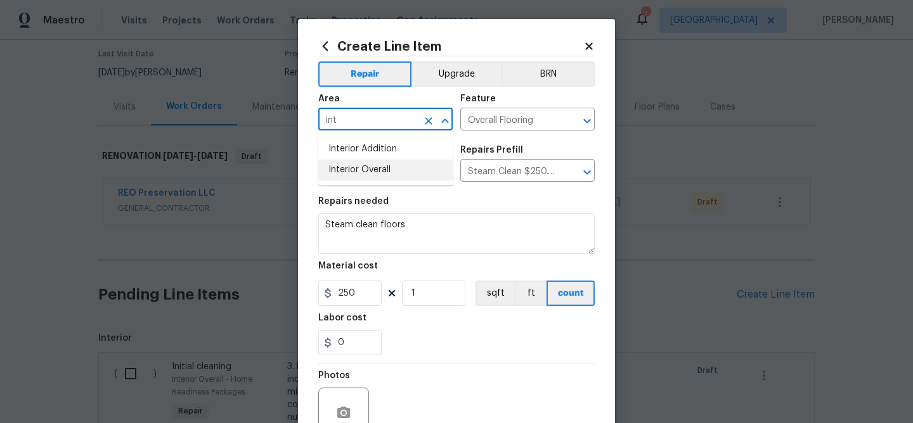
click at [371, 171] on li "Interior Overall" at bounding box center [385, 170] width 134 height 21
type input "Interior Overall"
click at [349, 408] on icon "button" at bounding box center [343, 412] width 13 height 11
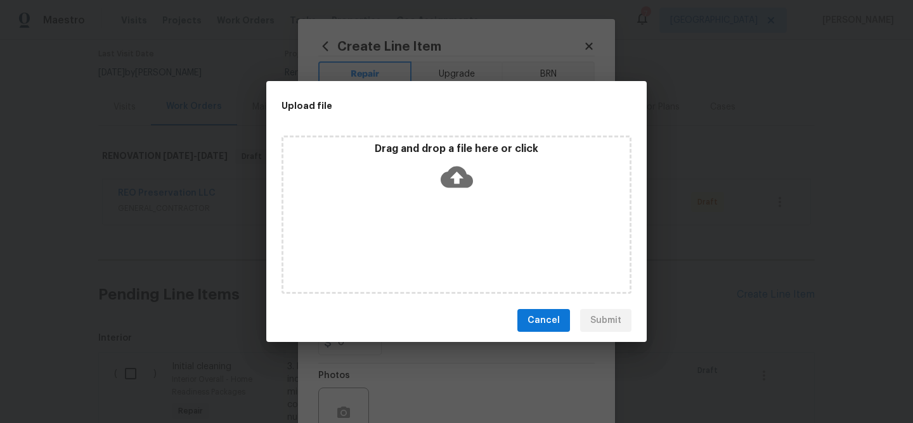
click at [452, 179] on icon at bounding box center [457, 178] width 32 height 22
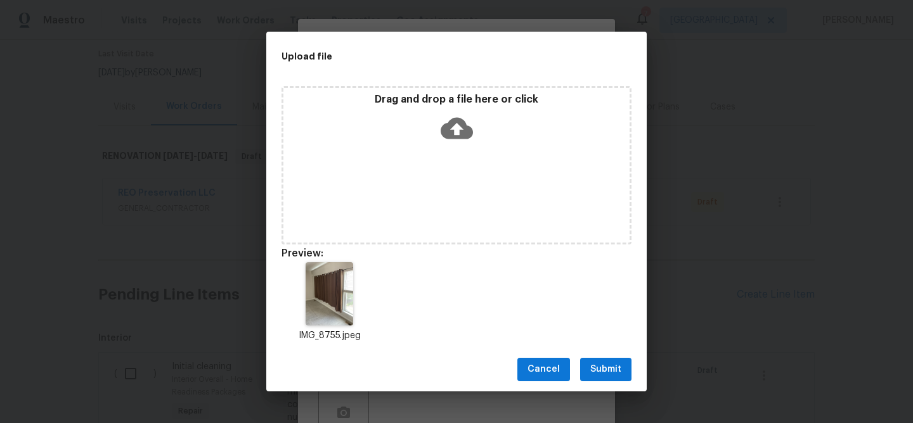
click at [605, 366] on span "Submit" at bounding box center [605, 370] width 31 height 16
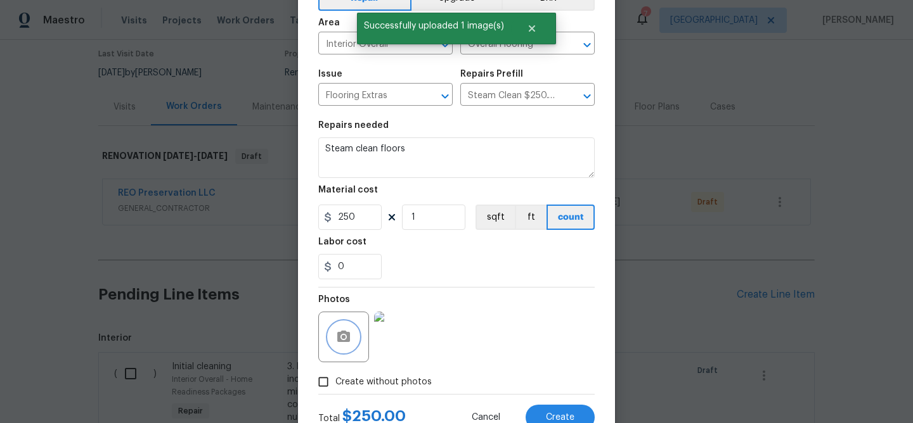
scroll to position [123, 0]
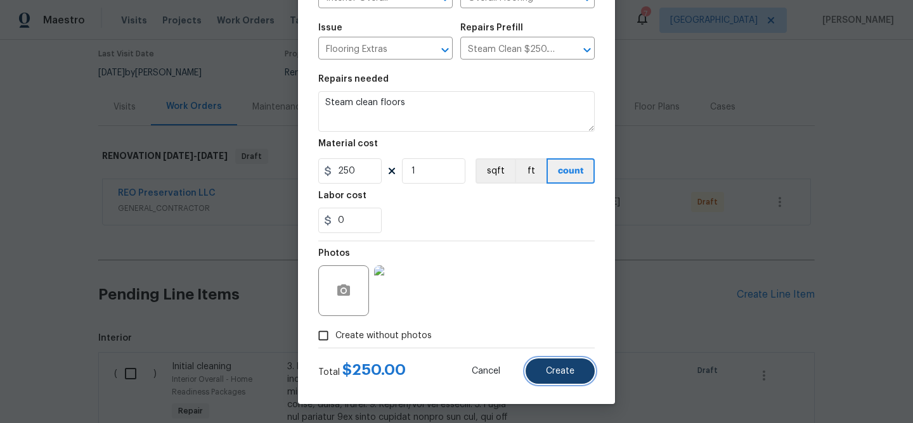
click at [562, 369] on span "Create" at bounding box center [560, 372] width 29 height 10
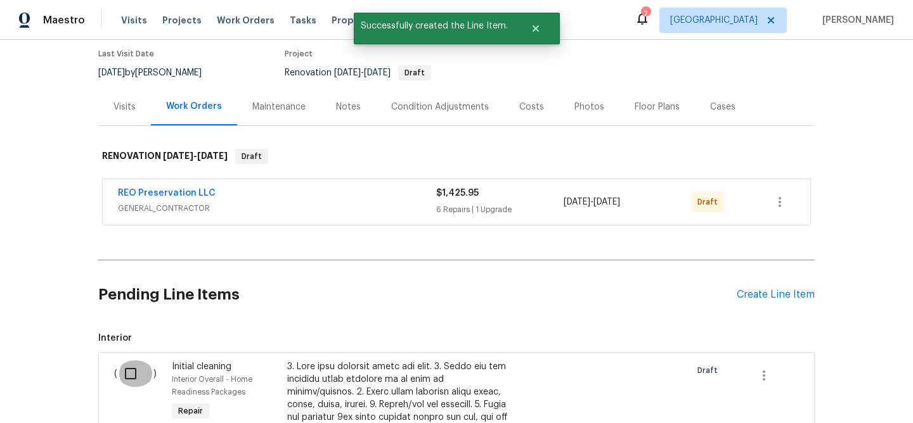
click at [134, 371] on input "checkbox" at bounding box center [135, 374] width 36 height 27
checkbox input "true"
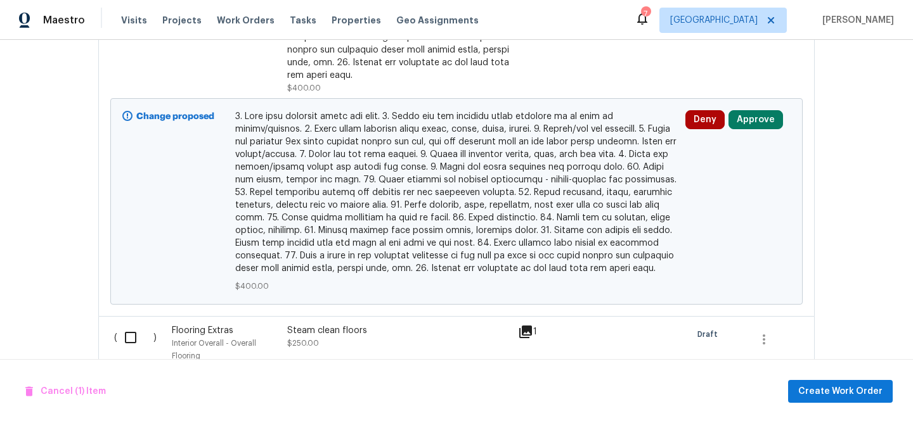
scroll to position [734, 0]
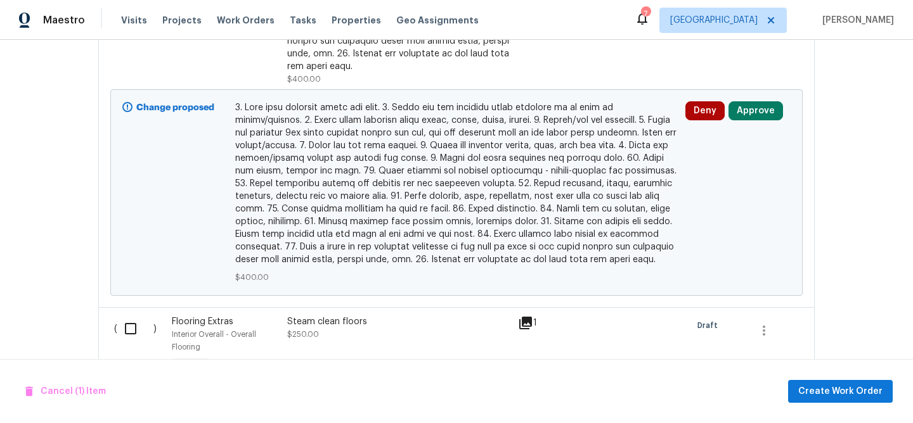
click at [129, 316] on input "checkbox" at bounding box center [135, 329] width 36 height 27
checkbox input "true"
click at [835, 390] on span "Create Work Order" at bounding box center [840, 392] width 84 height 16
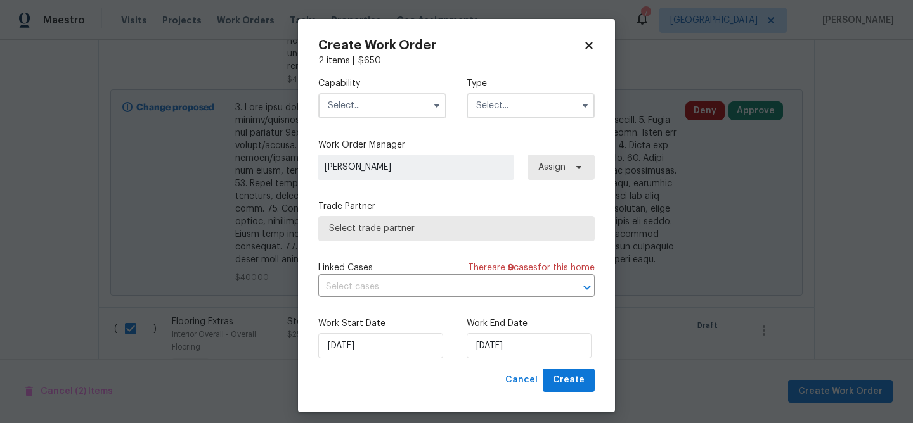
click at [386, 112] on input "text" at bounding box center [382, 105] width 128 height 25
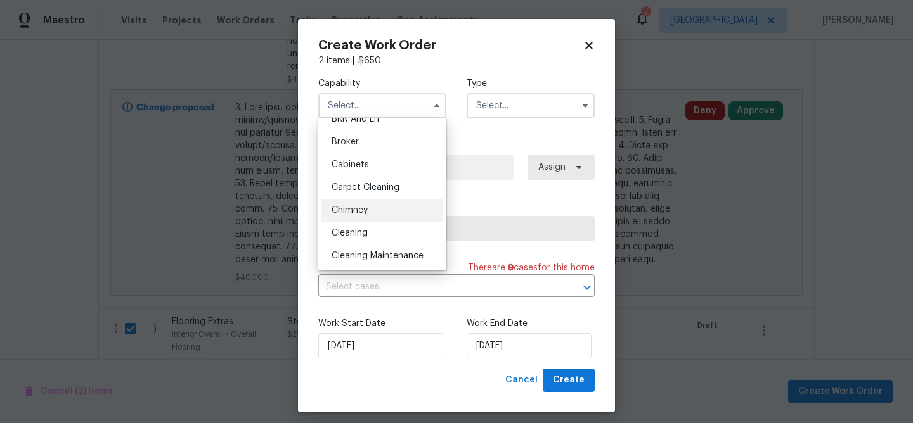
scroll to position [91, 0]
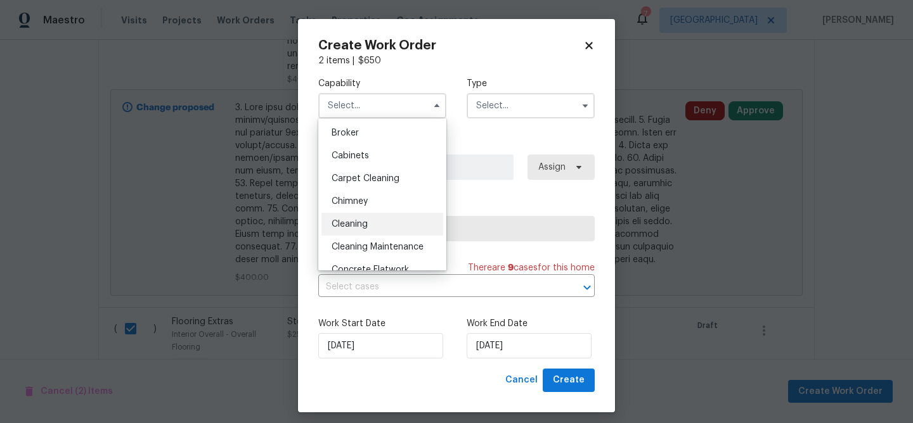
click at [357, 223] on span "Cleaning" at bounding box center [349, 224] width 36 height 9
type input "Cleaning"
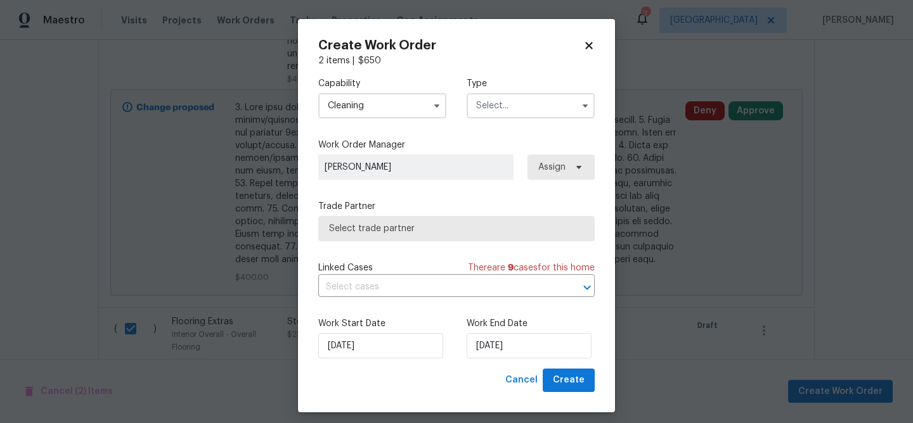
click at [501, 106] on input "text" at bounding box center [531, 105] width 128 height 25
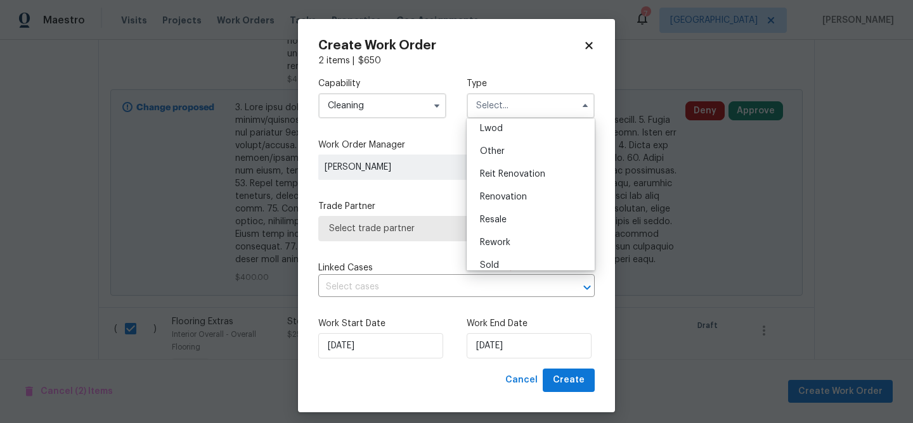
scroll to position [143, 0]
click at [514, 191] on div "Renovation" at bounding box center [531, 195] width 122 height 23
type input "Renovation"
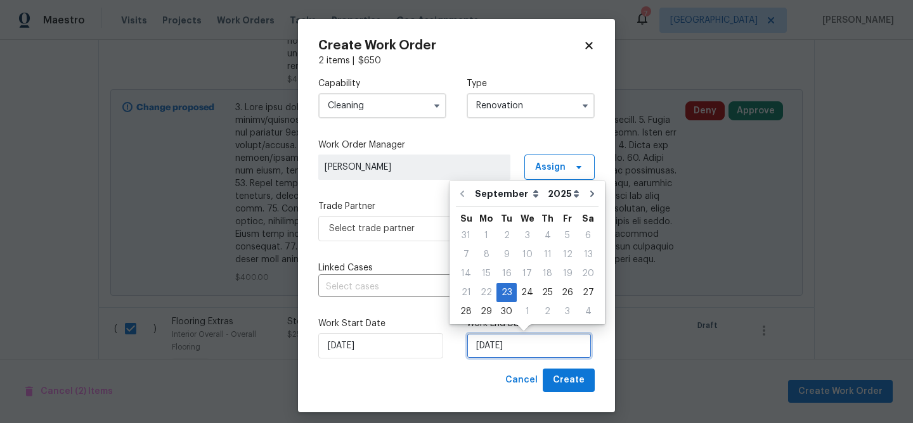
click at [522, 345] on input "[DATE]" at bounding box center [529, 345] width 125 height 25
click at [485, 311] on div "29" at bounding box center [486, 312] width 20 height 18
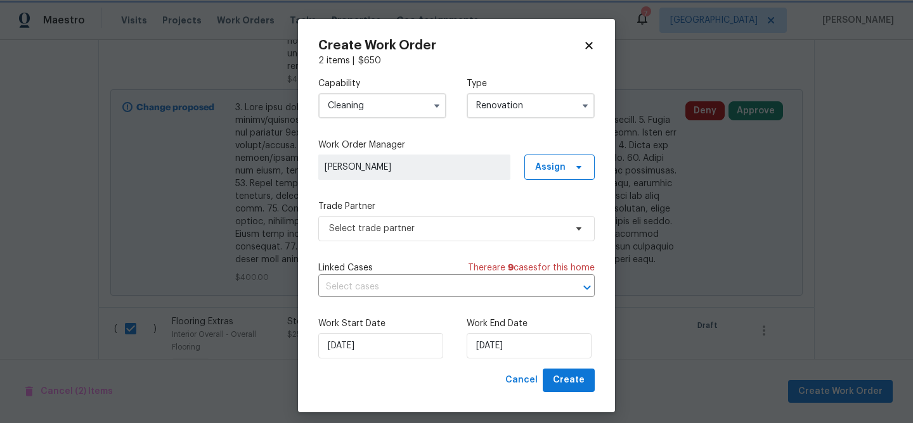
type input "9/29/2025"
click at [432, 237] on span "Select trade partner" at bounding box center [456, 228] width 276 height 25
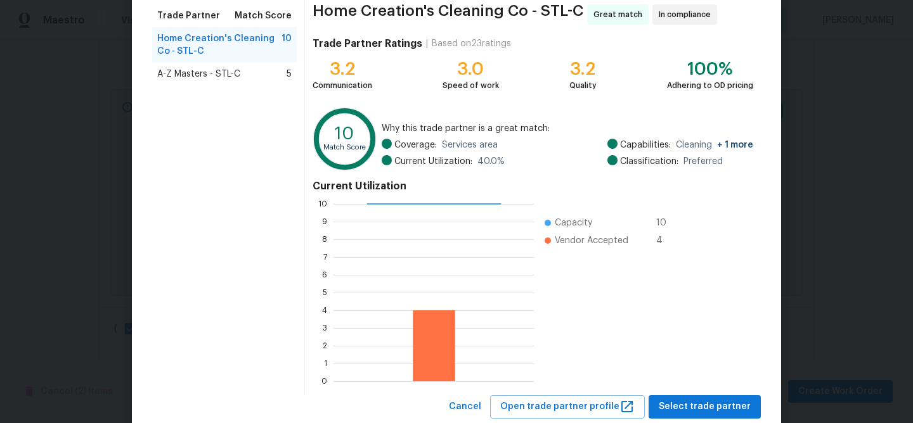
scroll to position [136, 0]
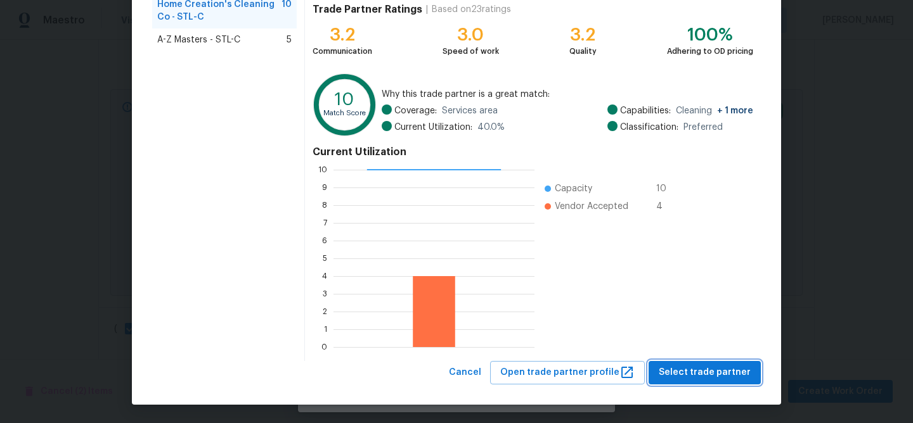
click at [705, 375] on span "Select trade partner" at bounding box center [705, 373] width 92 height 16
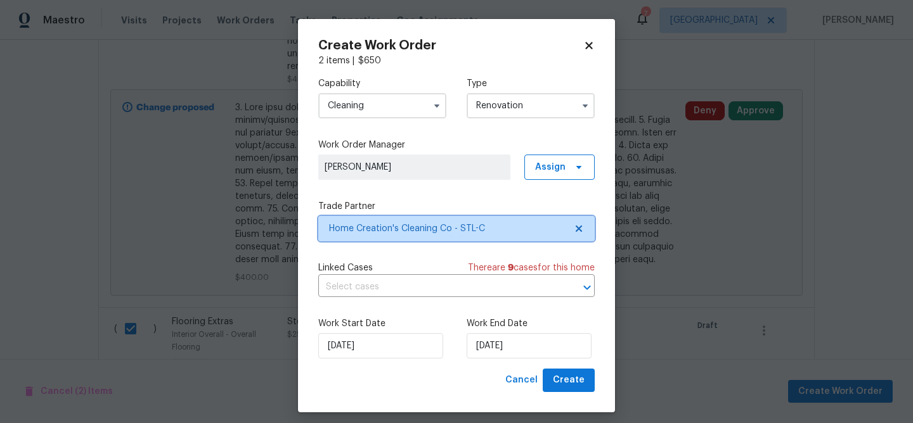
scroll to position [0, 0]
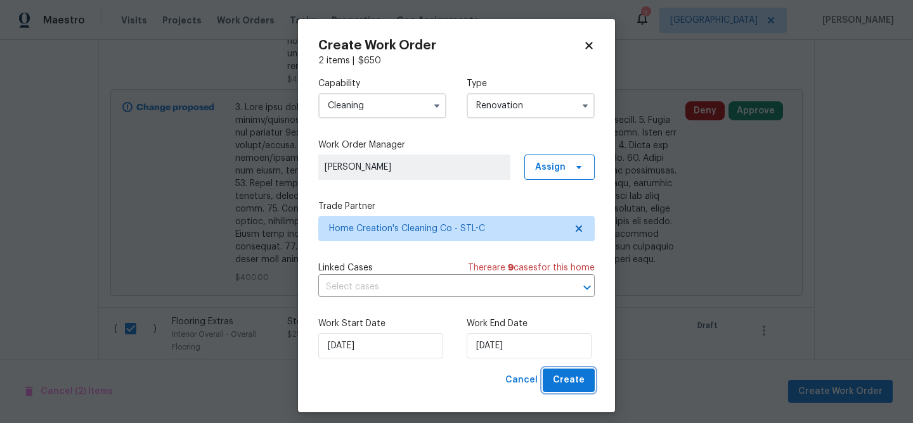
click at [576, 379] on span "Create" at bounding box center [569, 381] width 32 height 16
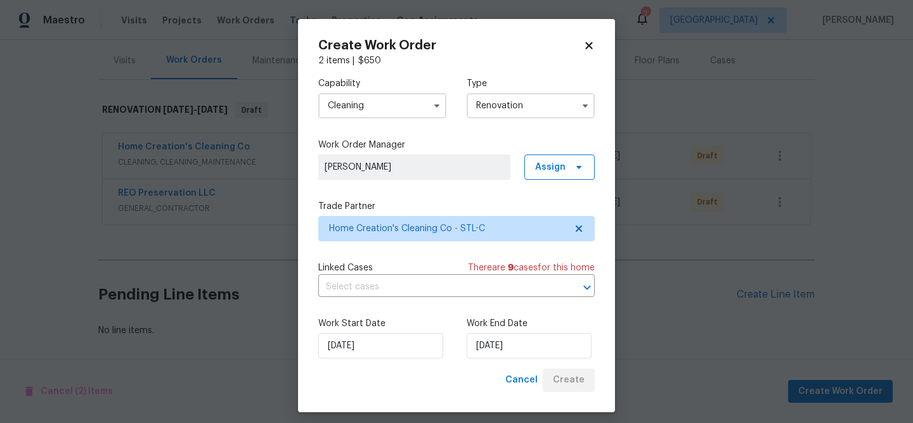
scroll to position [150, 0]
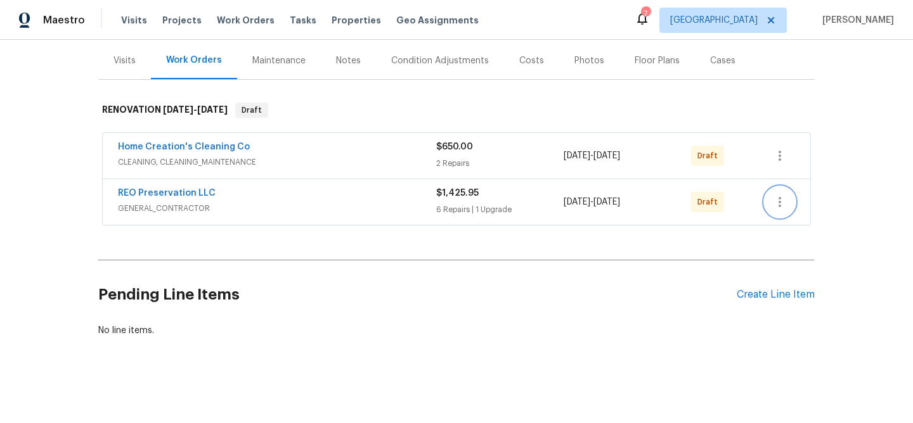
click at [780, 198] on icon "button" at bounding box center [779, 202] width 3 height 10
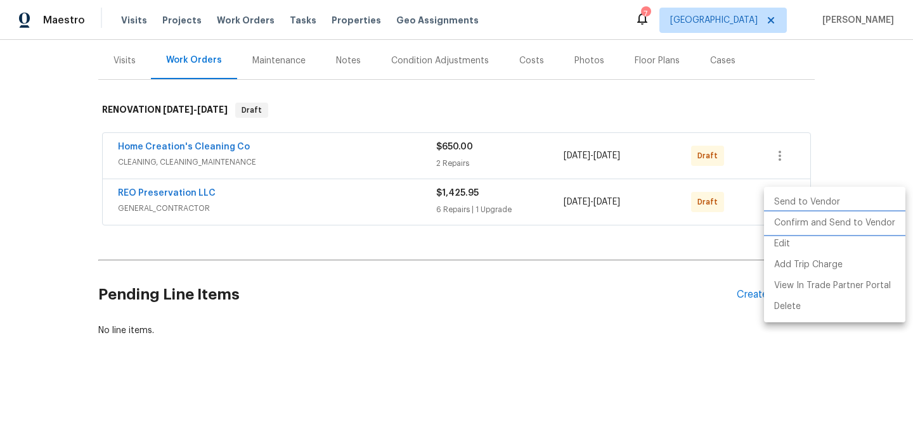
click at [794, 219] on li "Confirm and Send to Vendor" at bounding box center [834, 223] width 141 height 21
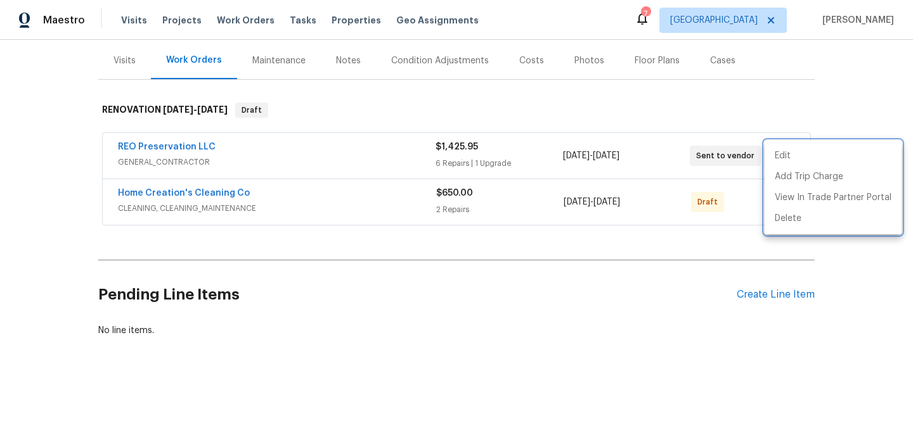
click at [725, 201] on div at bounding box center [456, 211] width 913 height 423
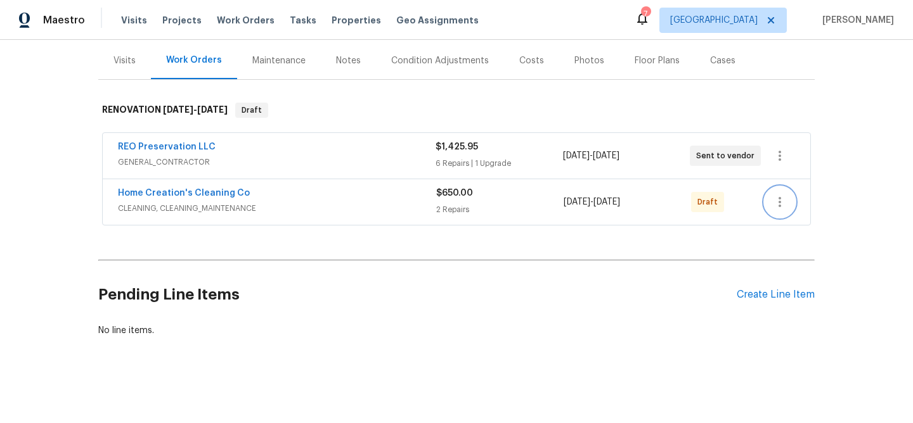
click at [785, 202] on icon "button" at bounding box center [779, 202] width 15 height 15
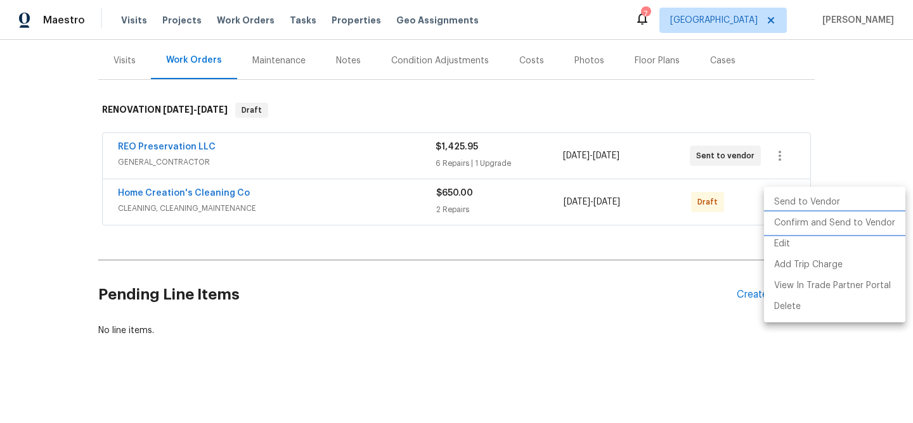
click at [804, 219] on li "Confirm and Send to Vendor" at bounding box center [834, 223] width 141 height 21
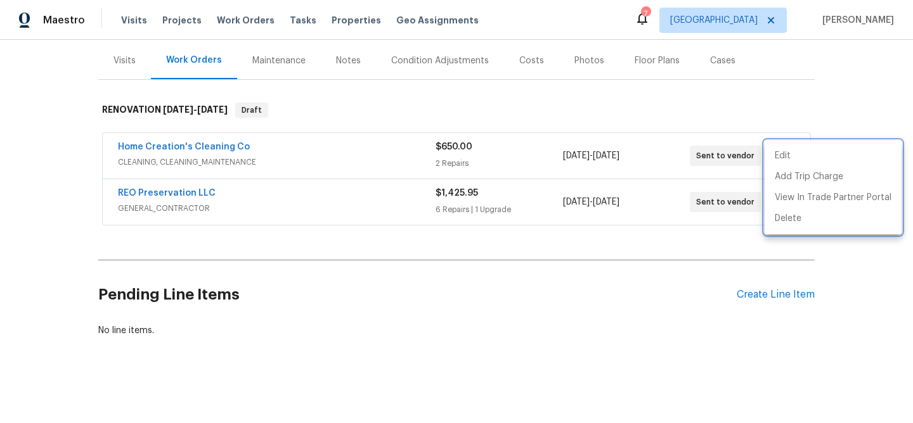
click at [174, 193] on div at bounding box center [456, 211] width 913 height 423
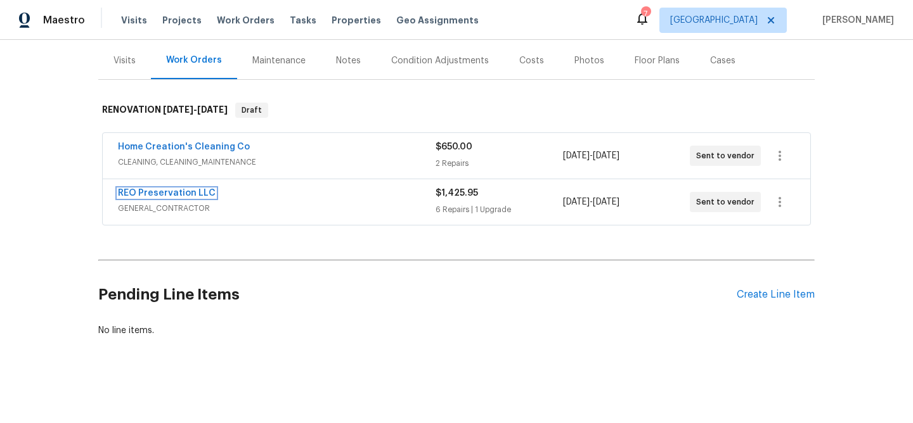
click at [174, 193] on link "REO Preservation LLC" at bounding box center [167, 193] width 98 height 9
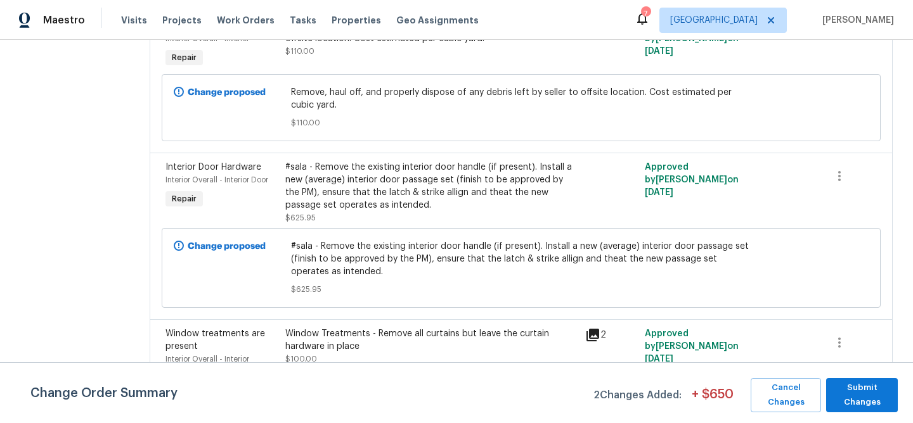
scroll to position [728, 0]
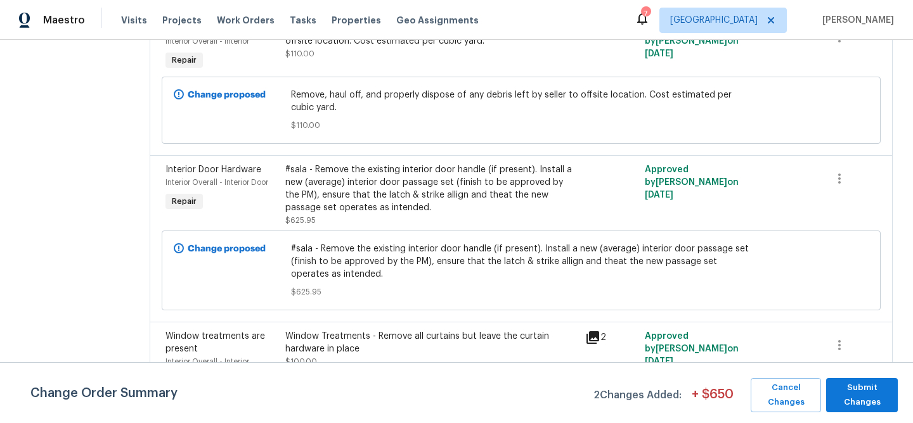
click at [393, 181] on div "#sala - Remove the existing interior door handle (if present). Install a new (a…" at bounding box center [431, 189] width 292 height 51
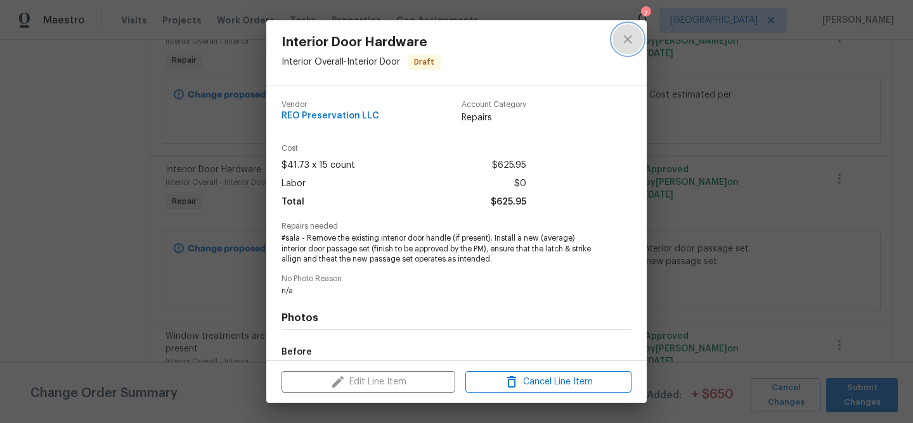
click at [628, 39] on icon "close" at bounding box center [627, 39] width 8 height 8
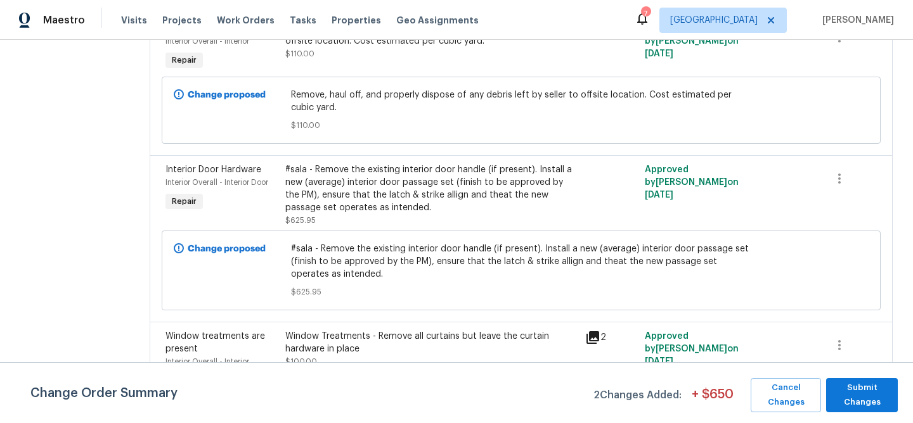
click at [384, 248] on span "#sala - Remove the existing interior door handle (if present). Install a new (a…" at bounding box center [521, 262] width 461 height 38
click at [383, 265] on span "#sala - Remove the existing interior door handle (if present). Install a new (a…" at bounding box center [521, 262] width 461 height 38
click at [403, 196] on div "#sala - Remove the existing interior door handle (if present). Install a new (a…" at bounding box center [431, 189] width 292 height 51
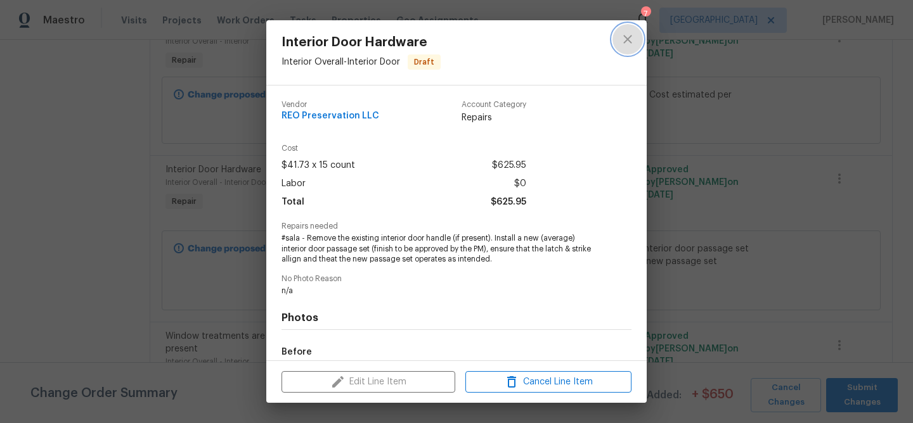
click at [626, 37] on icon "close" at bounding box center [627, 39] width 8 height 8
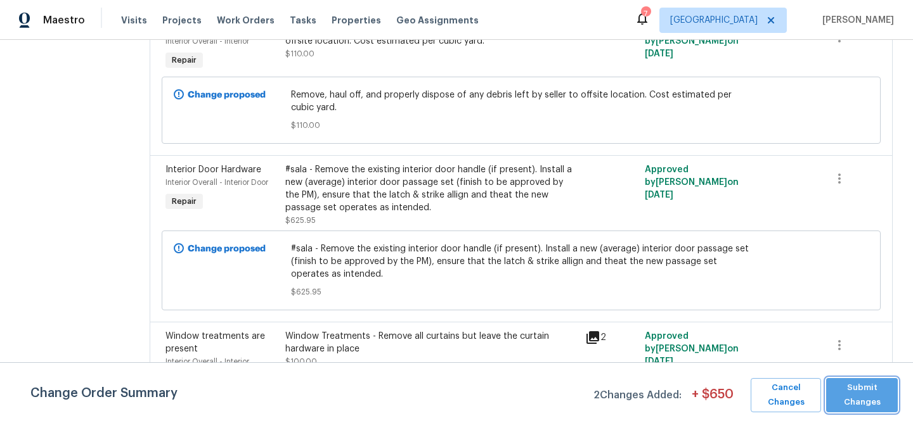
click at [857, 392] on span "Submit Changes" at bounding box center [861, 395] width 59 height 29
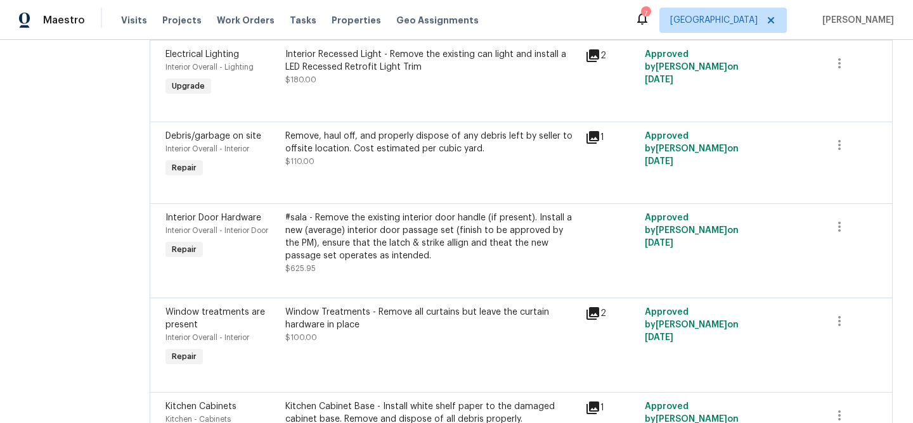
scroll to position [339, 0]
